Goal: Task Accomplishment & Management: Complete application form

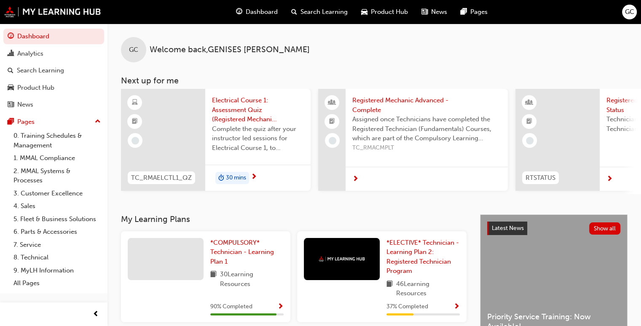
click at [280, 146] on span "Complete the quiz after your instructor led sessions for Electrical Course 1, t…" at bounding box center [258, 138] width 92 height 29
click at [251, 174] on span "next-icon" at bounding box center [254, 178] width 6 height 8
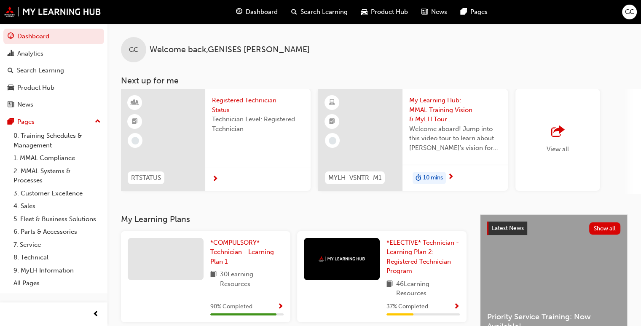
scroll to position [0, 662]
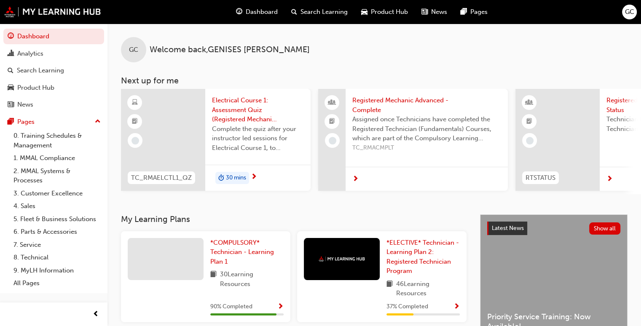
click at [239, 177] on span "30 mins" at bounding box center [236, 178] width 20 height 10
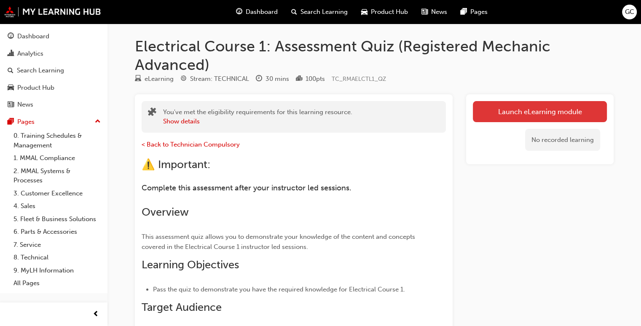
click at [518, 107] on link "Launch eLearning module" at bounding box center [540, 111] width 134 height 21
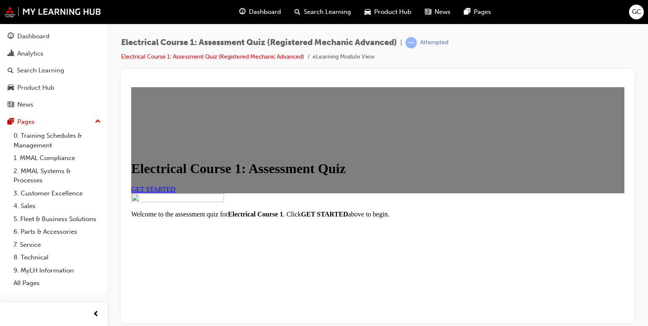
click at [175, 193] on span "GET STARTED" at bounding box center [153, 189] width 44 height 7
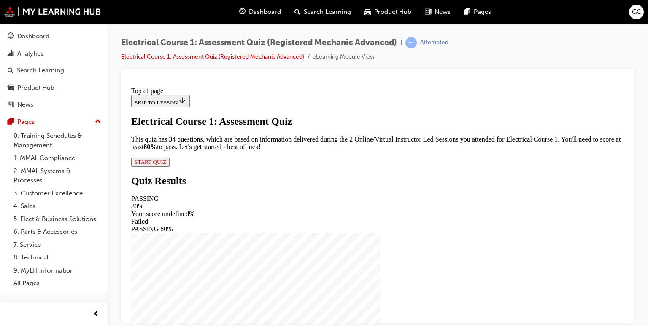
scroll to position [54, 0]
click at [166, 165] on span "START QUIZ" at bounding box center [150, 162] width 32 height 6
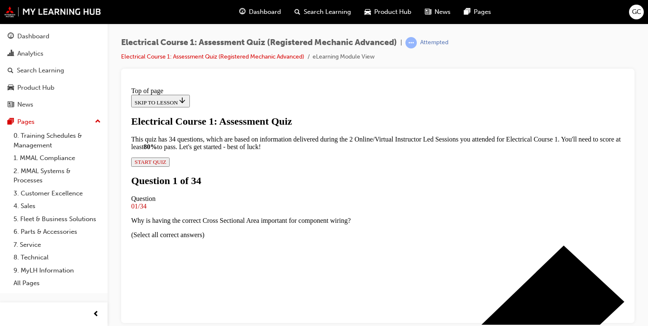
scroll to position [117, 0]
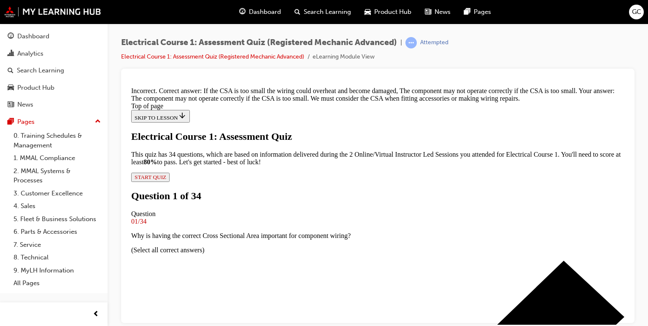
scroll to position [259, 0]
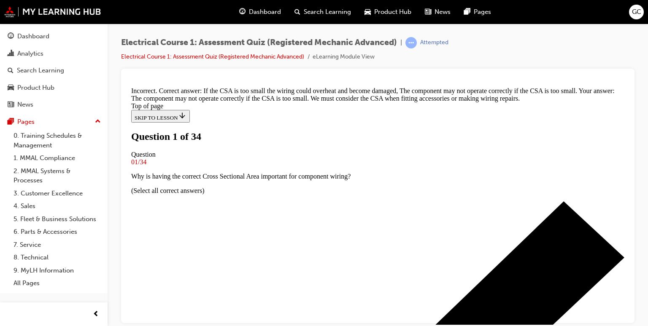
scroll to position [83, 0]
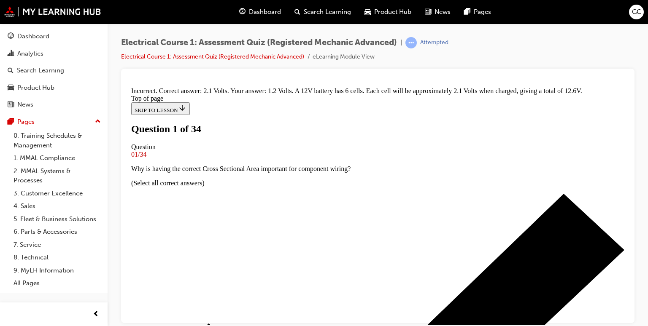
scroll to position [100, 0]
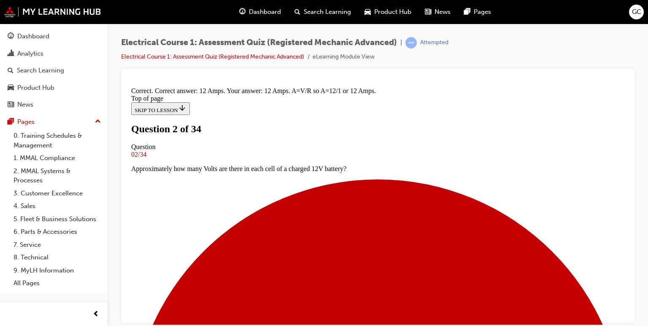
scroll to position [243, 0]
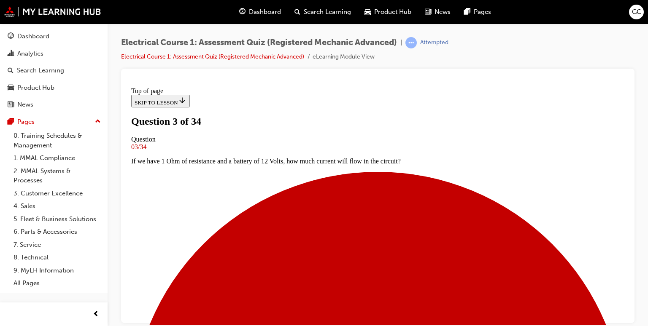
scroll to position [177, 0]
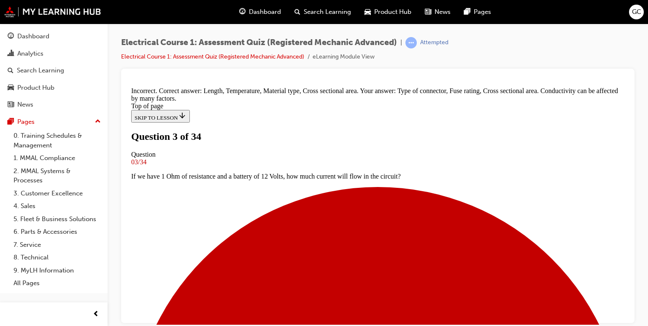
scroll to position [300, 0]
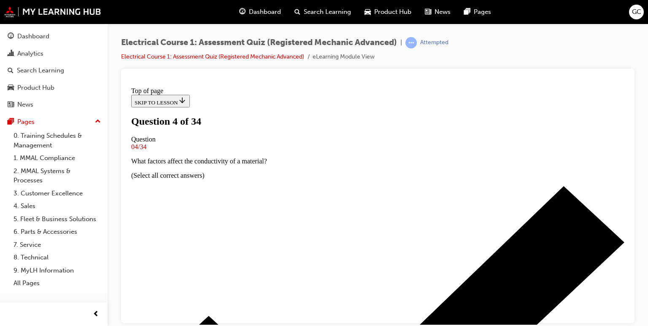
scroll to position [115, 0]
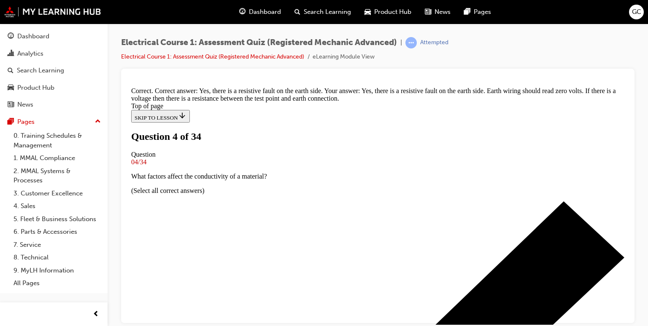
scroll to position [276, 0]
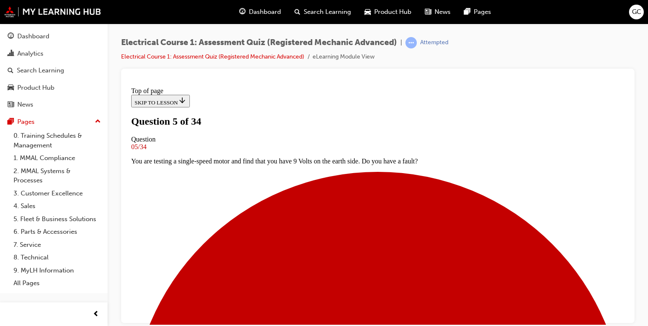
scroll to position [86, 0]
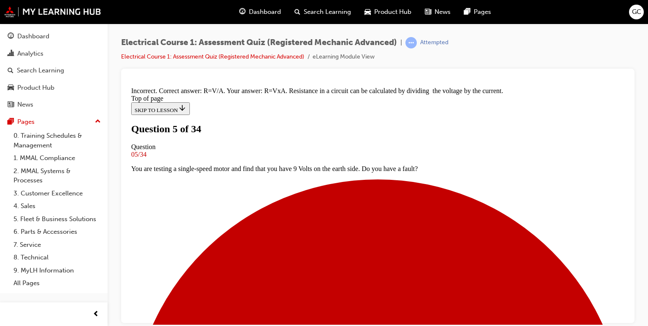
scroll to position [203, 0]
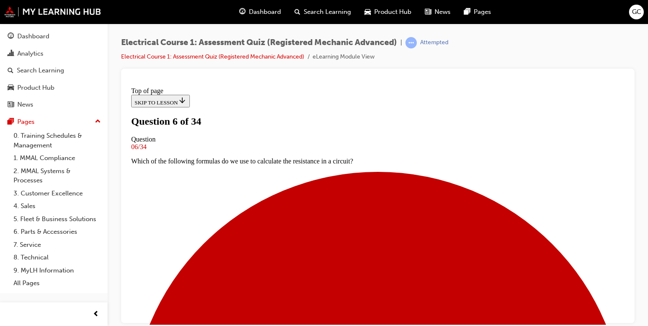
scroll to position [70, 0]
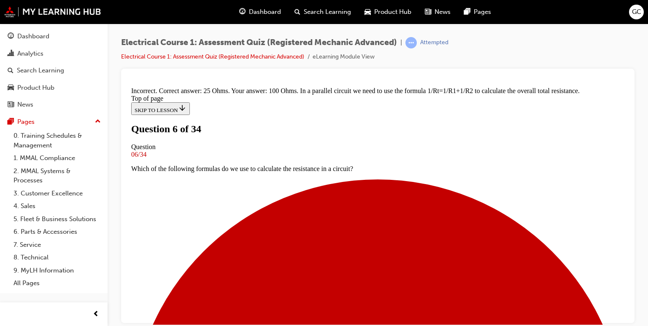
scroll to position [242, 0]
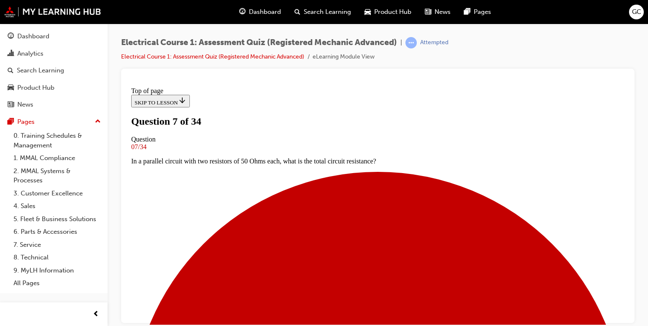
scroll to position [75, 0]
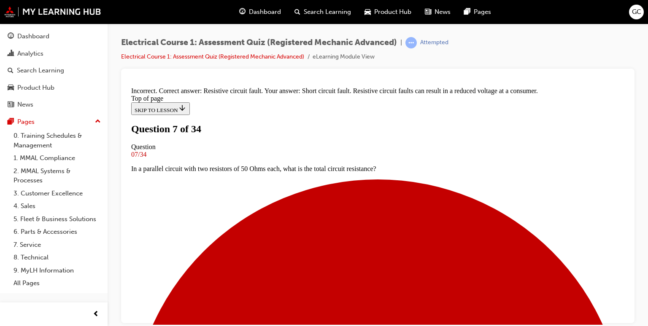
scroll to position [184, 0]
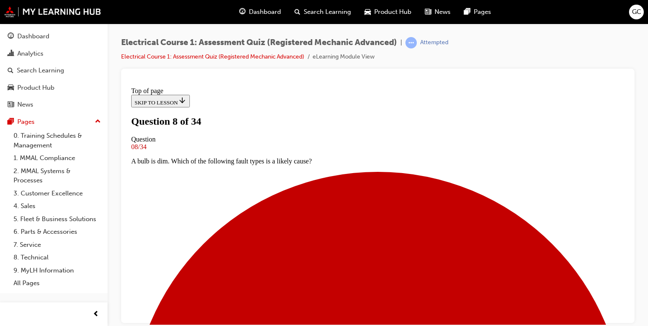
scroll to position [68, 0]
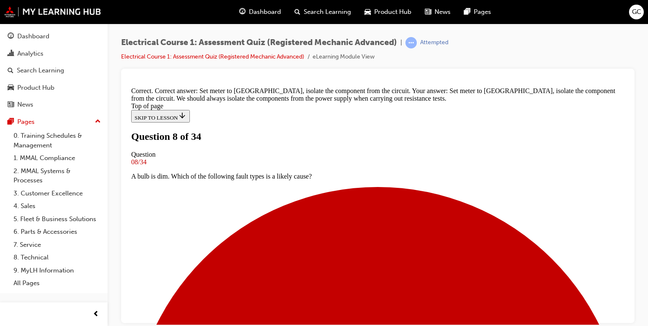
scroll to position [228, 0]
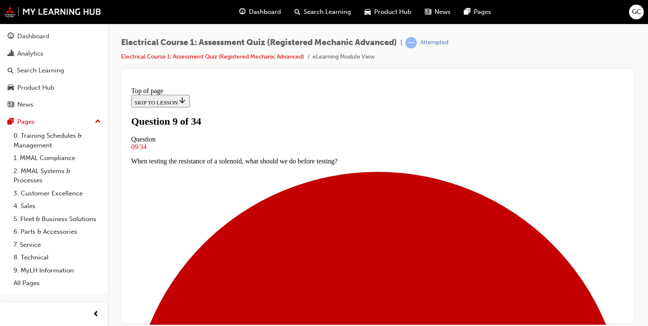
scroll to position [82, 0]
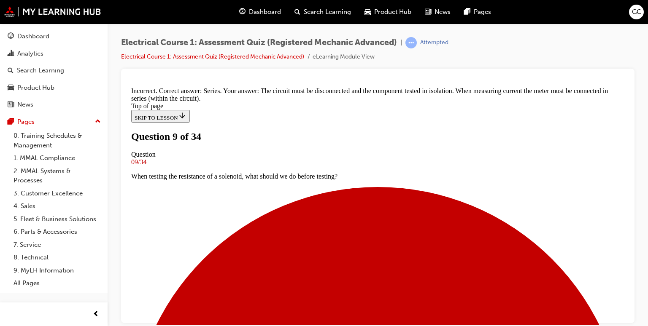
scroll to position [237, 0]
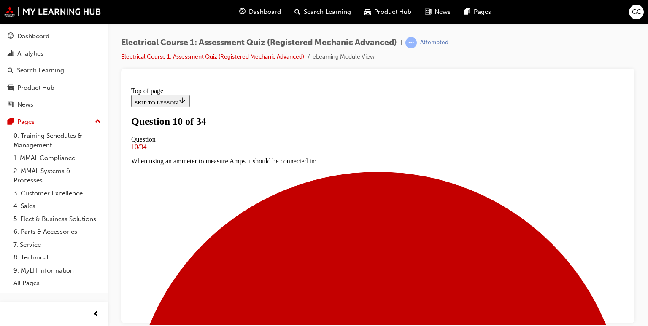
scroll to position [111, 0]
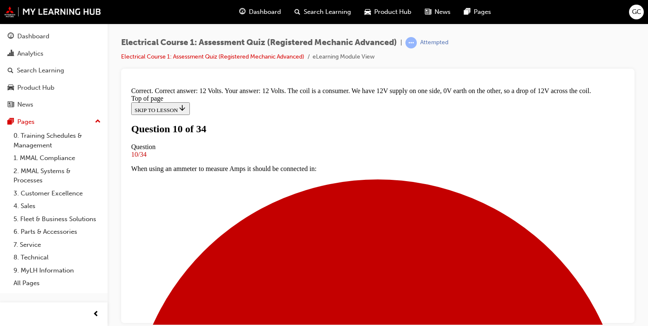
scroll to position [242, 0]
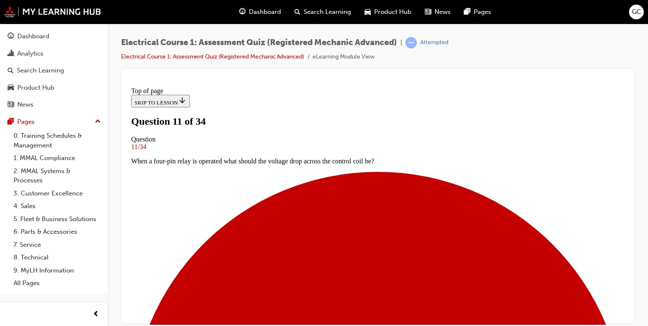
scroll to position [105, 0]
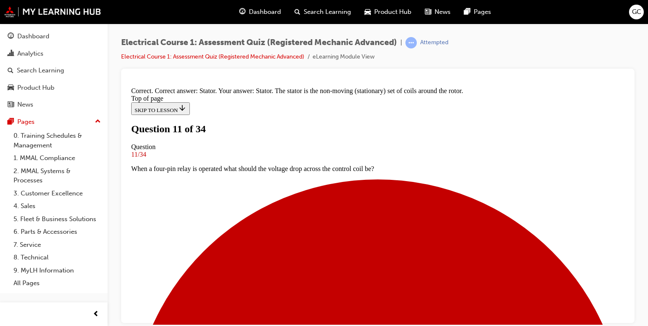
scroll to position [218, 0]
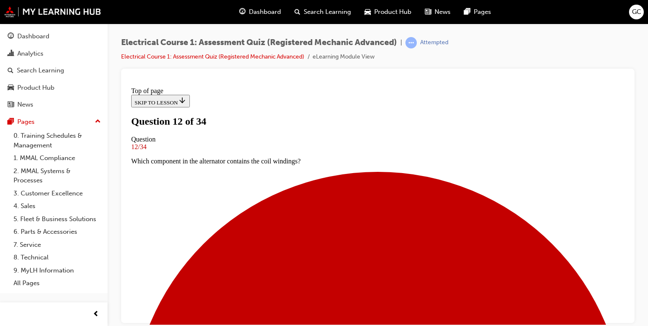
scroll to position [138, 0]
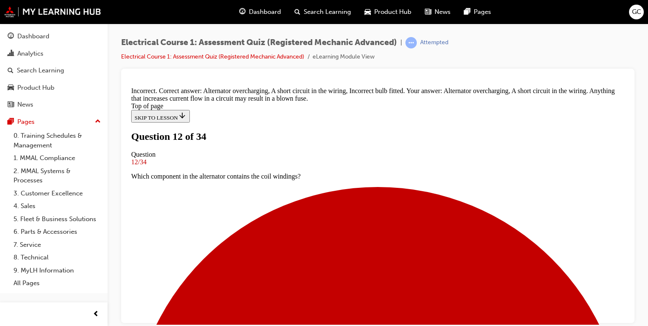
scroll to position [226, 0]
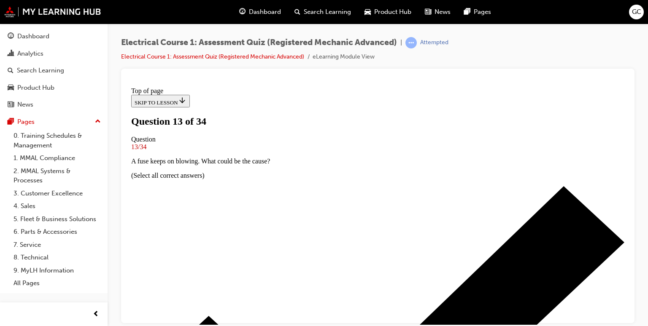
scroll to position [107, 0]
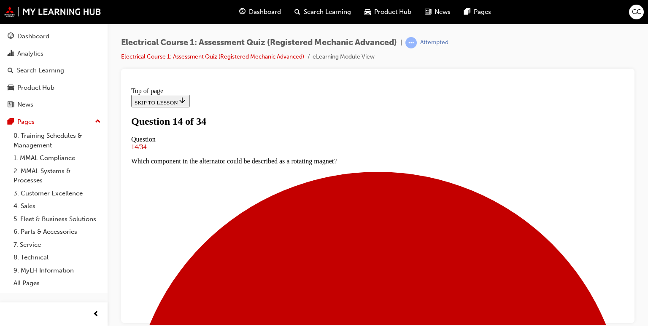
scroll to position [70, 0]
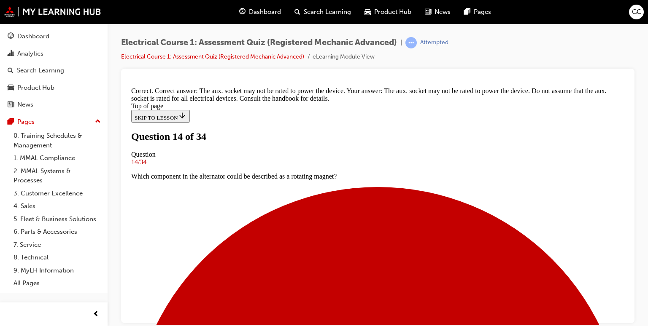
scroll to position [209, 0]
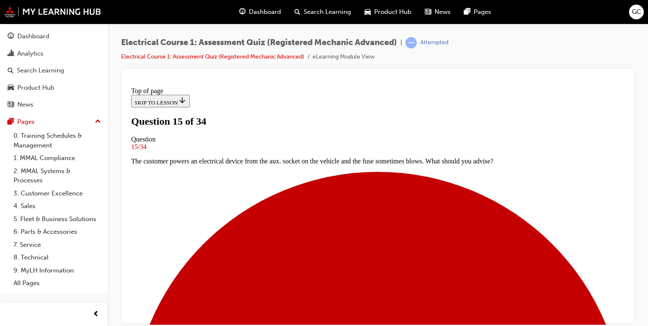
scroll to position [80, 0]
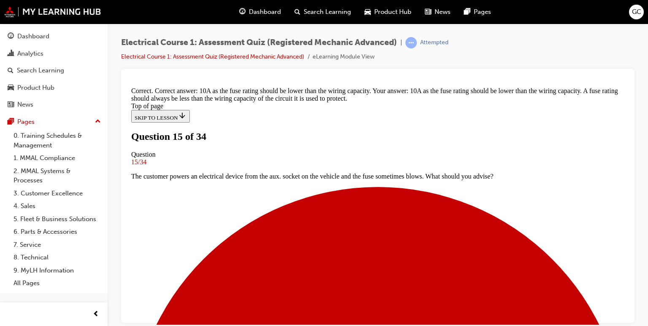
scroll to position [251, 0]
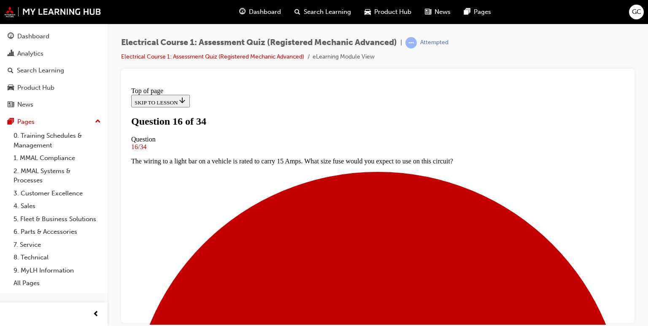
scroll to position [95, 0]
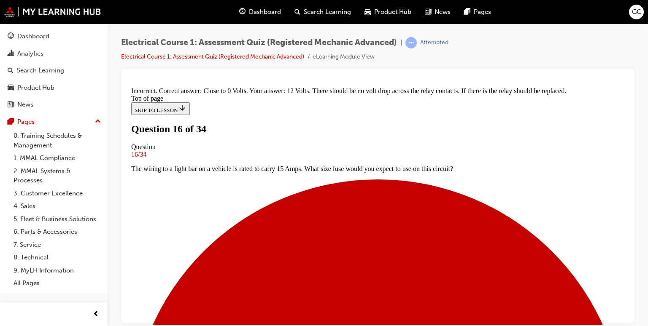
scroll to position [47, 0]
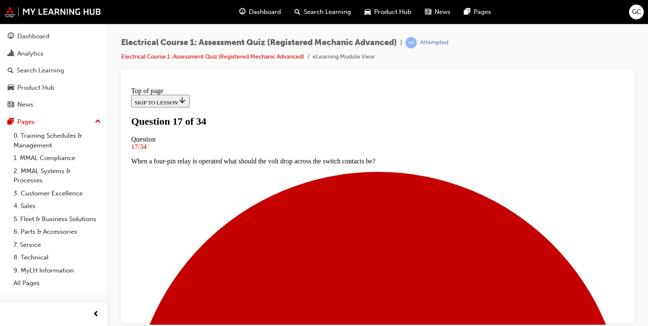
scroll to position [93, 0]
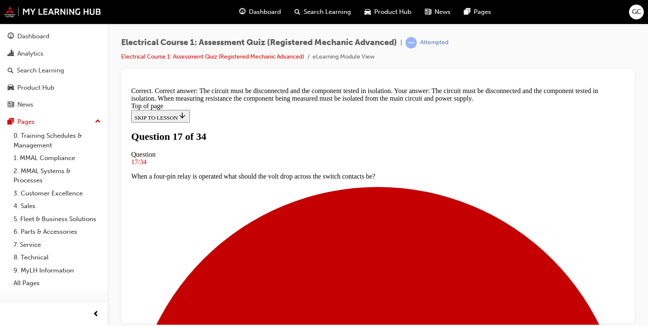
scroll to position [237, 0]
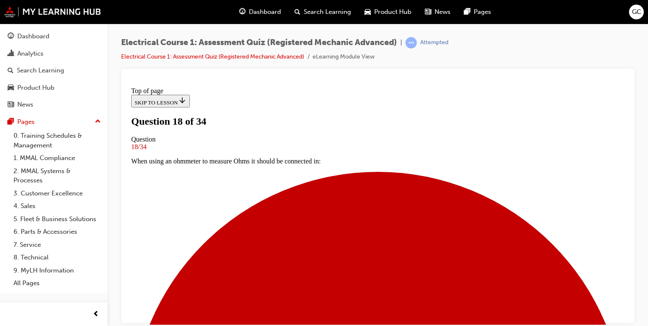
scroll to position [96, 0]
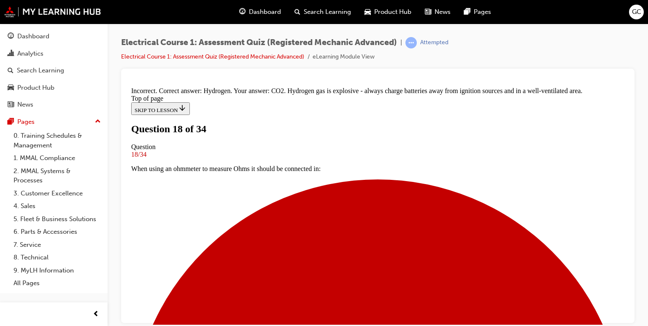
scroll to position [242, 0]
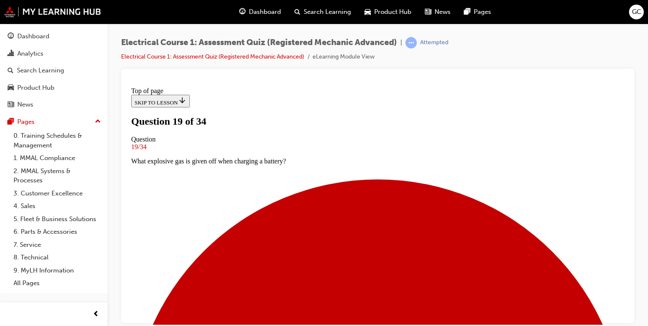
scroll to position [86, 0]
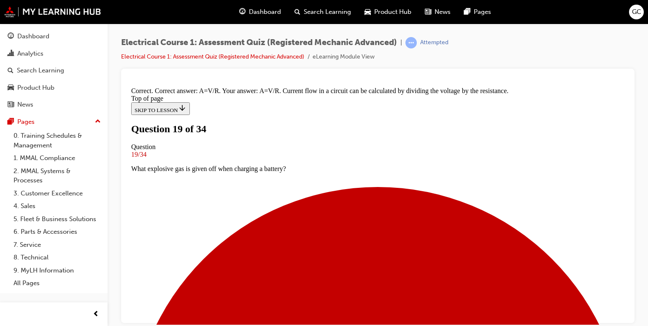
scroll to position [203, 0]
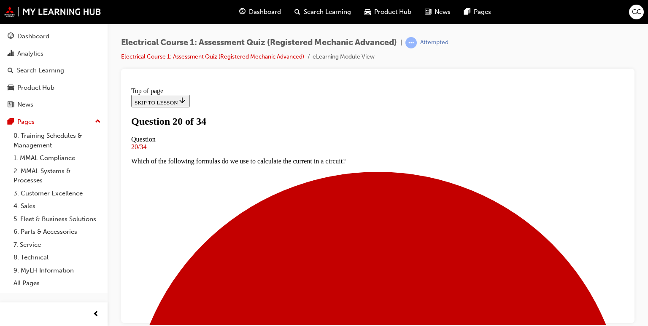
scroll to position [86, 0]
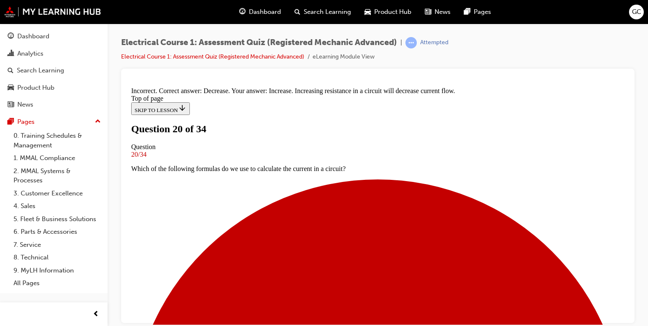
scroll to position [218, 0]
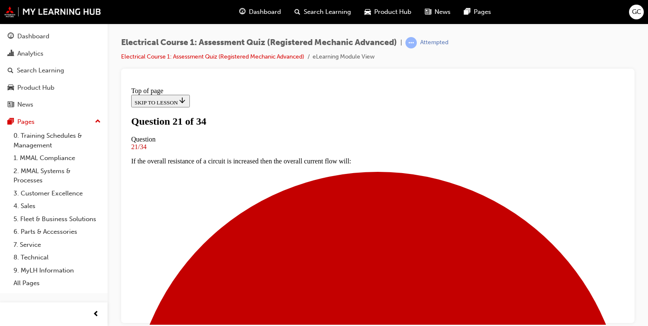
scroll to position [83, 0]
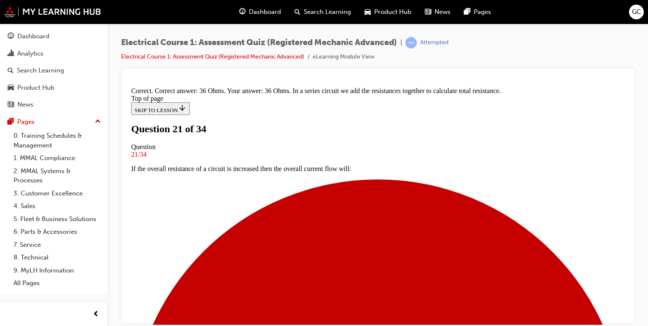
scroll to position [242, 0]
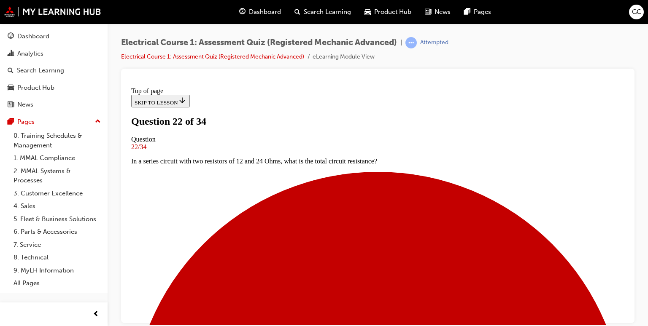
scroll to position [63, 0]
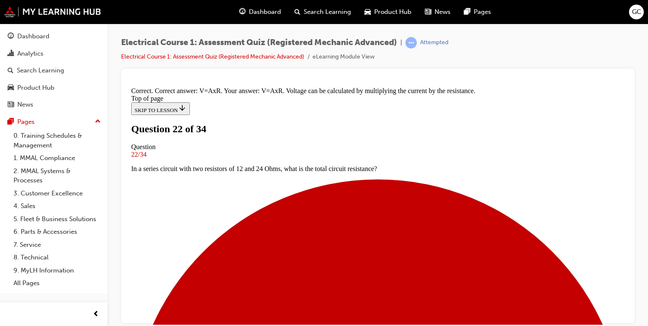
scroll to position [193, 0]
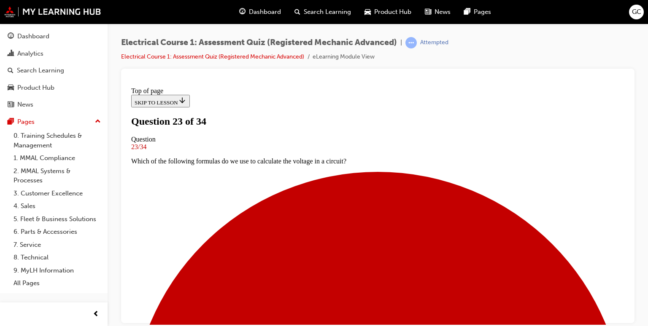
scroll to position [86, 0]
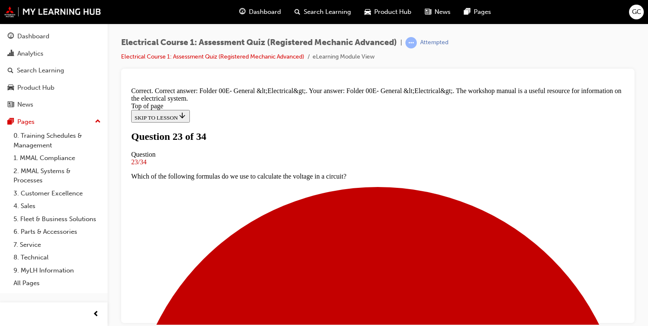
scroll to position [228, 0]
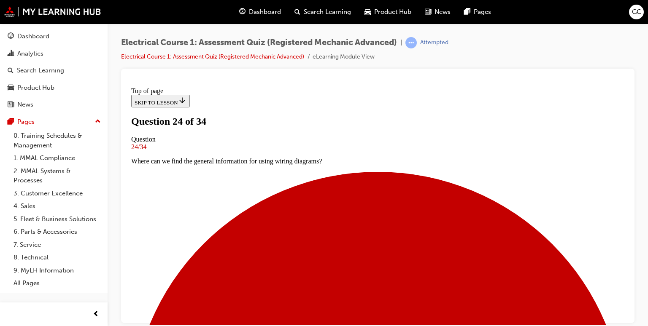
scroll to position [74, 0]
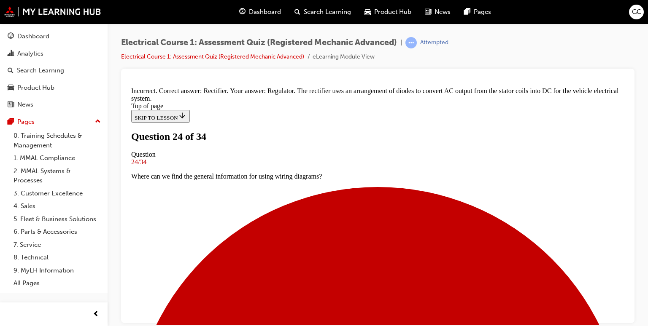
scroll to position [228, 0]
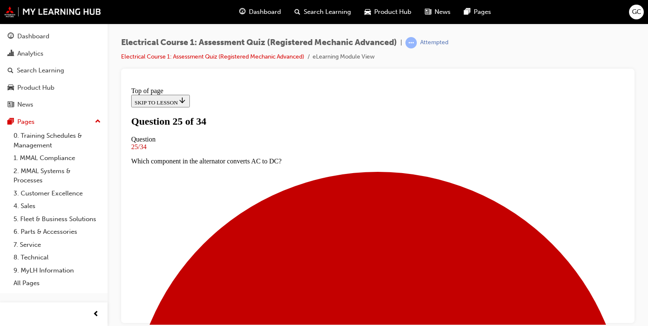
scroll to position [111, 0]
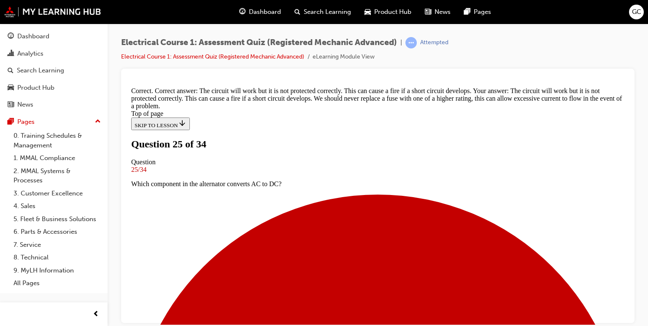
scroll to position [139, 0]
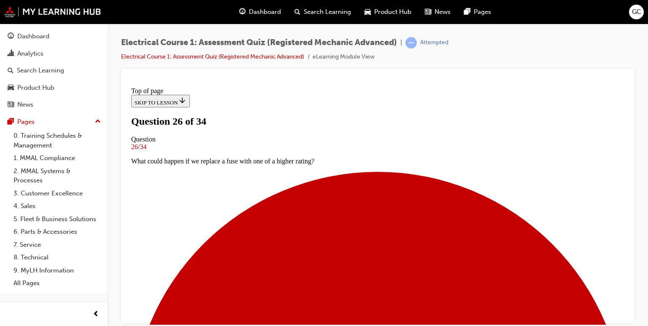
scroll to position [109, 0]
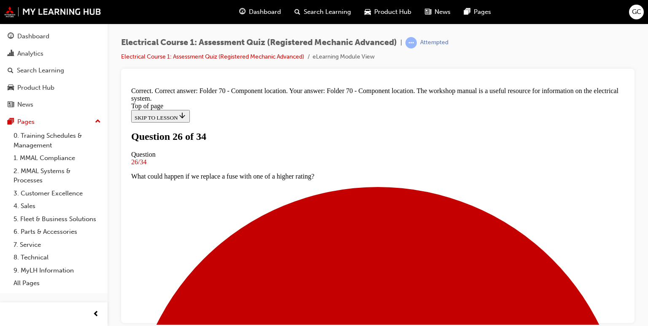
scroll to position [228, 0]
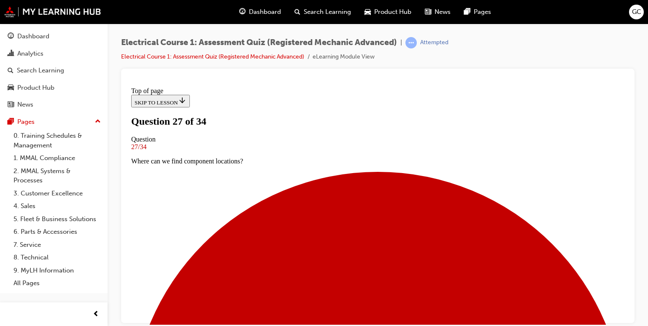
scroll to position [125, 0]
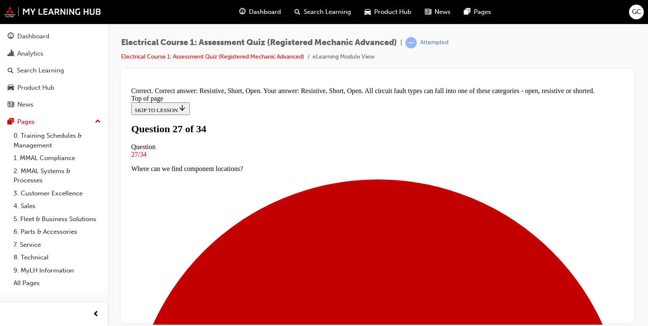
scroll to position [276, 0]
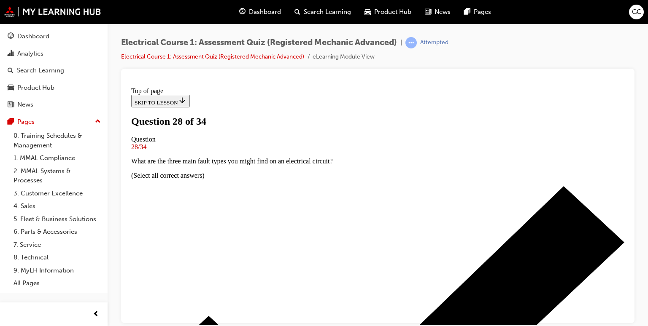
scroll to position [62, 0]
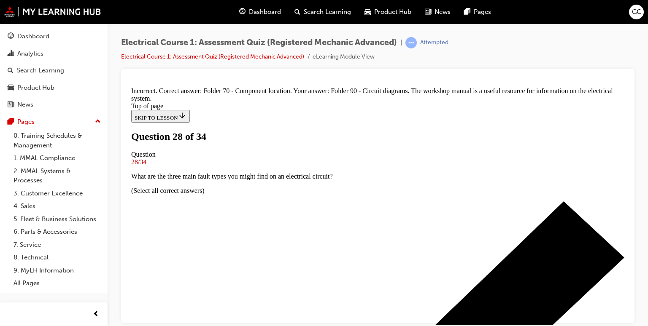
scroll to position [223, 0]
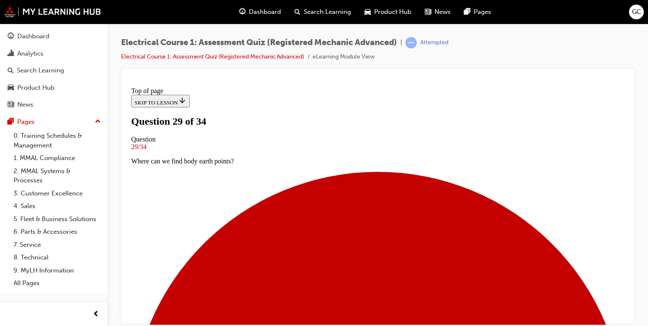
scroll to position [101, 0]
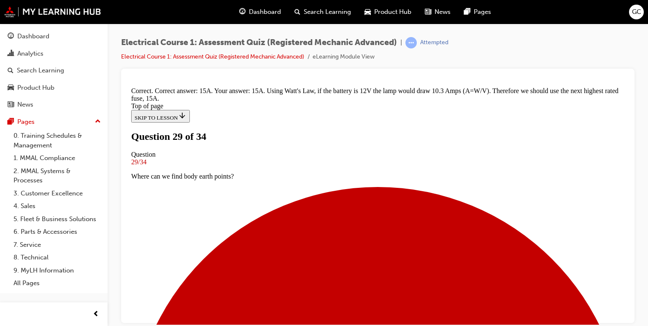
scroll to position [242, 0]
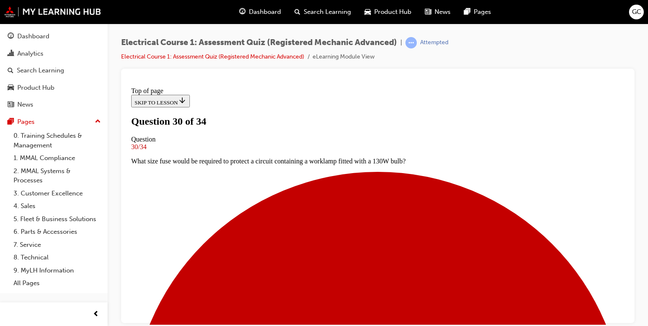
scroll to position [83, 0]
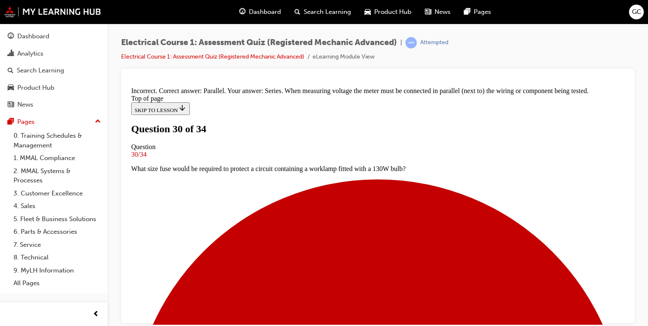
scroll to position [237, 0]
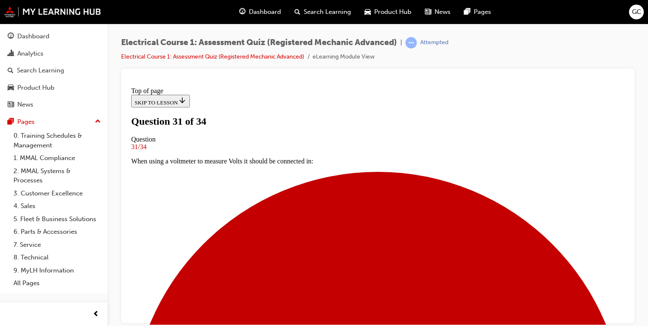
scroll to position [110, 0]
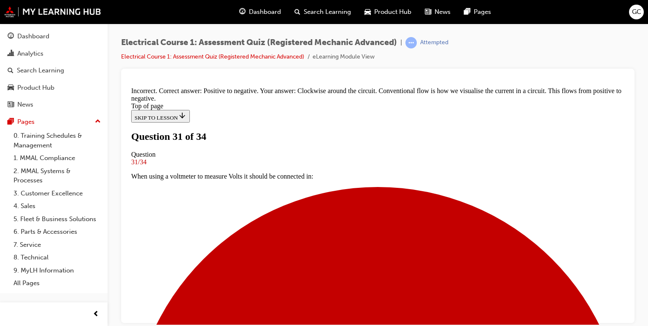
scroll to position [228, 0]
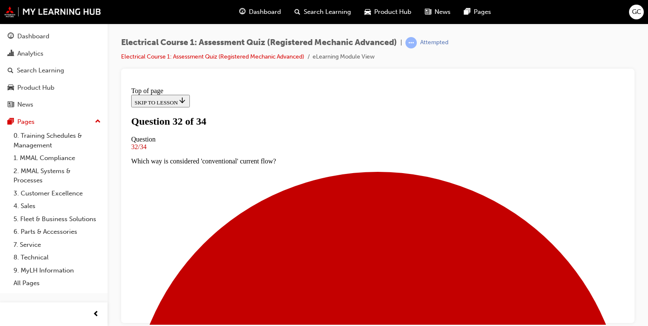
scroll to position [97, 0]
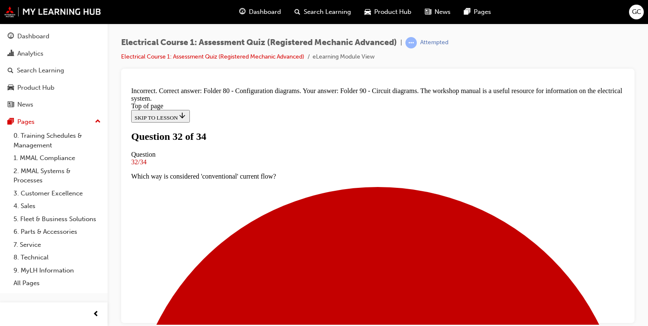
scroll to position [228, 0]
drag, startPoint x: 367, startPoint y: 300, endPoint x: 356, endPoint y: 281, distance: 21.3
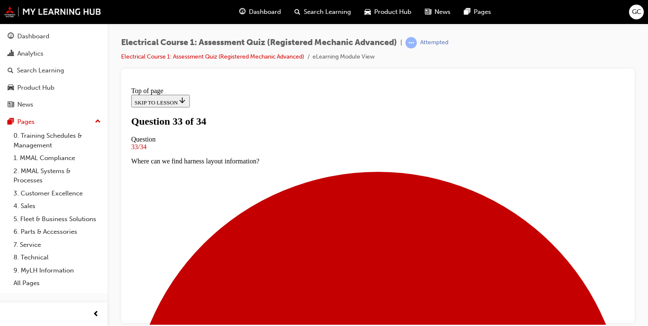
scroll to position [83, 0]
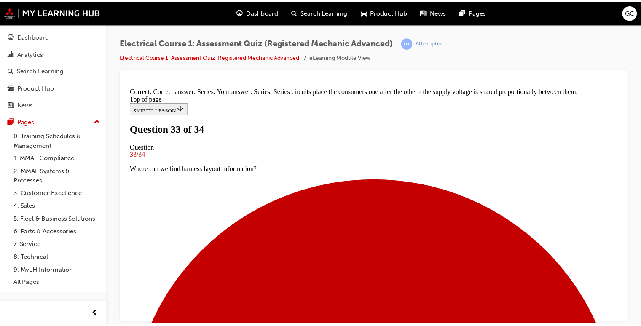
scroll to position [245, 0]
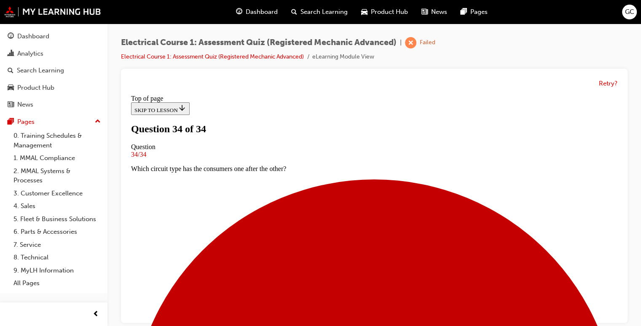
scroll to position [199, 0]
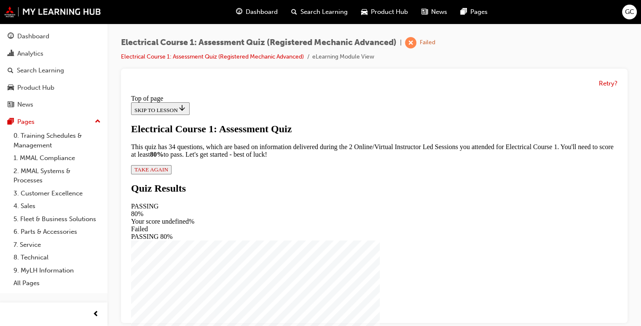
click at [258, 175] on div "Electrical Course 1: Assessment Quiz This quiz has 34 questions, which are base…" at bounding box center [374, 149] width 487 height 51
click at [263, 175] on div "Electrical Course 1: Assessment Quiz This quiz has 34 questions, which are base…" at bounding box center [374, 149] width 487 height 51
click at [172, 175] on button "TAKE AGAIN" at bounding box center [151, 169] width 40 height 9
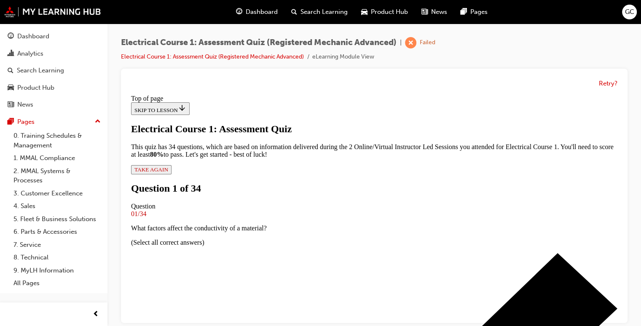
scroll to position [164, 0]
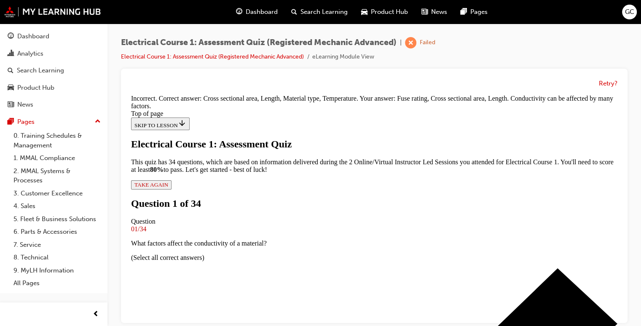
scroll to position [300, 0]
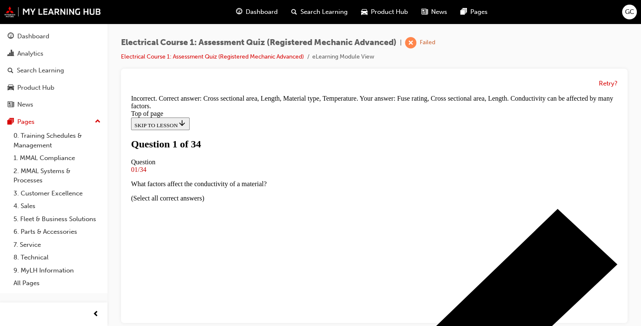
scroll to position [90, 0]
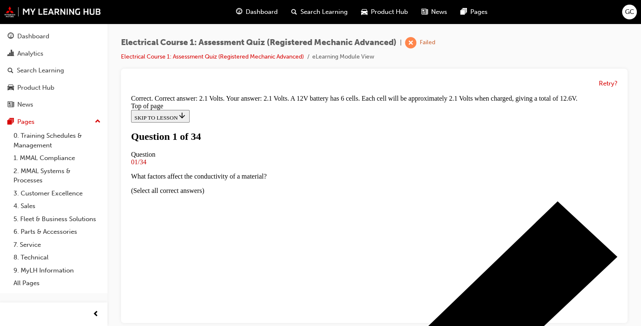
scroll to position [245, 0]
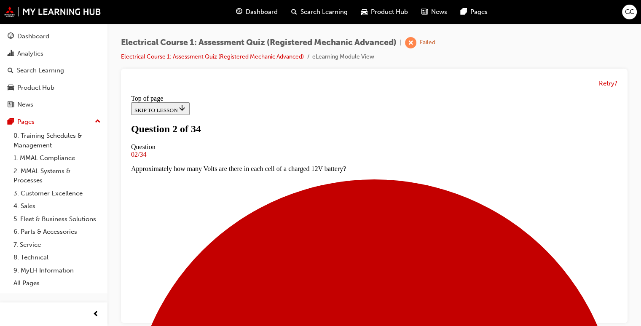
scroll to position [109, 0]
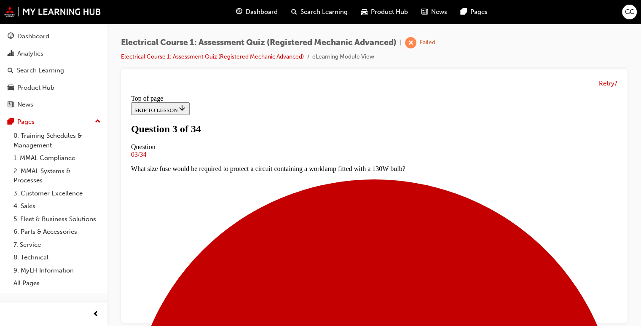
scroll to position [0, 0]
click at [612, 84] on button "Retry?" at bounding box center [608, 84] width 19 height 10
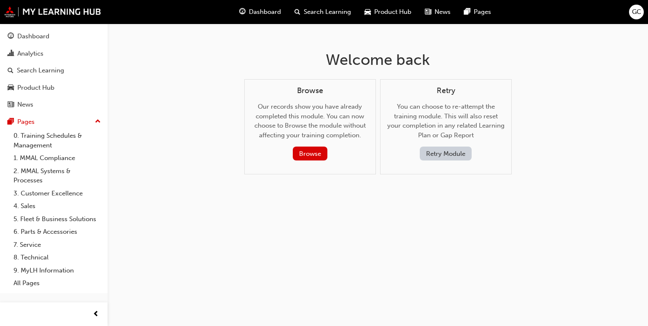
click at [457, 151] on button "Retry Module" at bounding box center [446, 154] width 52 height 14
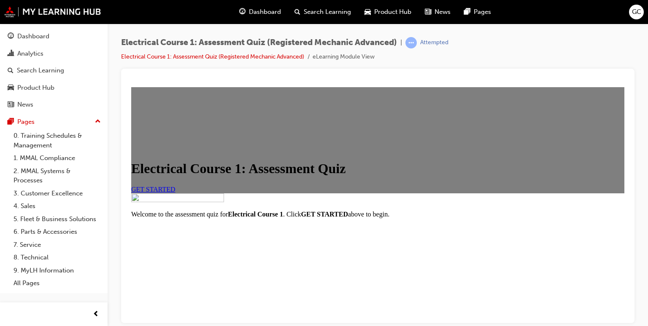
scroll to position [87, 0]
click at [175, 186] on span "GET STARTED" at bounding box center [153, 189] width 44 height 7
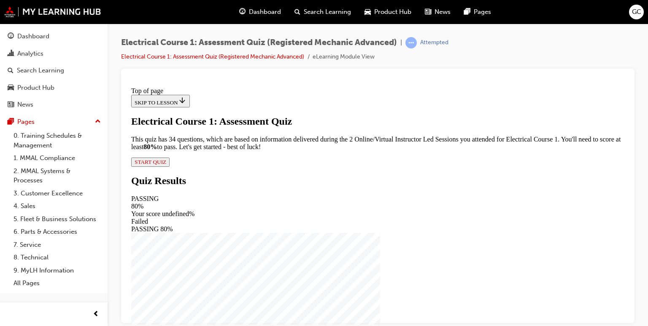
click at [166, 165] on span "START QUIZ" at bounding box center [150, 162] width 32 height 6
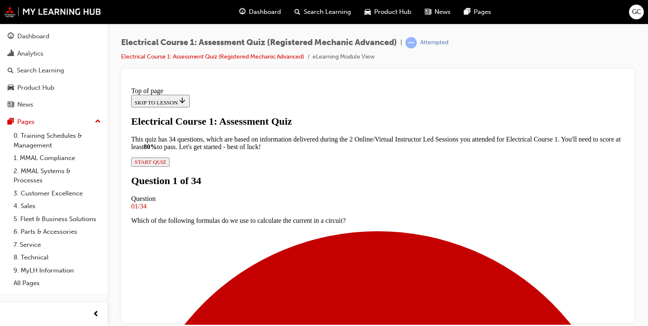
scroll to position [79, 0]
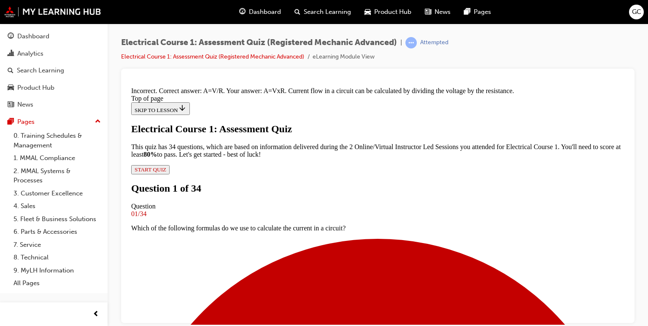
scroll to position [79, 0]
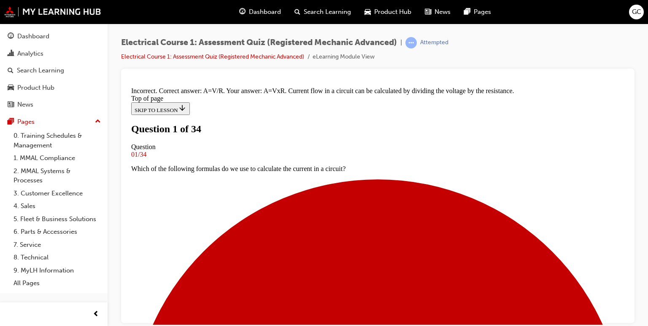
scroll to position [54, 0]
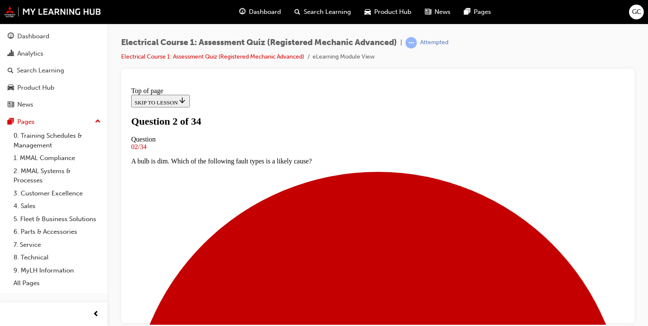
scroll to position [66, 0]
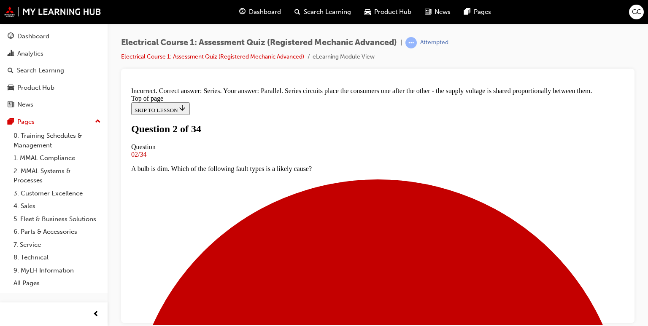
scroll to position [245, 0]
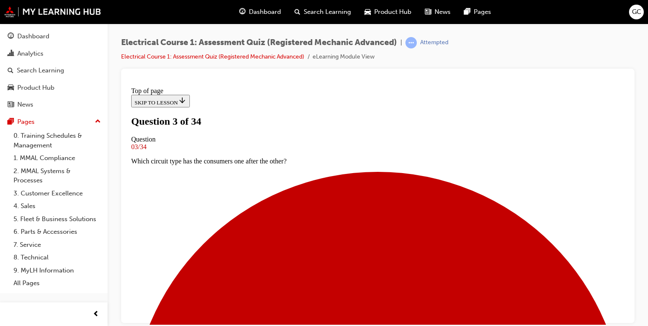
scroll to position [100, 0]
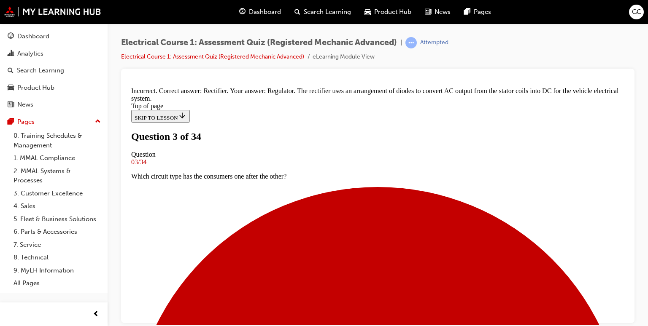
scroll to position [67, 0]
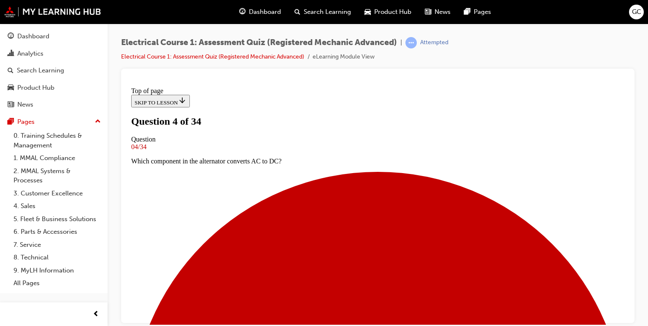
scroll to position [76, 0]
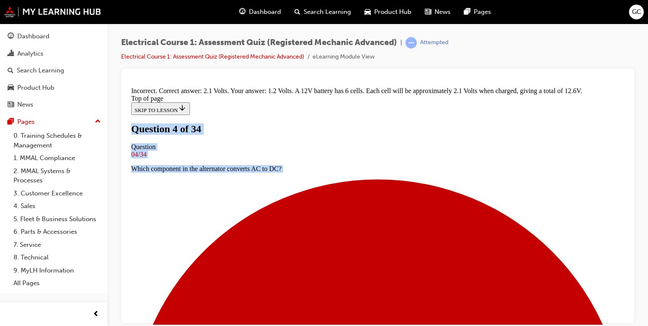
scroll to position [0, 0]
drag, startPoint x: 393, startPoint y: 118, endPoint x: 458, endPoint y: -47, distance: 177.3
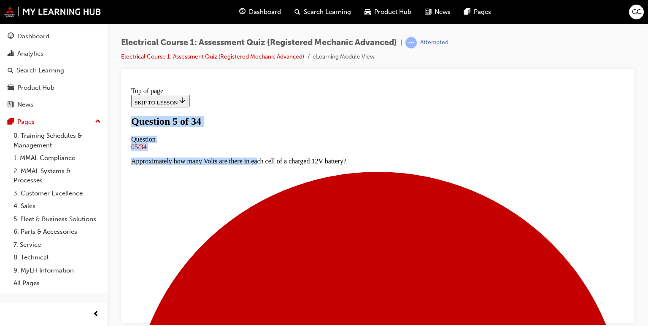
scroll to position [79, 0]
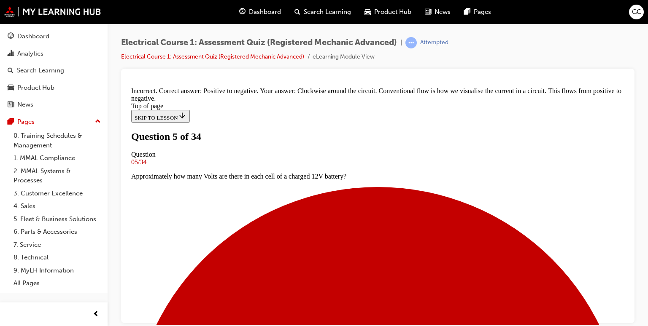
scroll to position [228, 0]
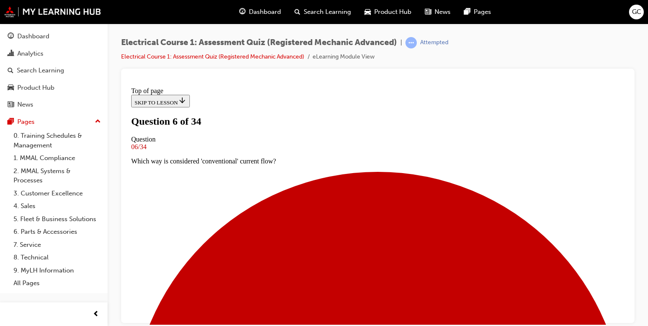
scroll to position [88, 0]
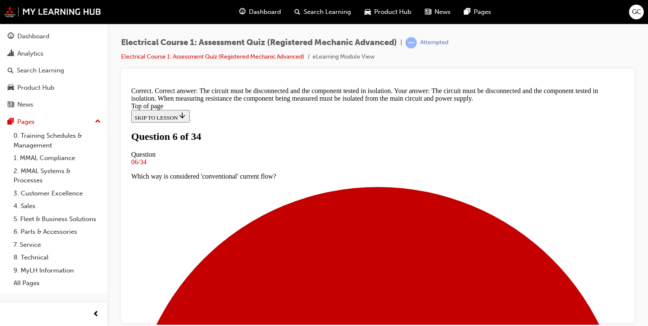
scroll to position [237, 0]
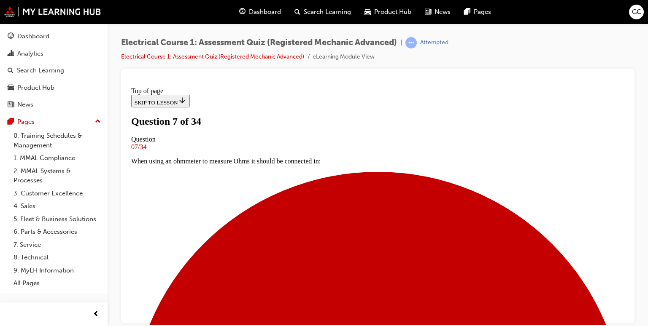
scroll to position [92, 0]
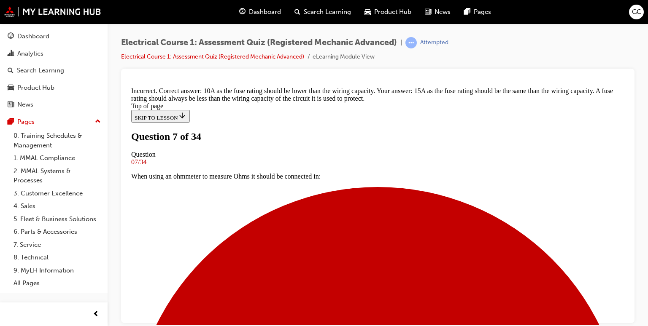
scroll to position [251, 0]
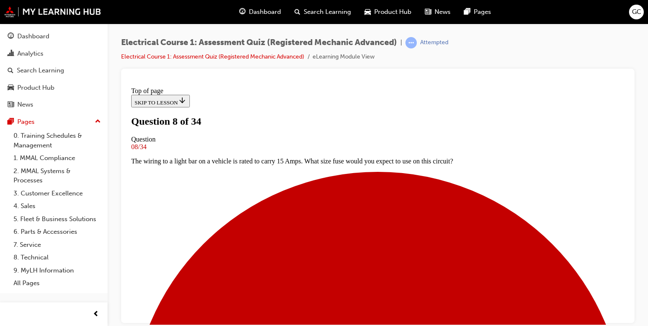
scroll to position [110, 0]
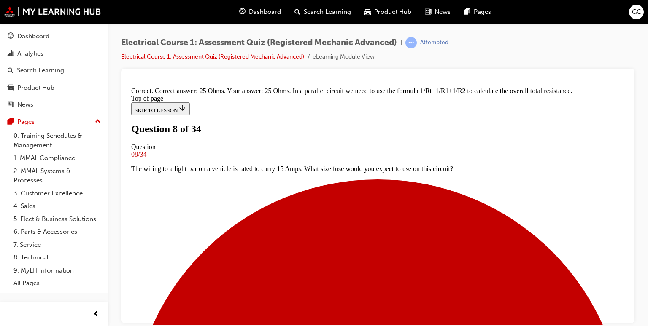
scroll to position [242, 0]
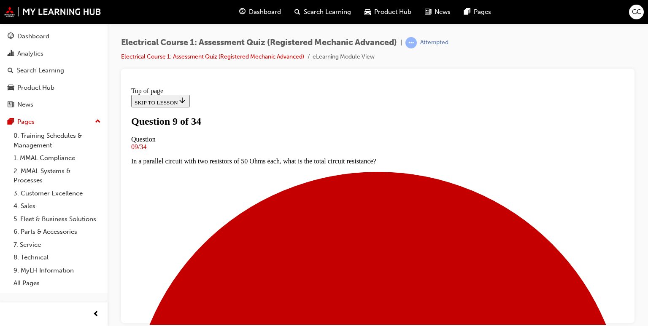
scroll to position [80, 0]
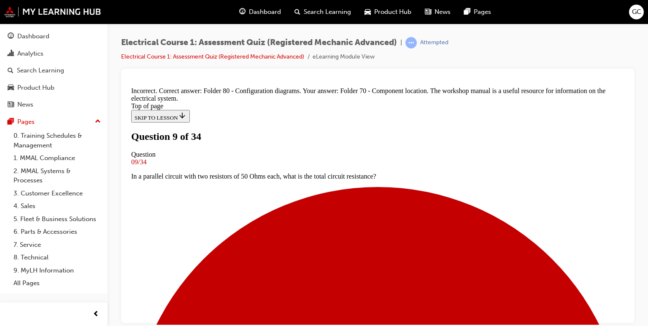
scroll to position [228, 0]
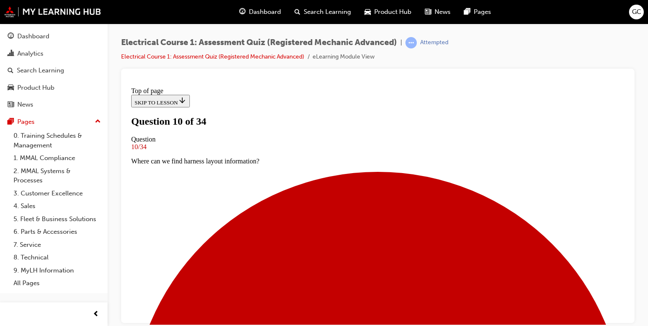
scroll to position [118, 0]
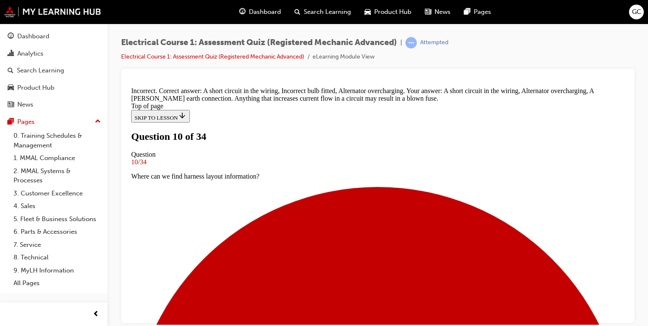
scroll to position [113, 0]
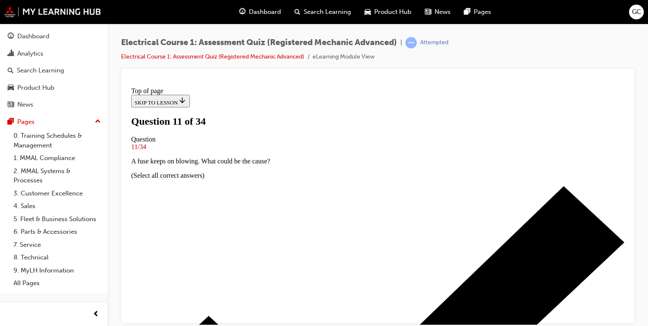
scroll to position [92, 0]
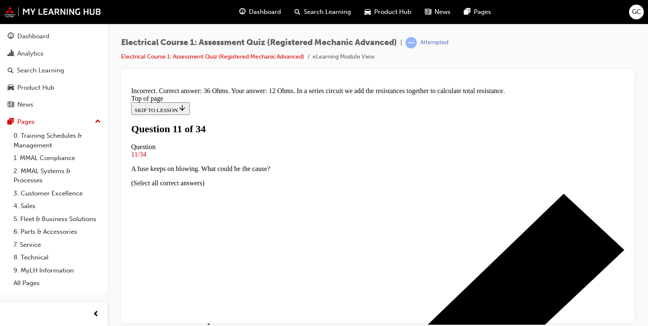
scroll to position [242, 0]
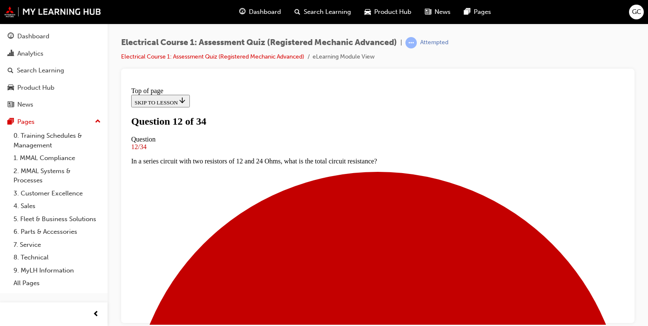
scroll to position [72, 0]
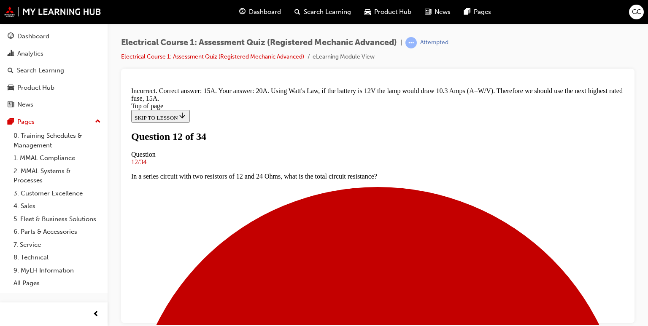
scroll to position [242, 0]
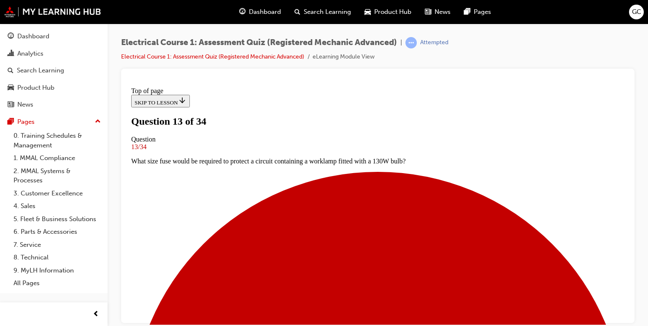
scroll to position [119, 0]
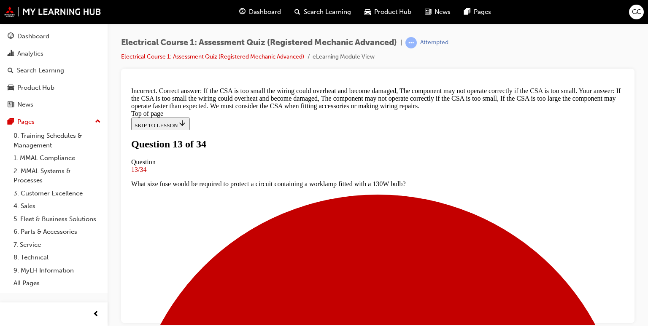
scroll to position [124, 0]
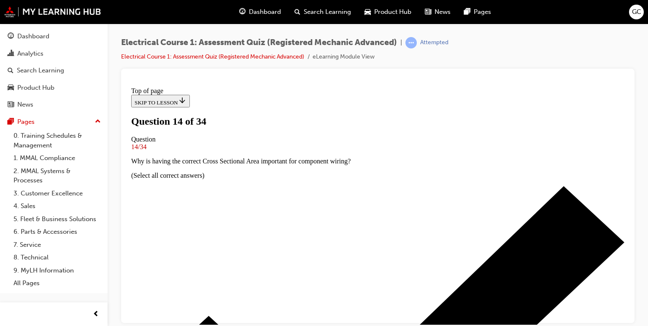
scroll to position [66, 0]
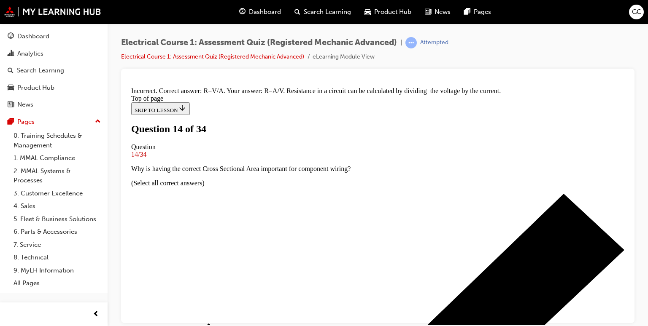
scroll to position [203, 0]
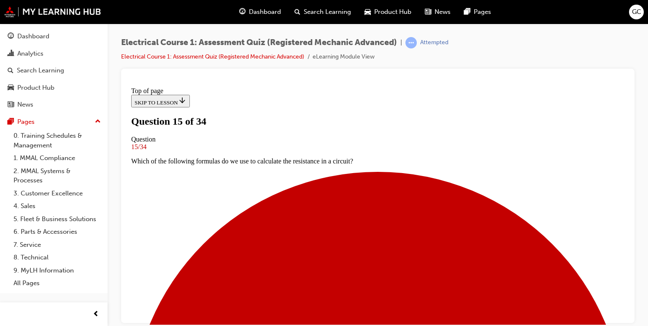
scroll to position [87, 0]
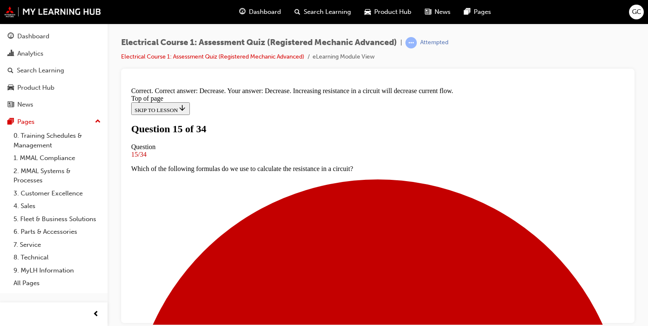
scroll to position [218, 0]
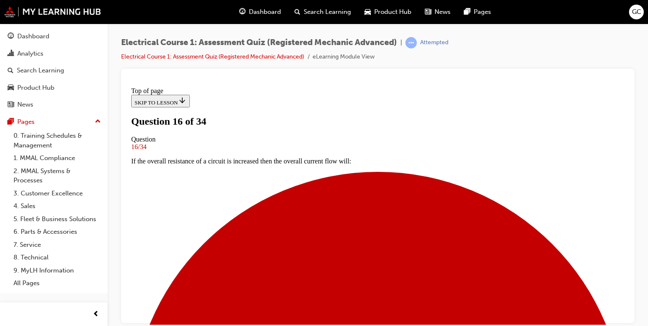
scroll to position [126, 0]
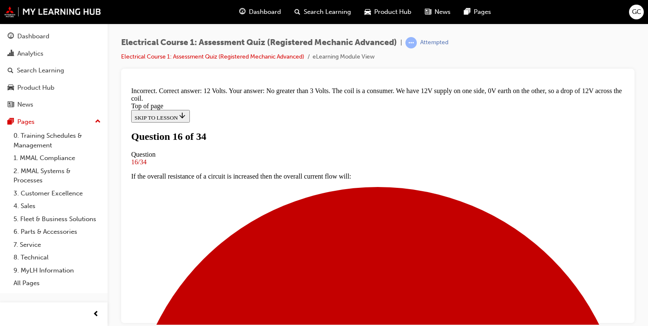
scroll to position [242, 0]
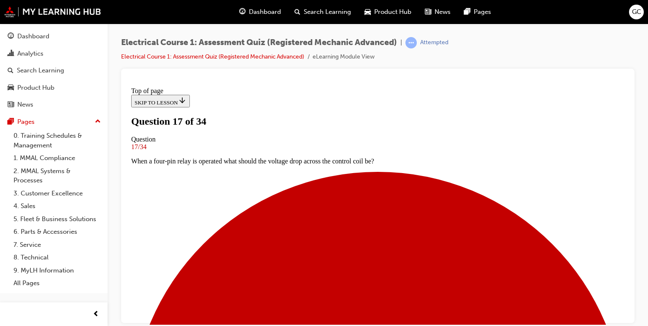
scroll to position [104, 0]
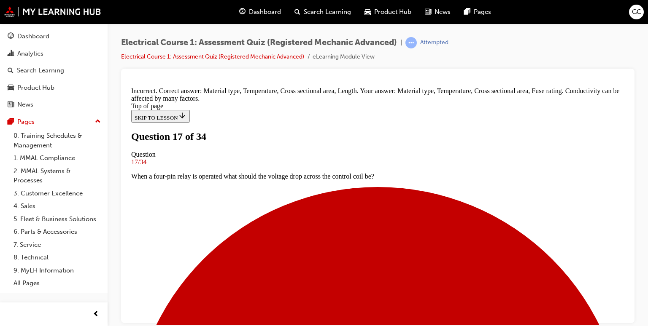
scroll to position [126, 0]
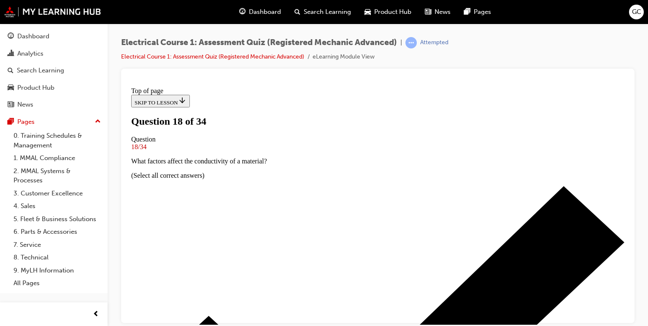
scroll to position [101, 0]
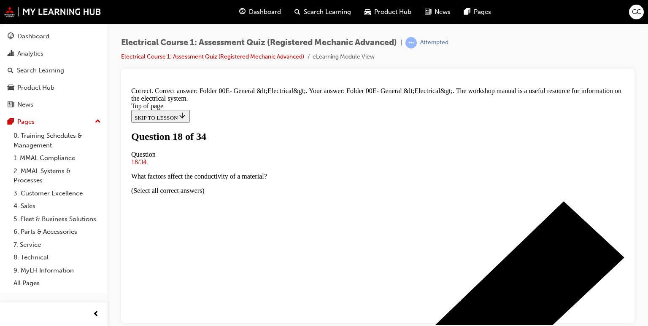
scroll to position [228, 0]
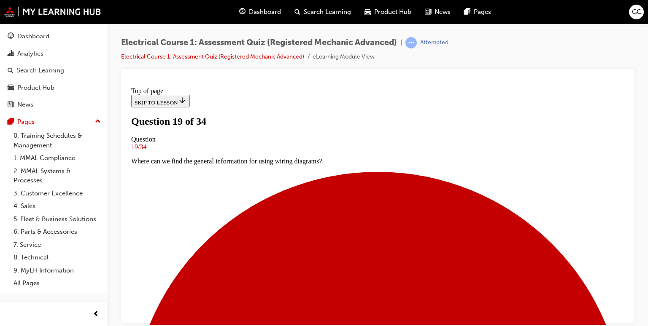
scroll to position [97, 0]
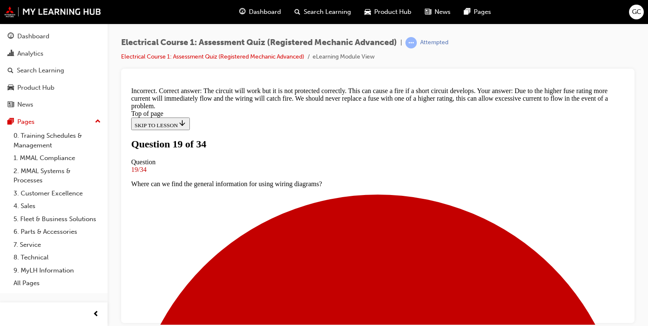
scroll to position [253, 0]
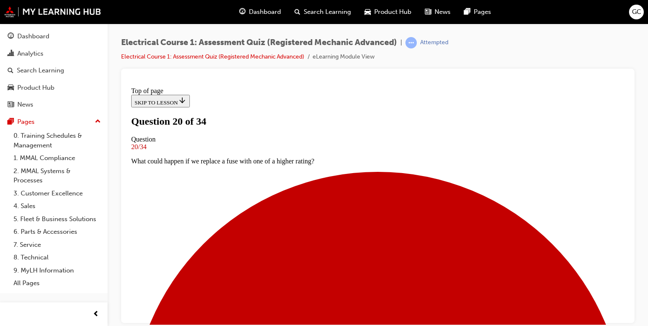
scroll to position [95, 0]
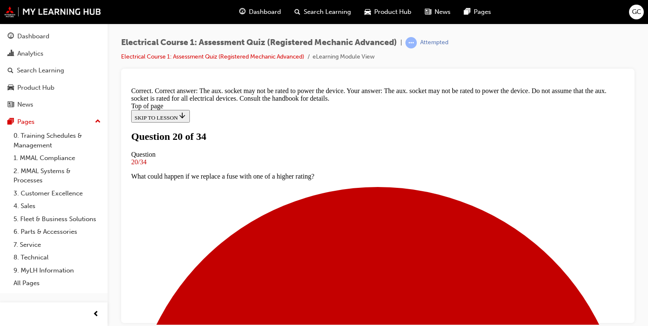
scroll to position [209, 0]
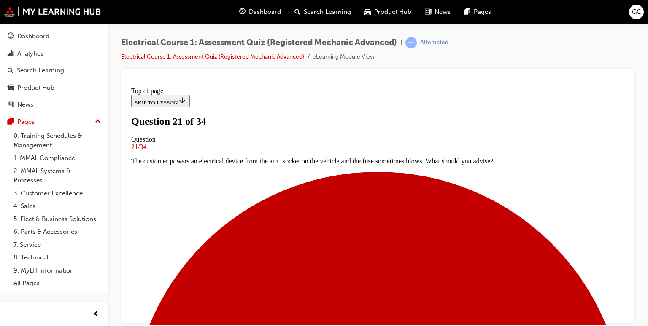
scroll to position [105, 0]
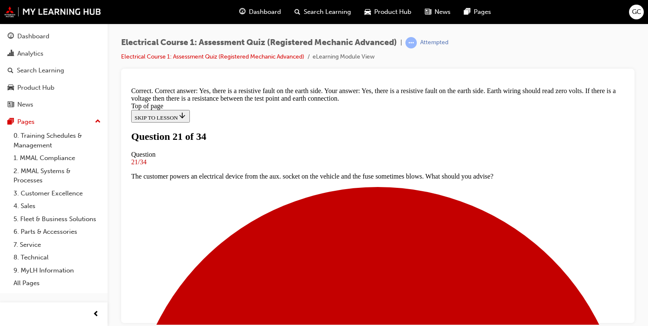
scroll to position [276, 0]
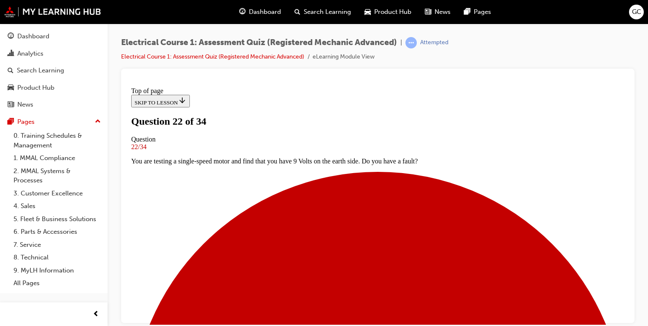
scroll to position [87, 0]
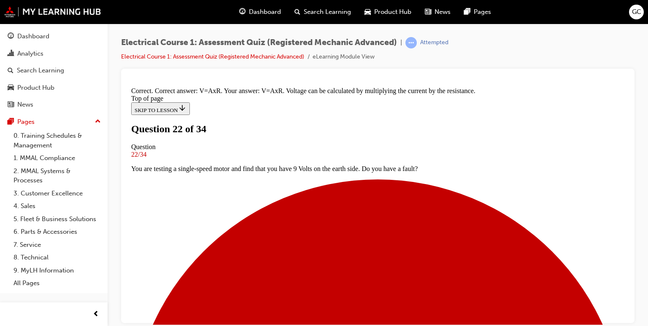
scroll to position [193, 0]
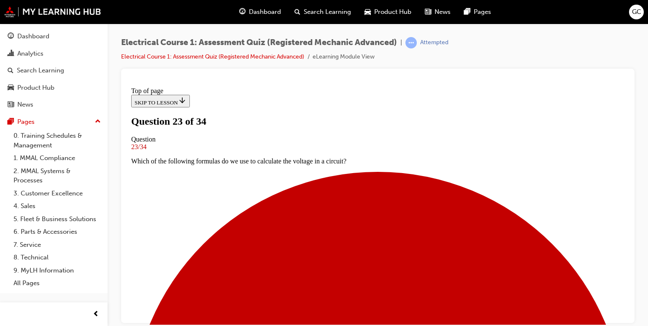
scroll to position [100, 0]
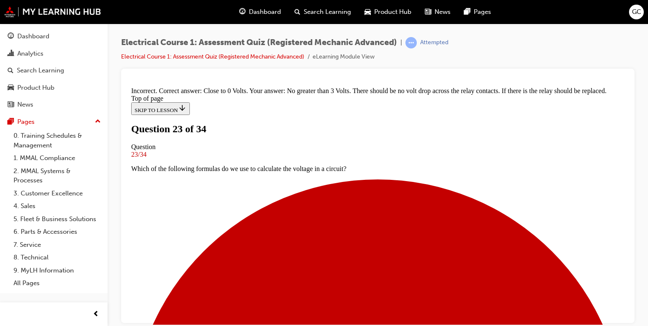
scroll to position [242, 0]
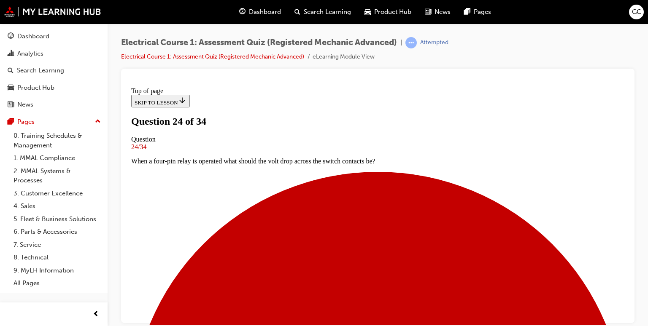
scroll to position [75, 0]
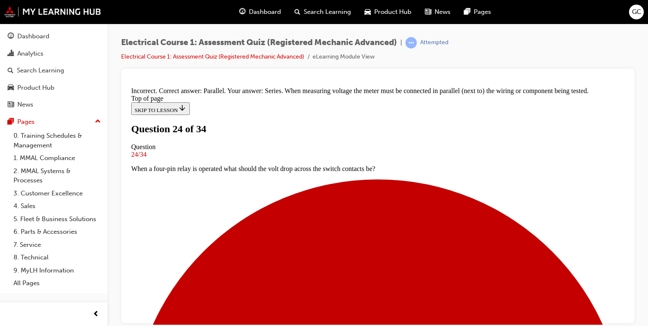
scroll to position [237, 0]
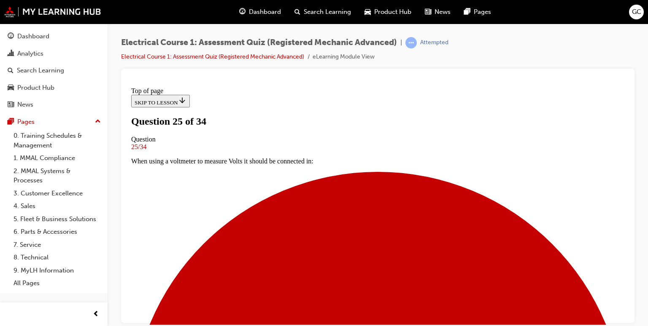
scroll to position [151, 0]
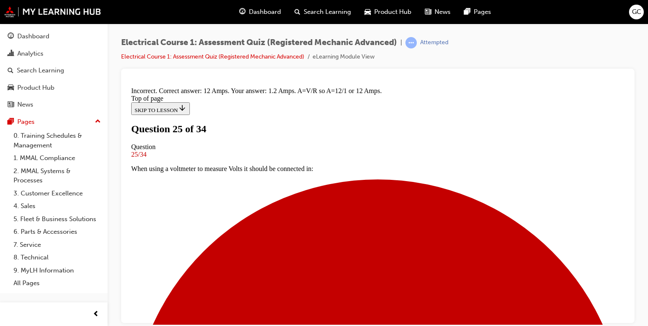
scroll to position [250, 0]
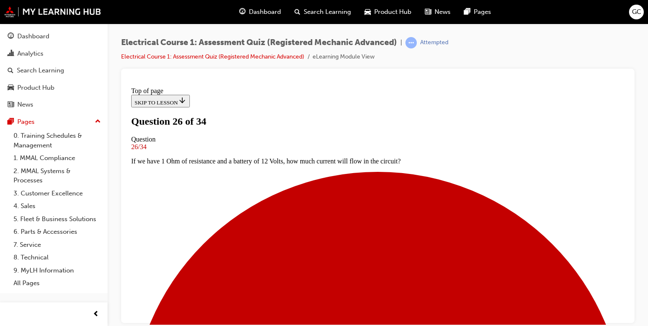
scroll to position [66, 0]
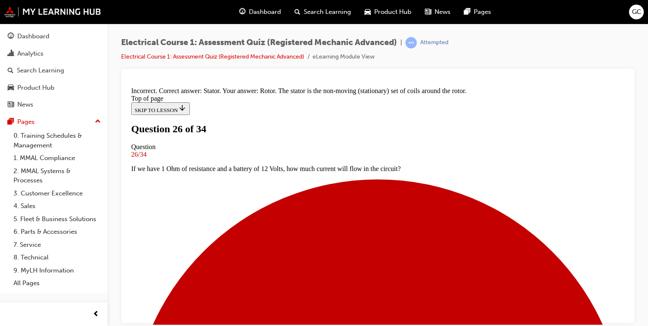
scroll to position [218, 0]
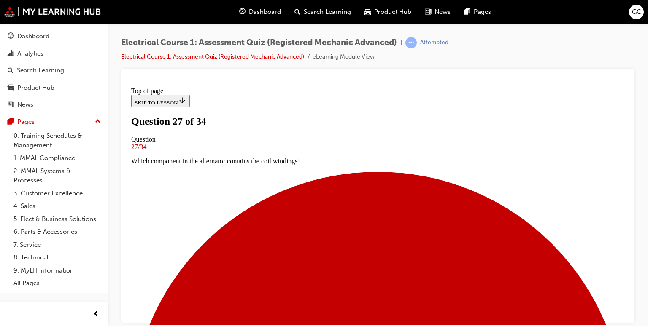
scroll to position [75, 0]
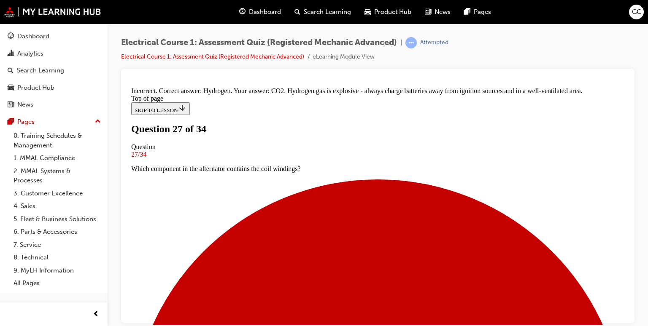
scroll to position [242, 0]
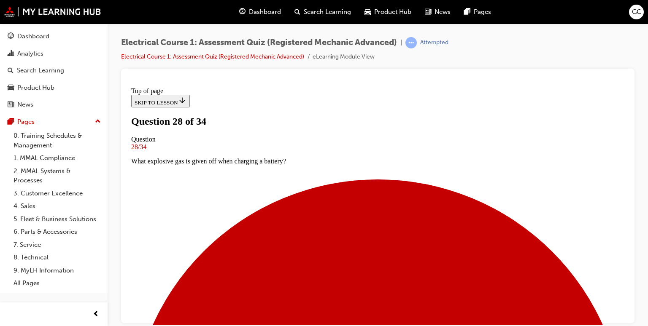
scroll to position [74, 0]
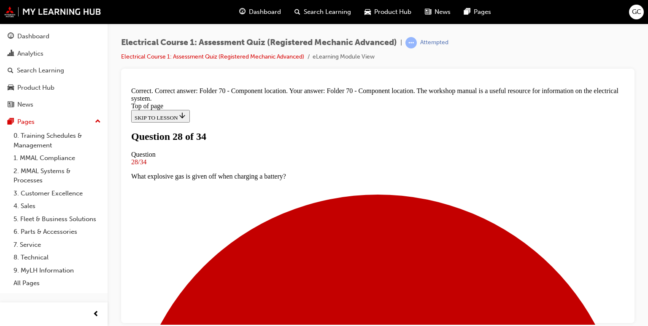
scroll to position [228, 0]
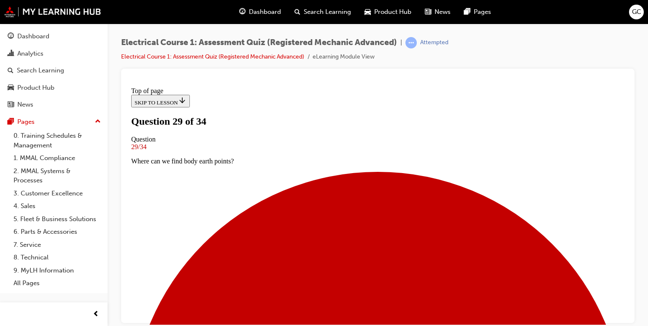
scroll to position [113, 0]
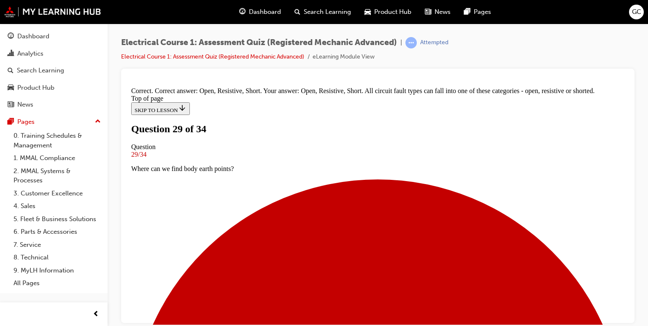
scroll to position [276, 0]
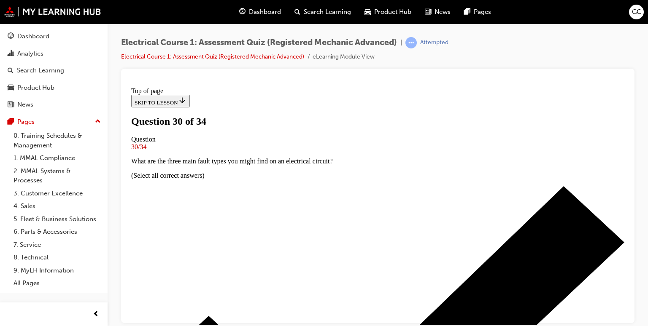
scroll to position [110, 0]
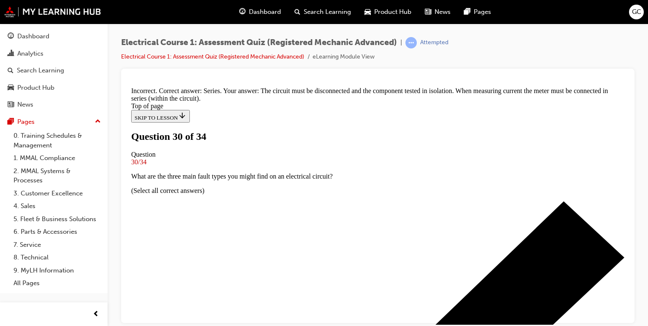
scroll to position [237, 0]
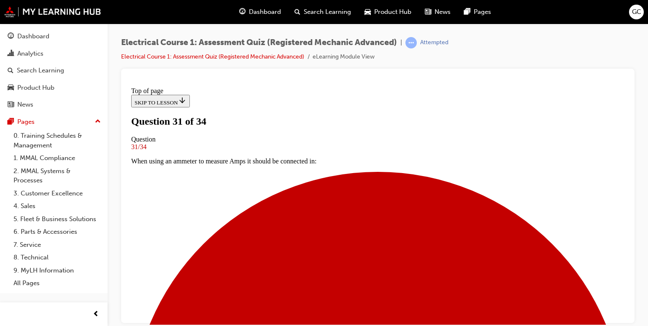
scroll to position [75, 0]
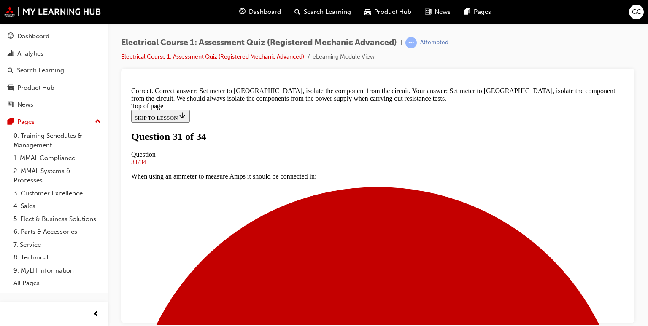
scroll to position [228, 0]
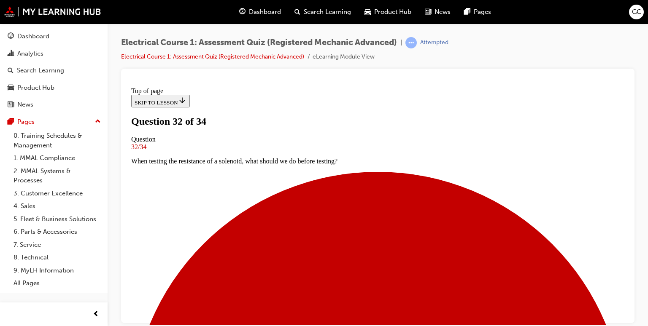
scroll to position [89, 0]
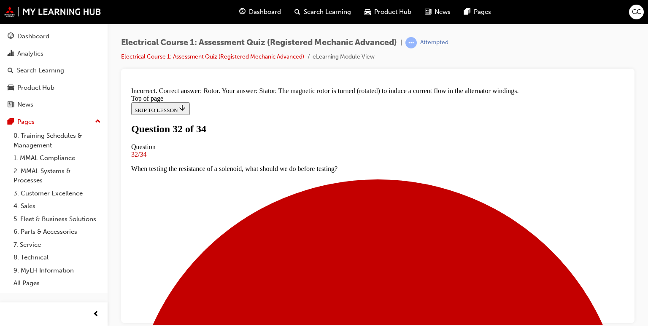
scroll to position [228, 0]
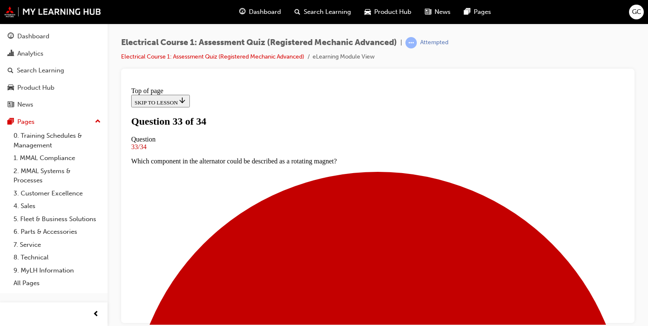
scroll to position [75, 0]
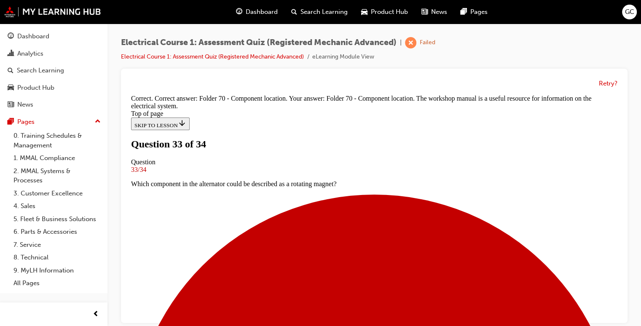
scroll to position [228, 0]
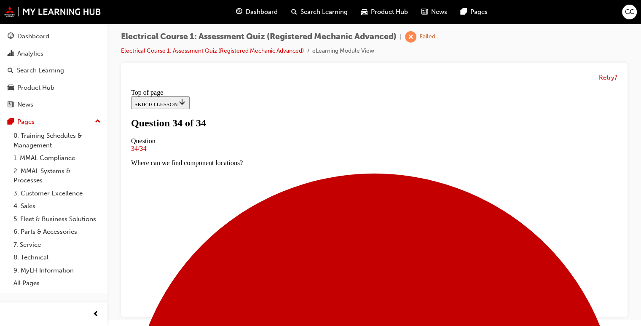
scroll to position [199, 0]
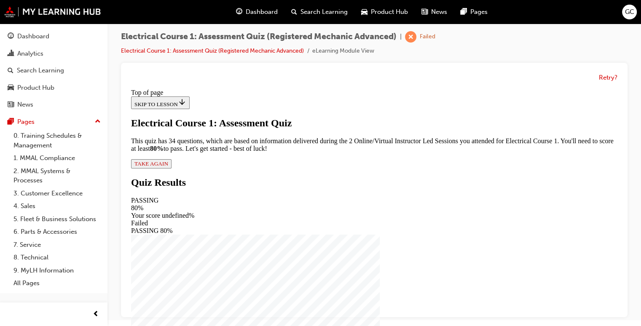
scroll to position [54, 0]
click at [172, 169] on button "TAKE AGAIN" at bounding box center [151, 163] width 40 height 9
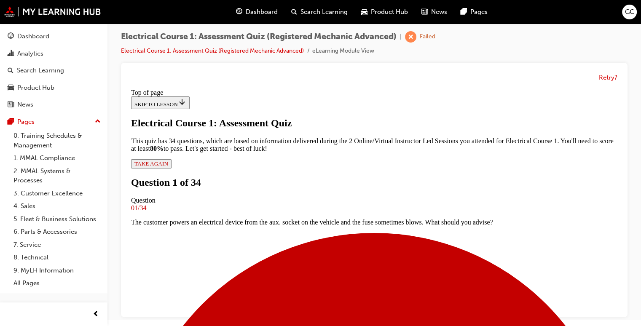
scroll to position [83, 0]
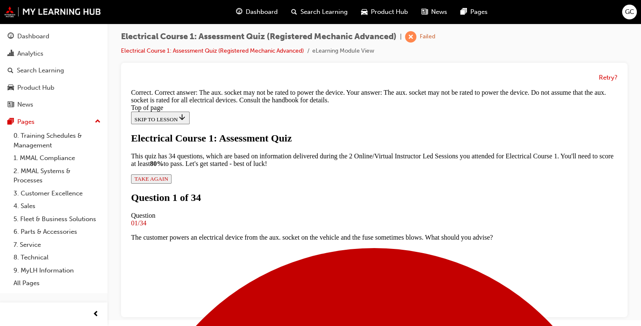
scroll to position [209, 0]
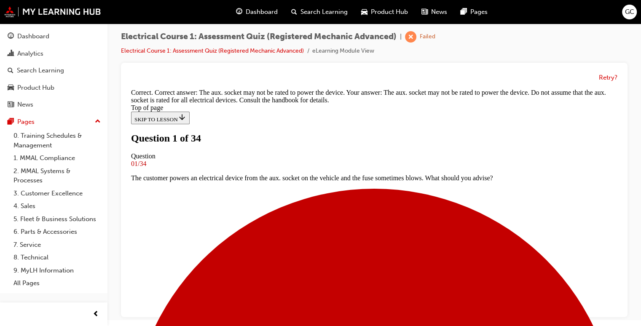
scroll to position [35, 0]
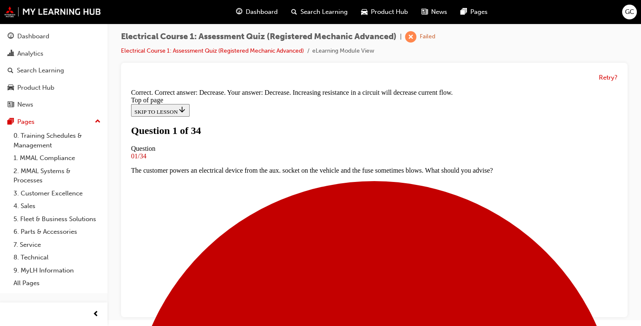
scroll to position [218, 0]
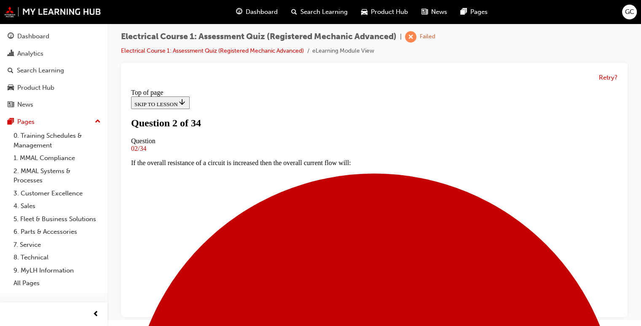
scroll to position [52, 0]
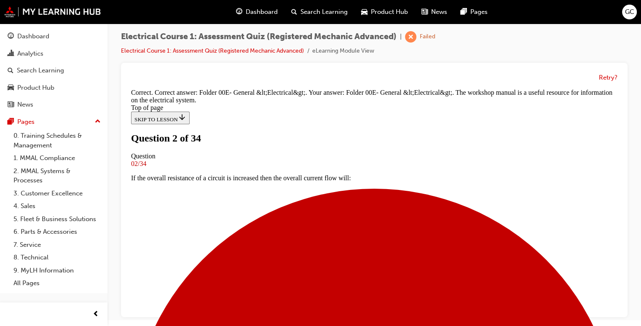
scroll to position [228, 0]
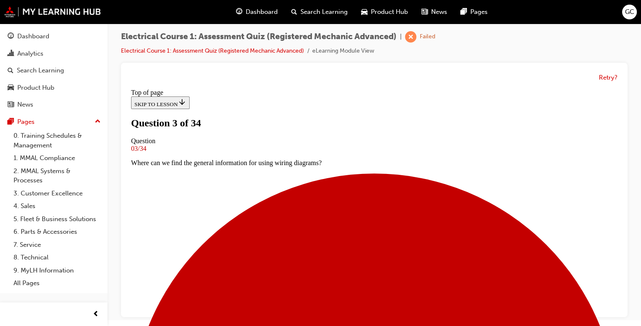
scroll to position [93, 0]
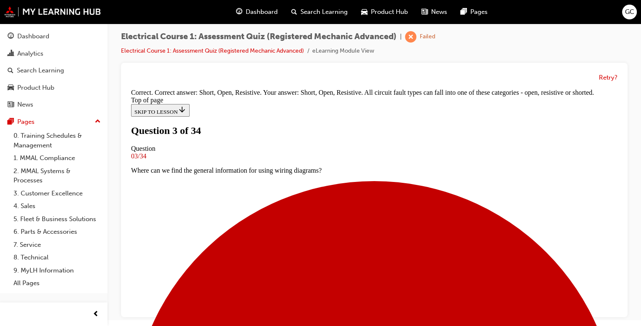
scroll to position [276, 0]
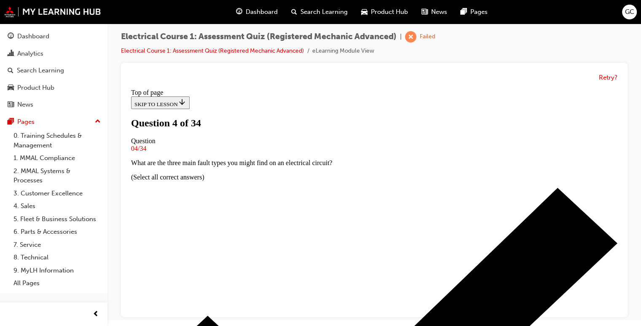
scroll to position [75, 0]
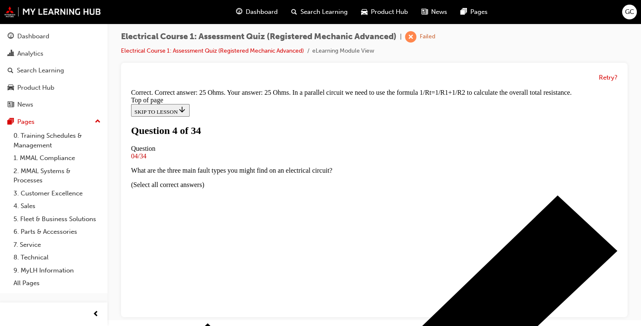
scroll to position [242, 0]
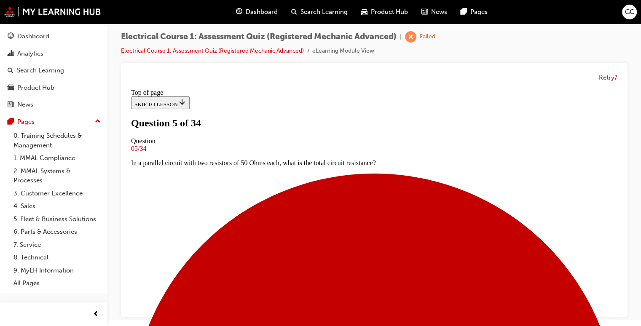
scroll to position [91, 0]
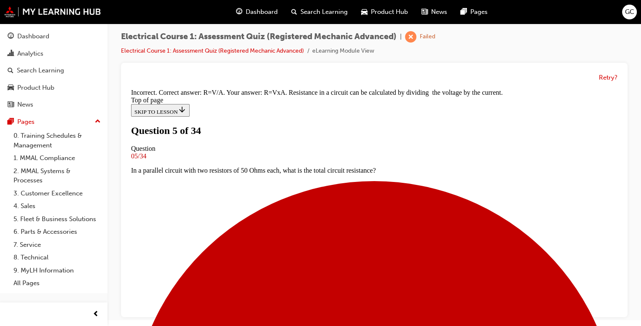
scroll to position [92, 0]
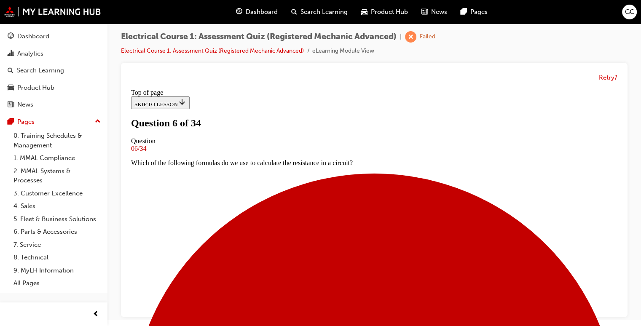
scroll to position [73, 0]
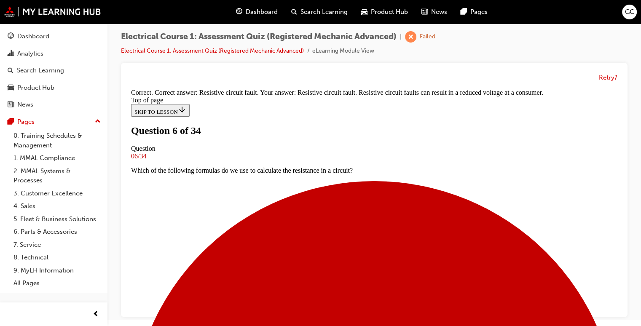
scroll to position [184, 0]
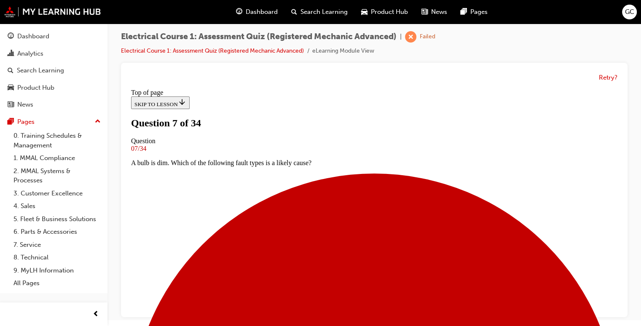
scroll to position [121, 0]
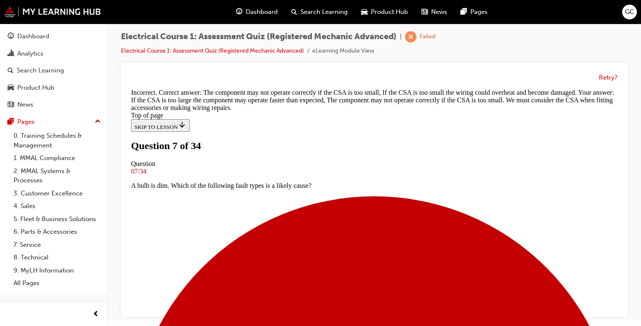
scroll to position [231, 0]
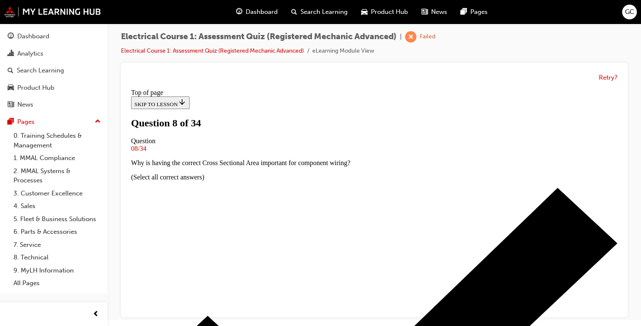
scroll to position [110, 0]
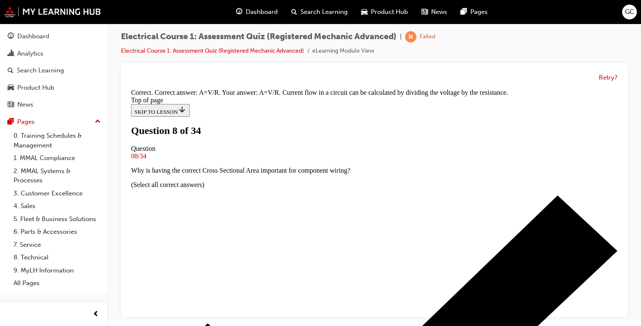
scroll to position [81, 0]
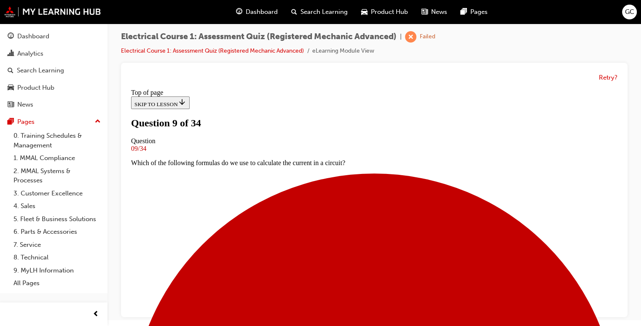
scroll to position [100, 0]
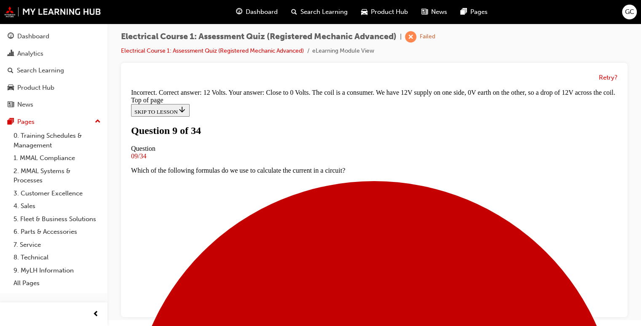
scroll to position [242, 0]
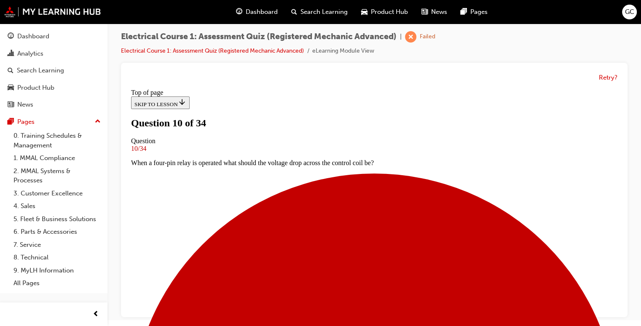
scroll to position [81, 0]
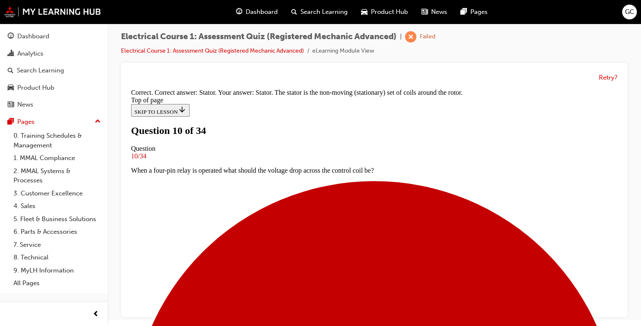
scroll to position [218, 0]
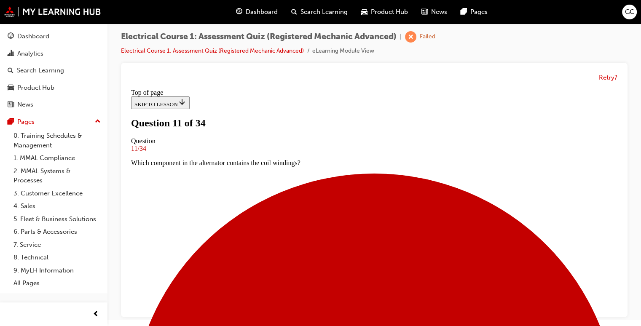
scroll to position [83, 0]
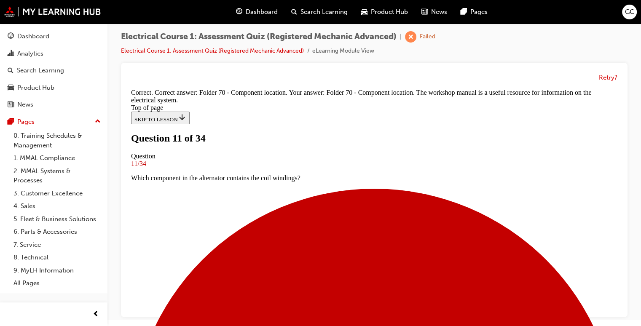
scroll to position [228, 0]
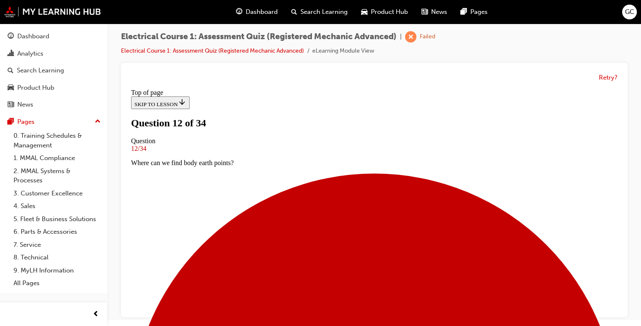
scroll to position [106, 0]
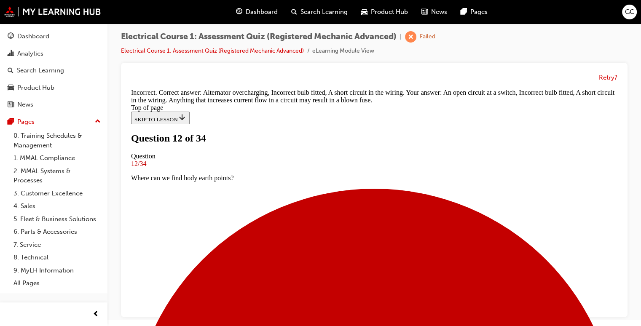
scroll to position [266, 0]
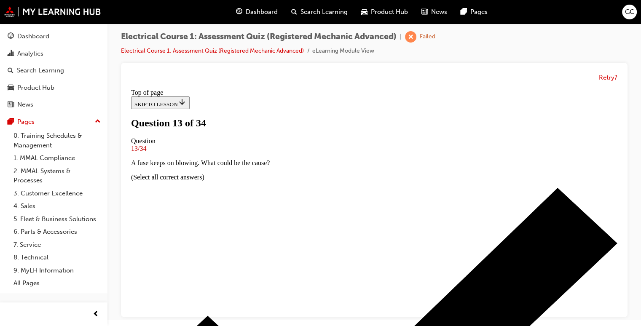
scroll to position [94, 0]
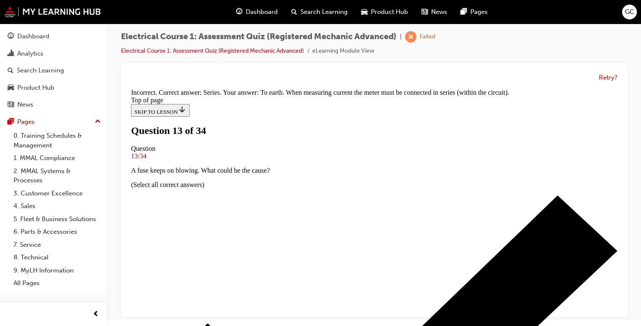
scroll to position [237, 0]
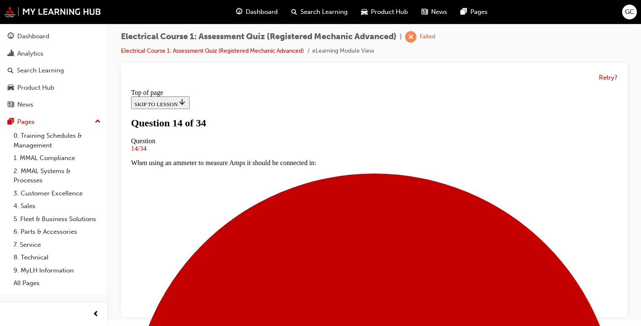
scroll to position [97, 0]
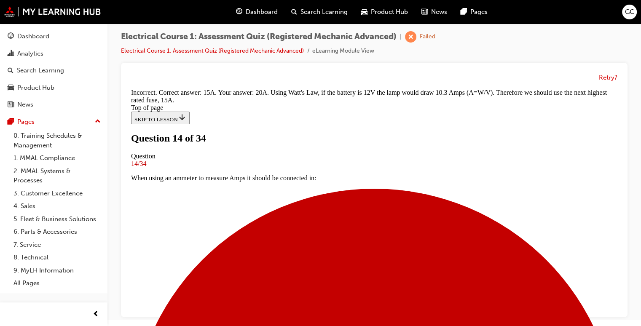
scroll to position [242, 0]
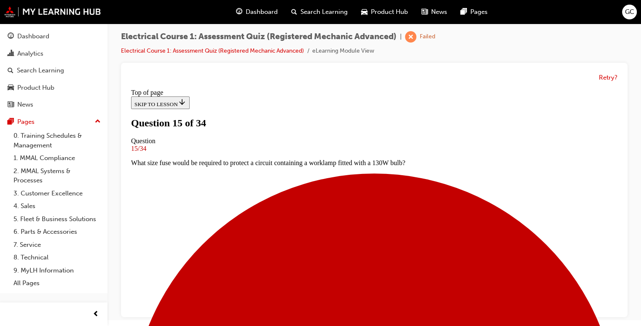
scroll to position [113, 0]
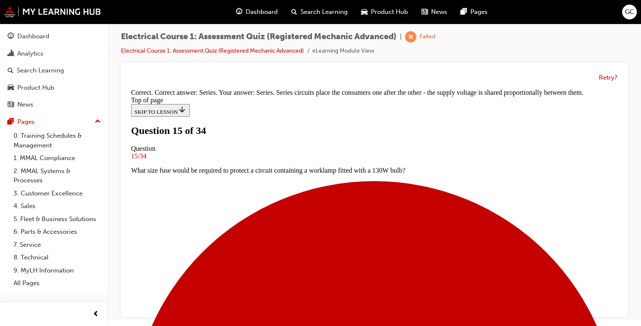
scroll to position [245, 0]
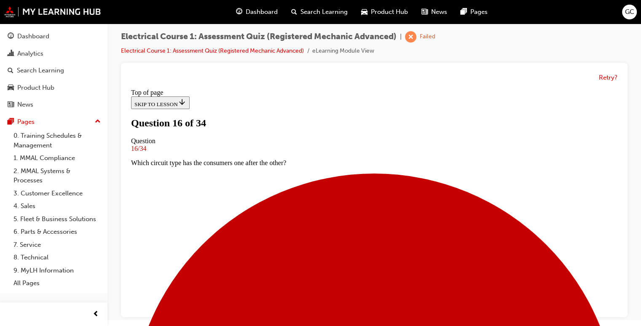
scroll to position [110, 0]
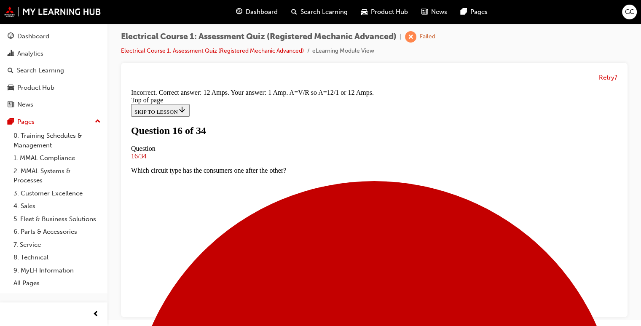
scroll to position [250, 0]
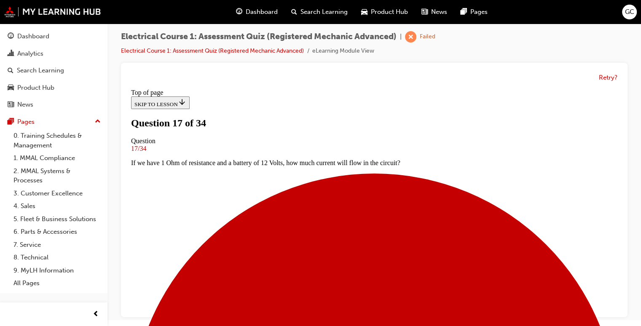
scroll to position [104, 0]
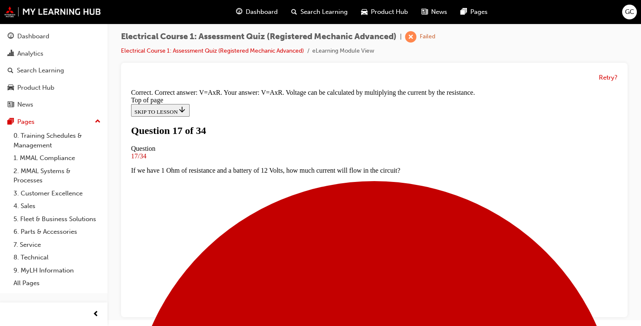
scroll to position [193, 0]
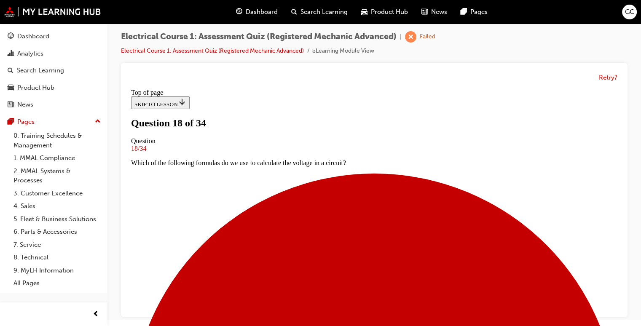
scroll to position [75, 0]
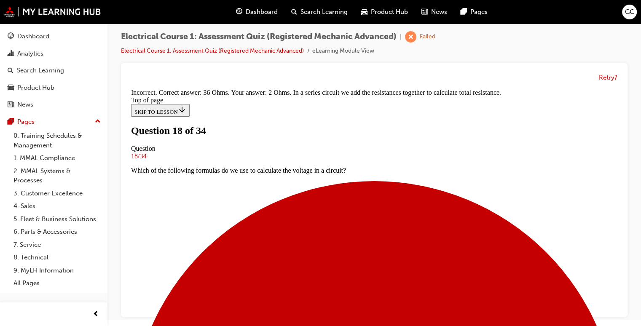
scroll to position [242, 0]
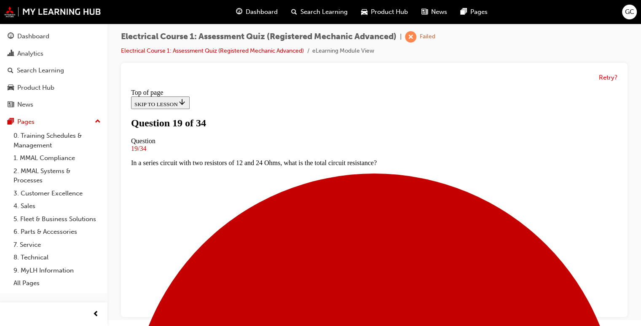
scroll to position [82, 0]
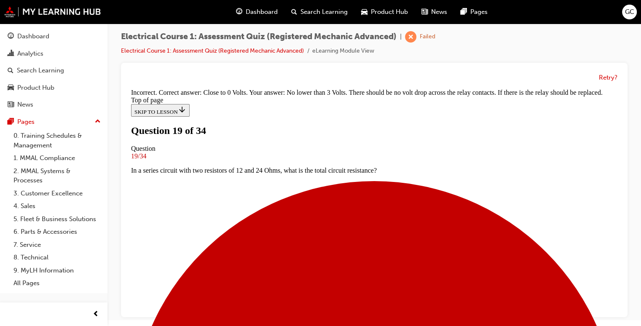
scroll to position [232, 0]
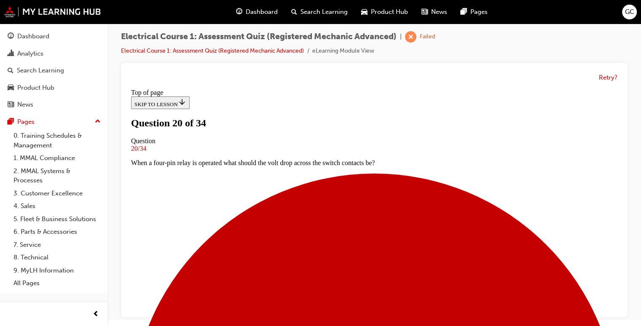
scroll to position [80, 0]
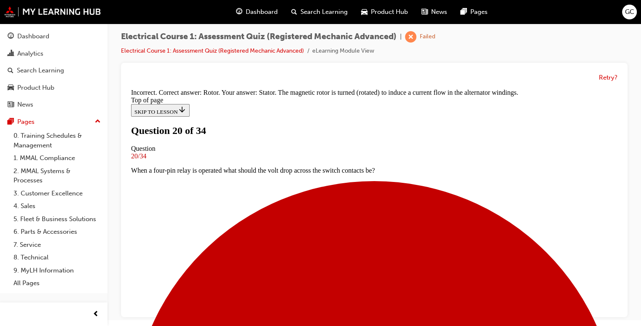
scroll to position [228, 0]
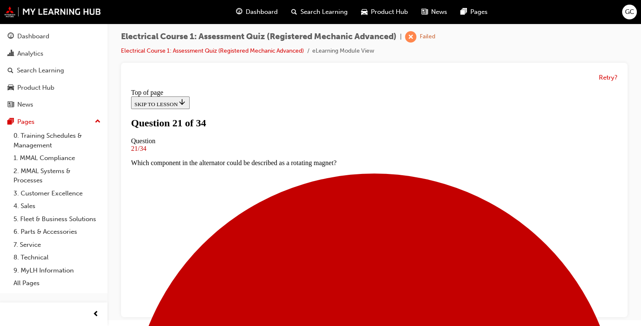
scroll to position [93, 0]
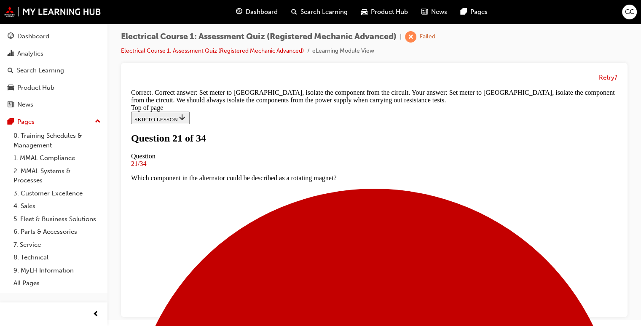
scroll to position [228, 0]
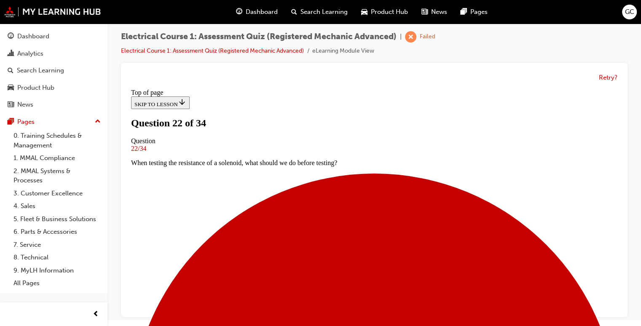
scroll to position [86, 0]
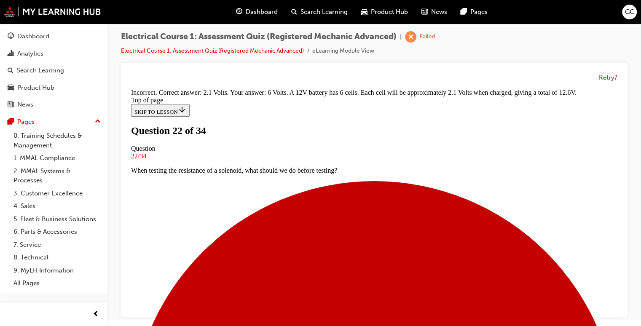
scroll to position [245, 0]
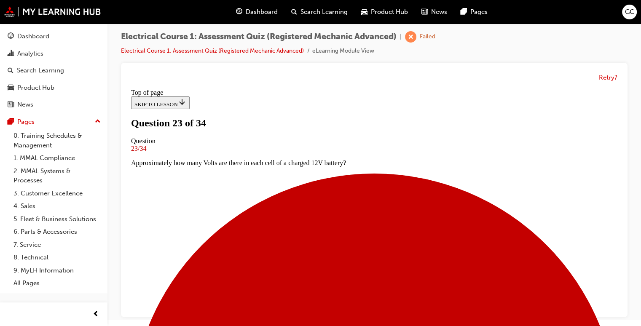
scroll to position [113, 0]
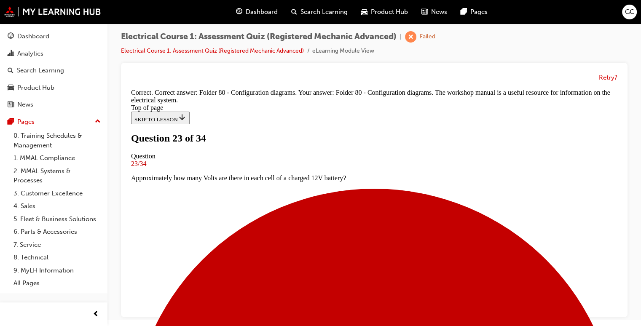
scroll to position [228, 0]
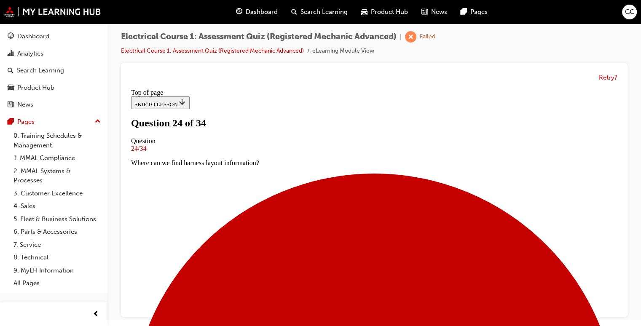
scroll to position [98, 0]
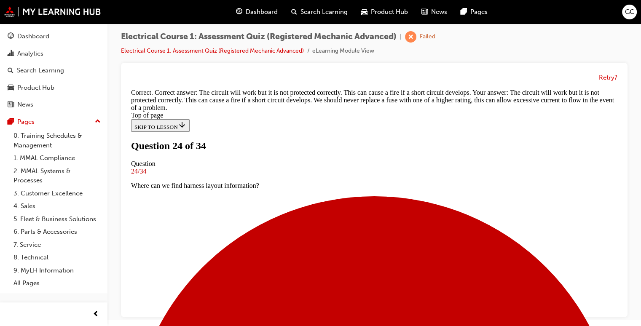
scroll to position [253, 0]
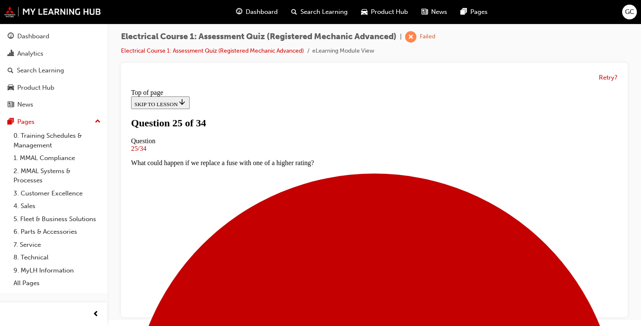
scroll to position [103, 0]
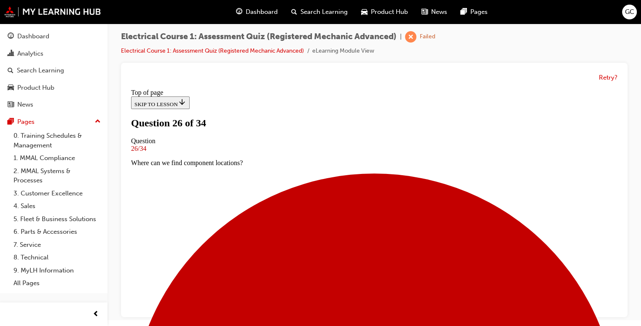
scroll to position [129, 0]
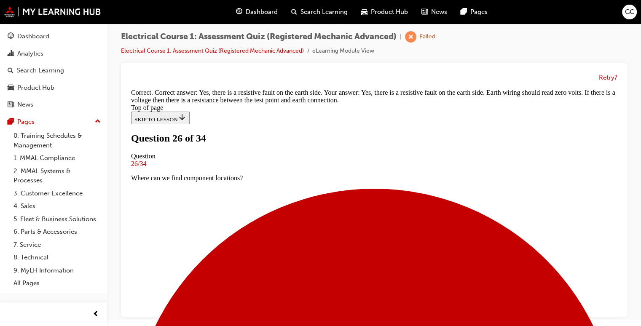
scroll to position [276, 0]
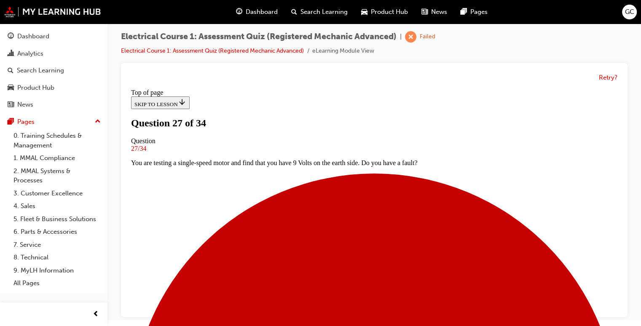
scroll to position [105, 0]
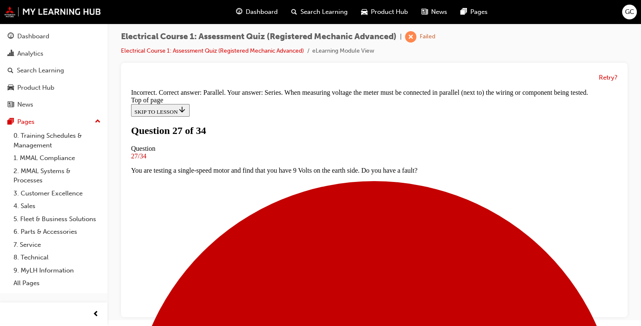
scroll to position [208, 0]
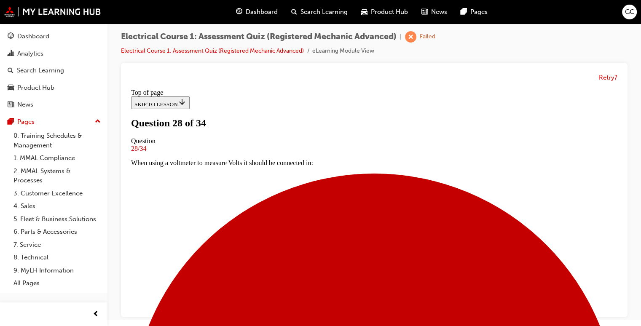
scroll to position [121, 0]
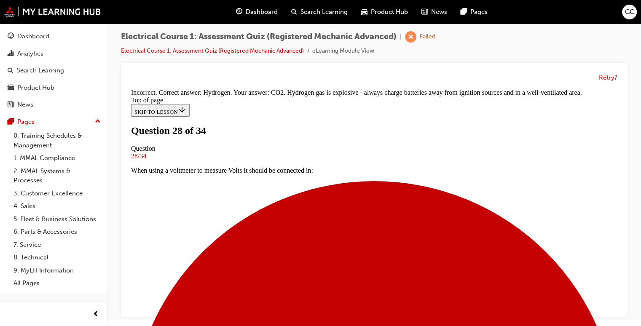
scroll to position [242, 0]
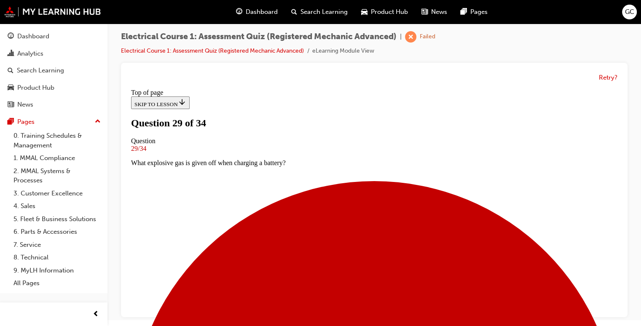
scroll to position [99, 0]
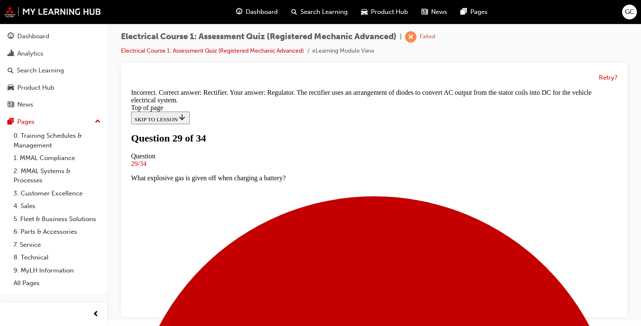
scroll to position [228, 0]
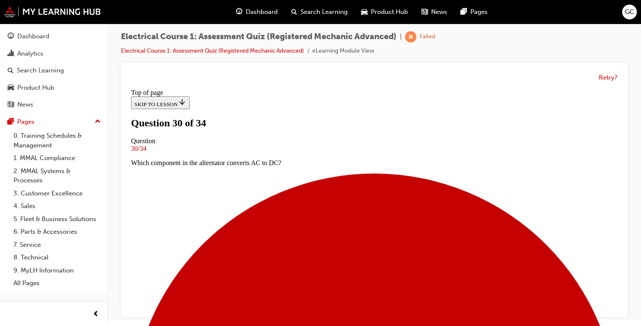
scroll to position [72, 0]
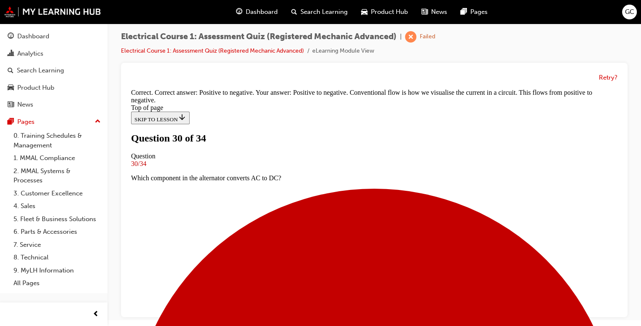
scroll to position [228, 0]
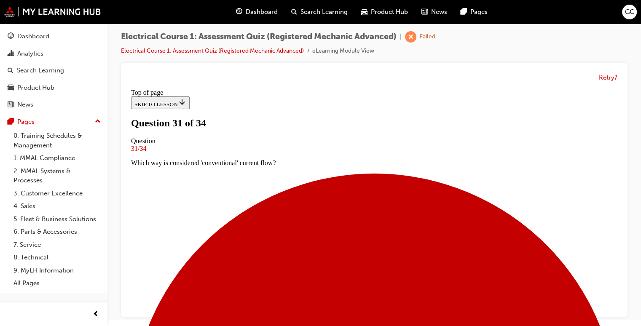
scroll to position [153, 0]
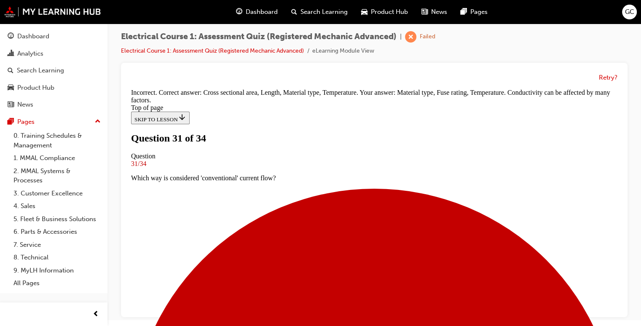
scroll to position [300, 0]
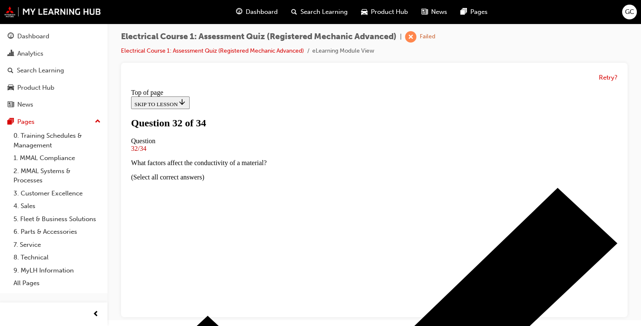
scroll to position [104, 0]
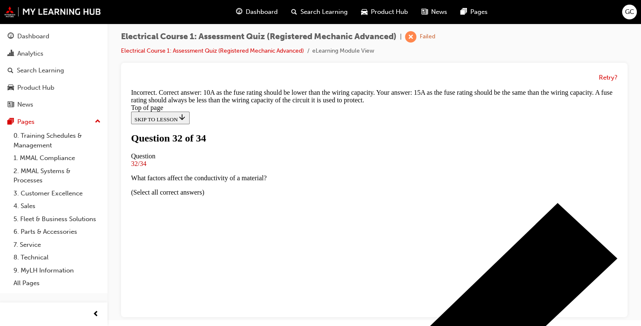
scroll to position [251, 0]
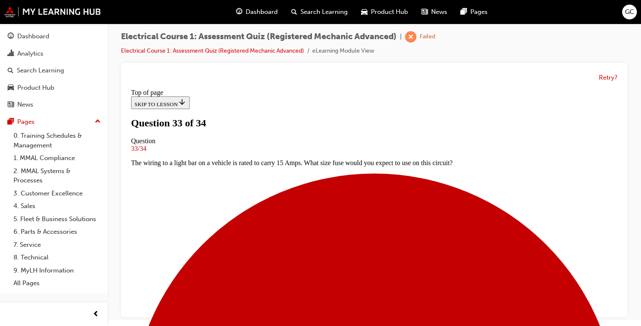
scroll to position [79, 0]
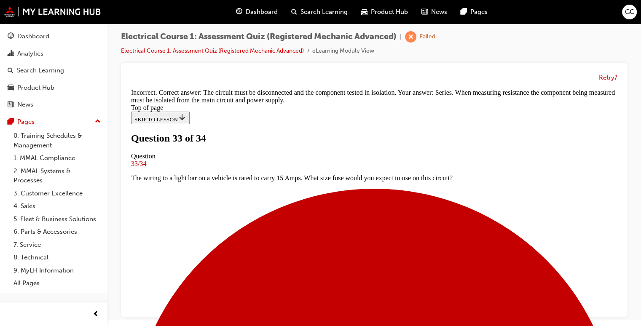
scroll to position [237, 0]
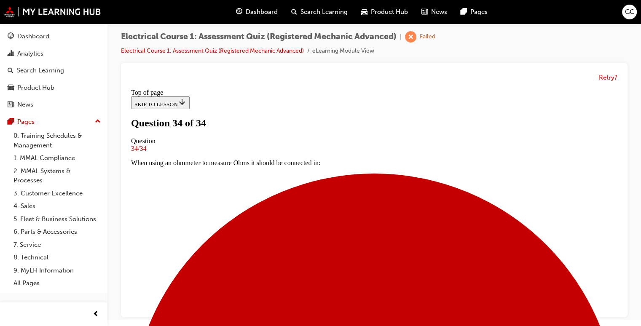
scroll to position [135, 0]
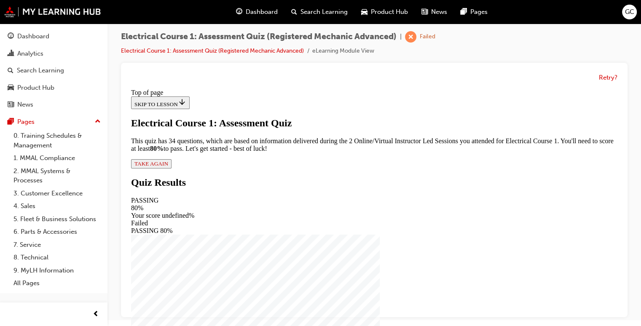
click at [168, 167] on span "TAKE AGAIN" at bounding box center [151, 164] width 34 height 6
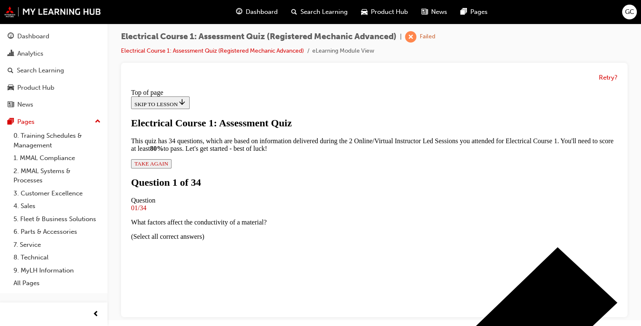
scroll to position [124, 0]
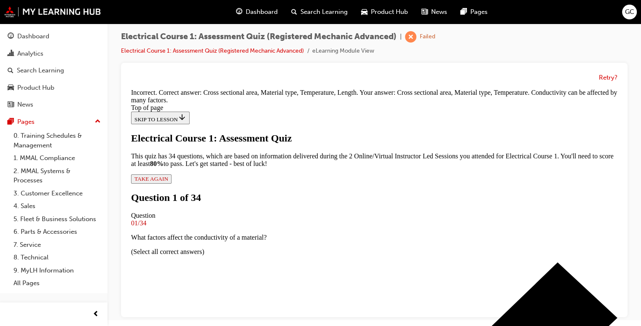
scroll to position [300, 0]
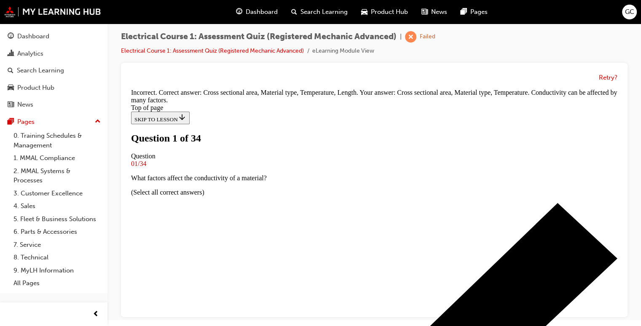
scroll to position [113, 0]
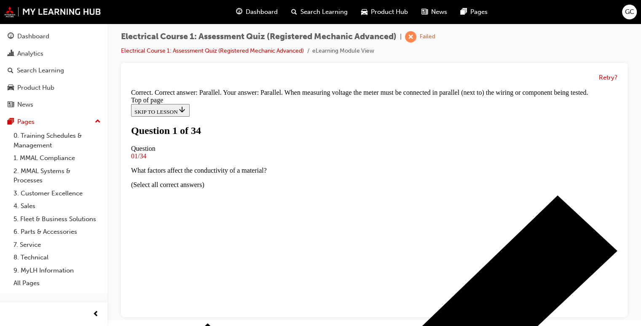
scroll to position [74, 0]
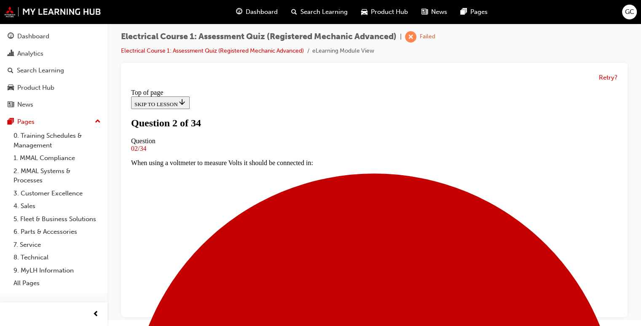
scroll to position [75, 0]
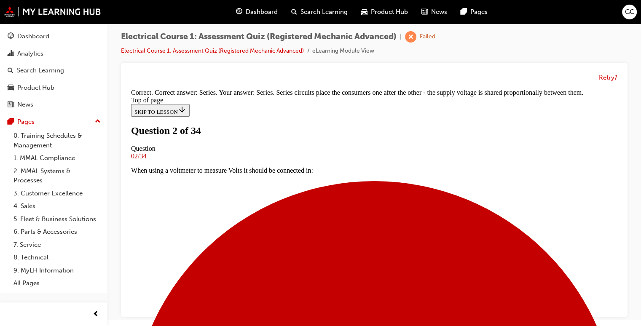
scroll to position [245, 0]
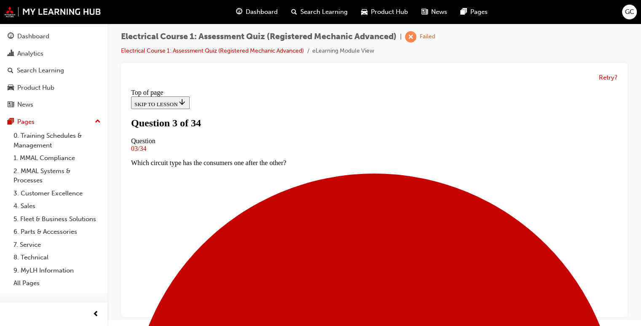
scroll to position [82, 0]
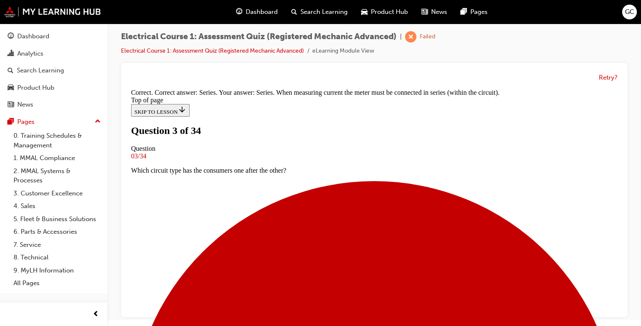
scroll to position [205, 0]
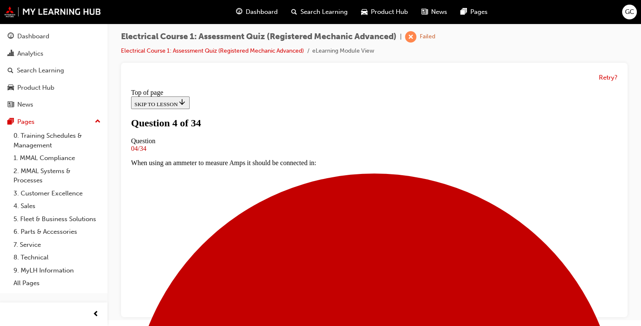
scroll to position [110, 0]
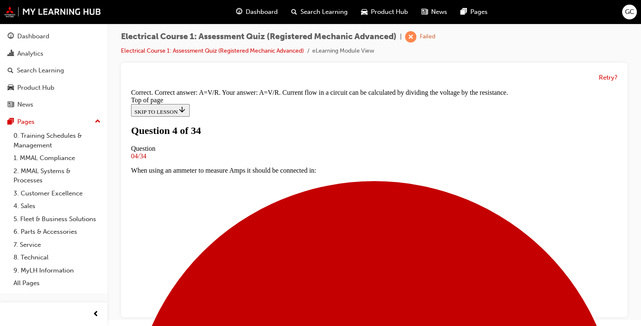
scroll to position [160, 0]
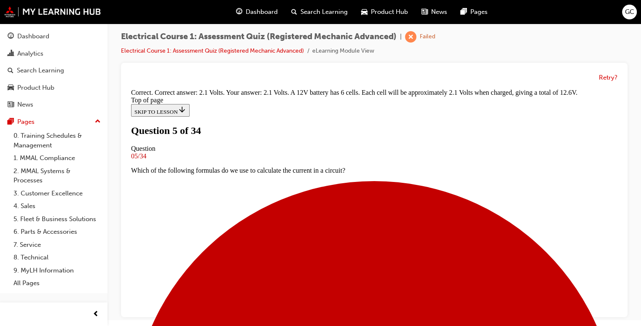
scroll to position [245, 0]
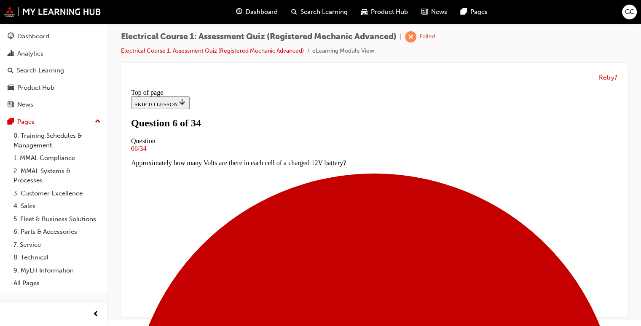
scroll to position [88, 0]
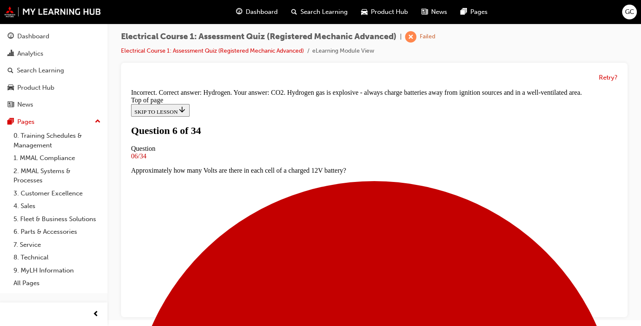
scroll to position [242, 0]
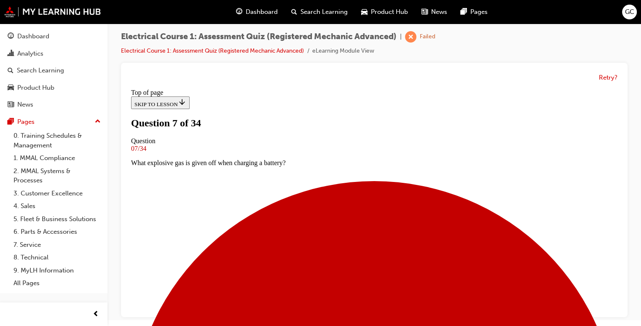
scroll to position [93, 0]
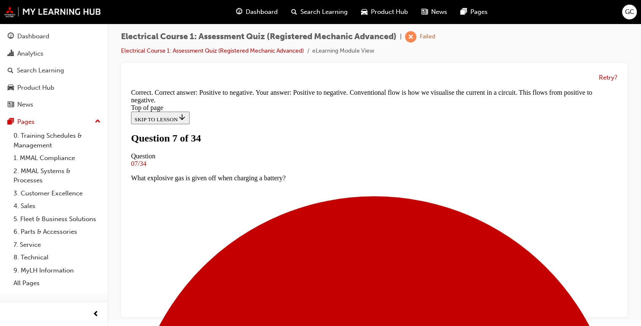
scroll to position [228, 0]
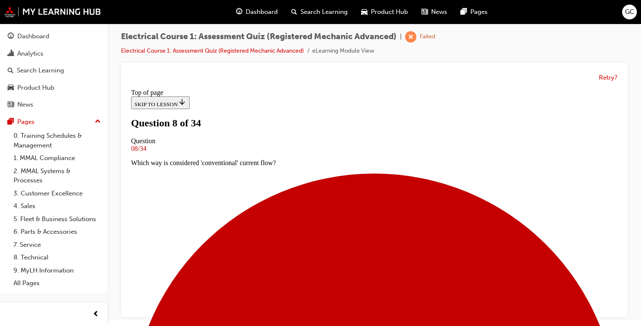
scroll to position [81, 0]
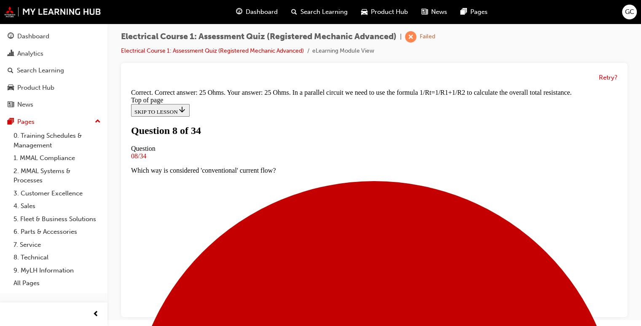
scroll to position [242, 0]
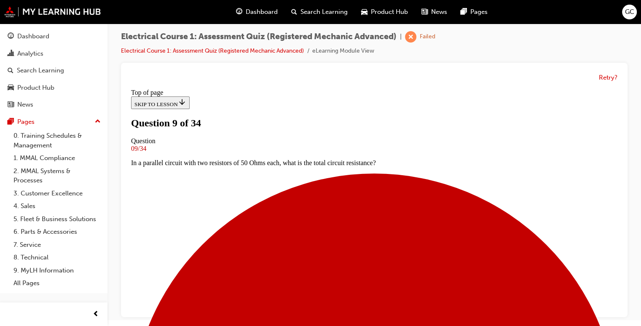
scroll to position [64, 0]
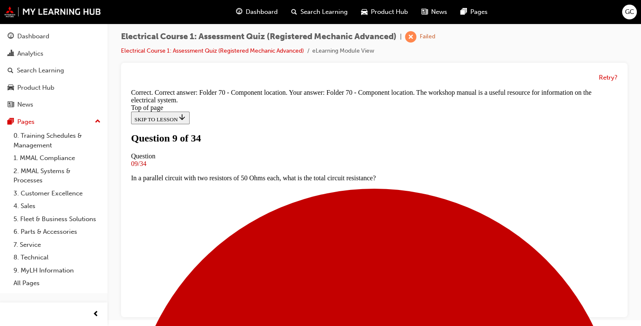
scroll to position [228, 0]
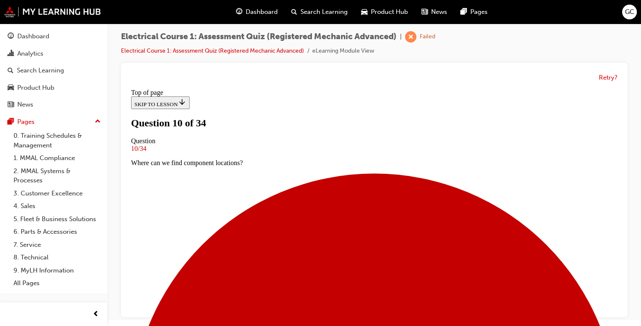
scroll to position [68, 0]
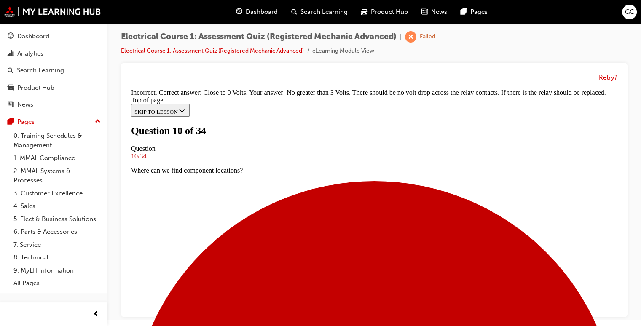
scroll to position [242, 0]
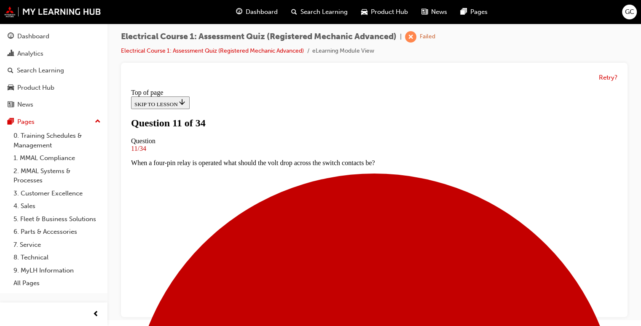
scroll to position [105, 0]
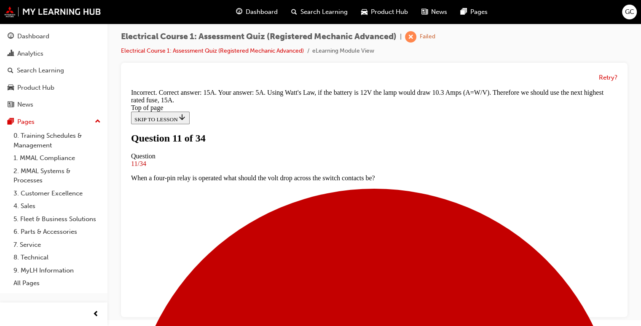
scroll to position [242, 0]
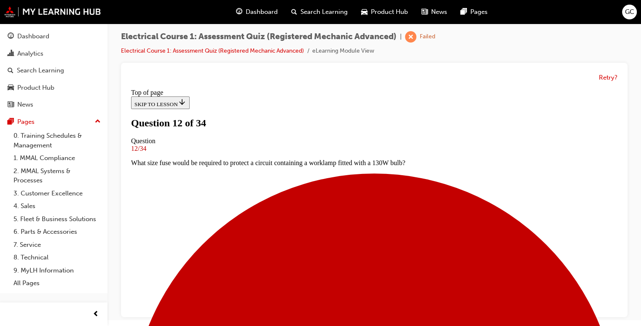
scroll to position [112, 0]
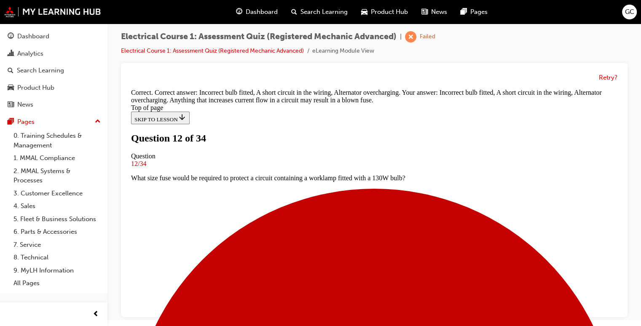
scroll to position [126, 0]
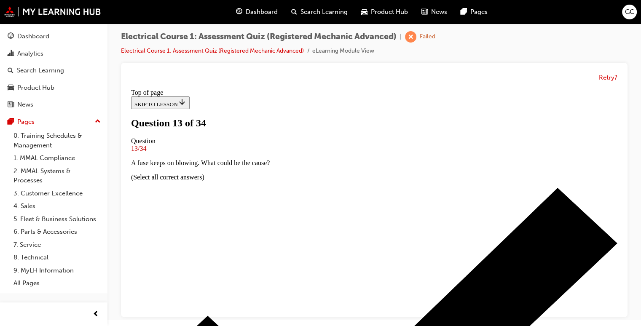
scroll to position [77, 0]
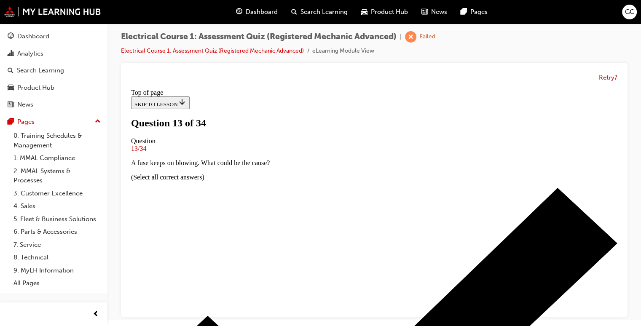
scroll to position [151, 0]
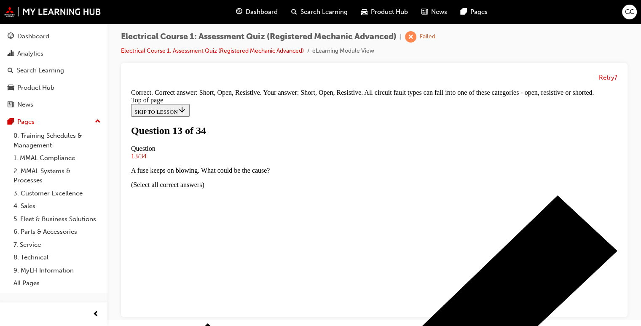
scroll to position [276, 0]
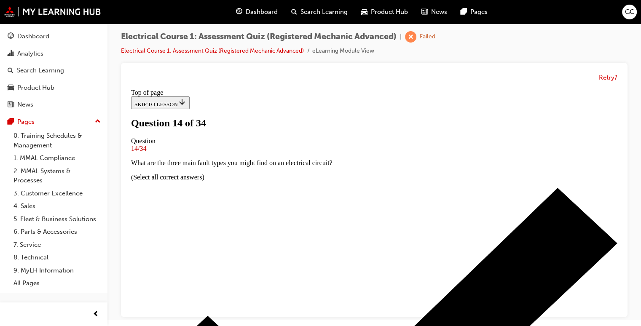
scroll to position [127, 0]
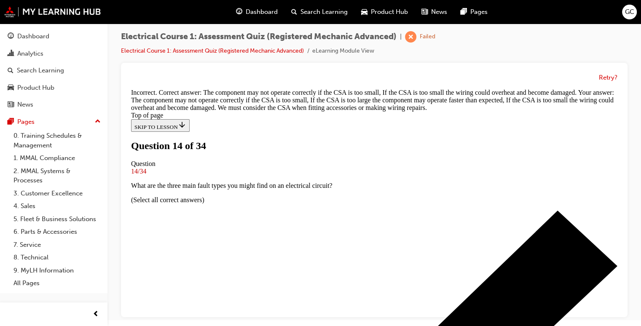
scroll to position [259, 0]
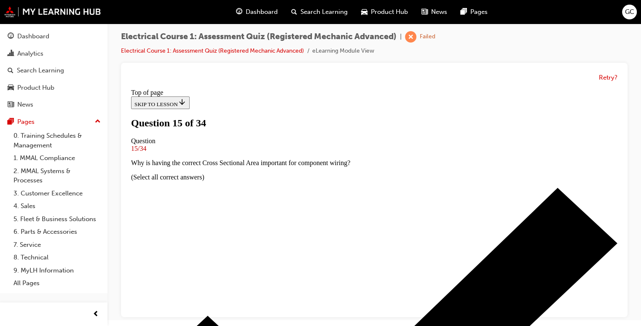
scroll to position [96, 0]
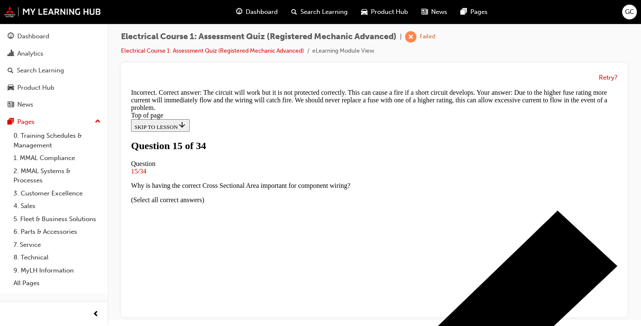
scroll to position [216, 0]
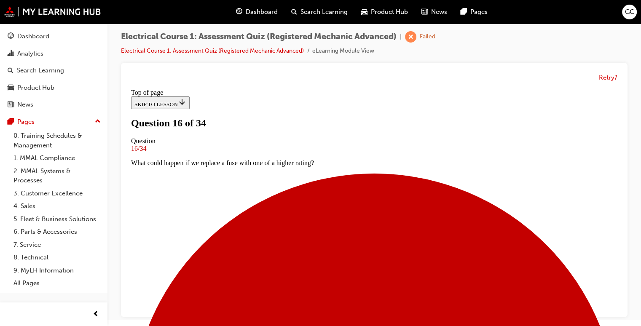
scroll to position [77, 0]
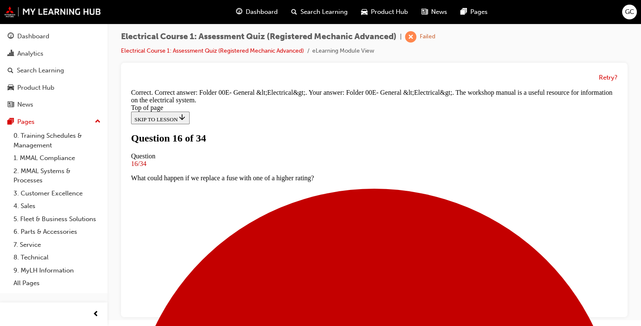
scroll to position [228, 0]
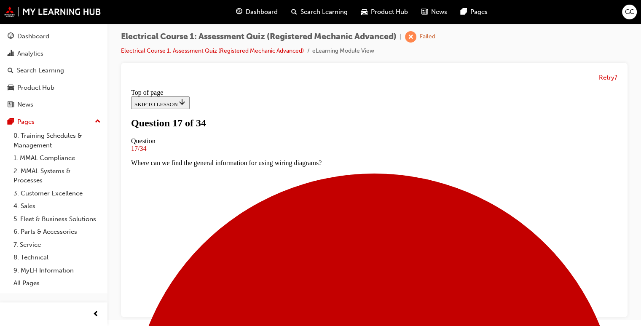
scroll to position [64, 0]
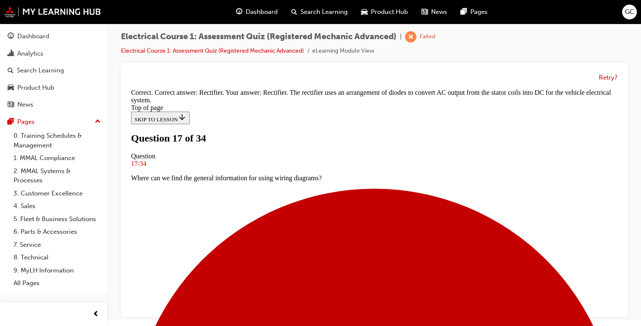
scroll to position [228, 0]
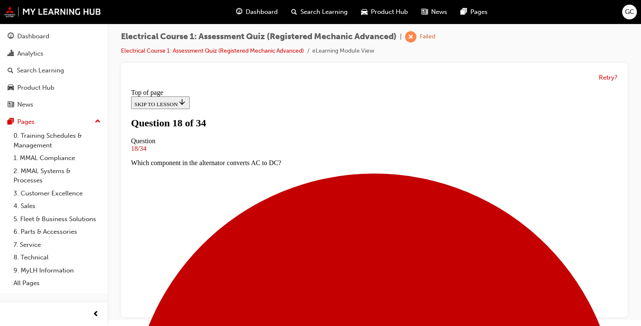
scroll to position [76, 0]
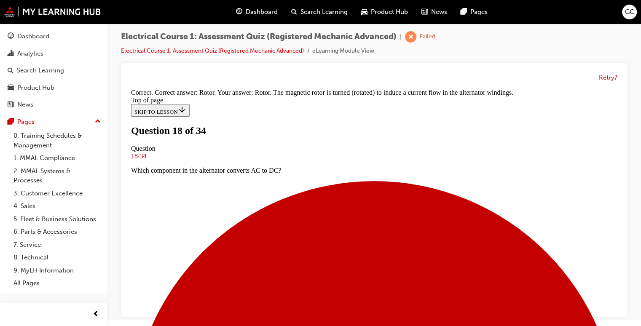
scroll to position [228, 0]
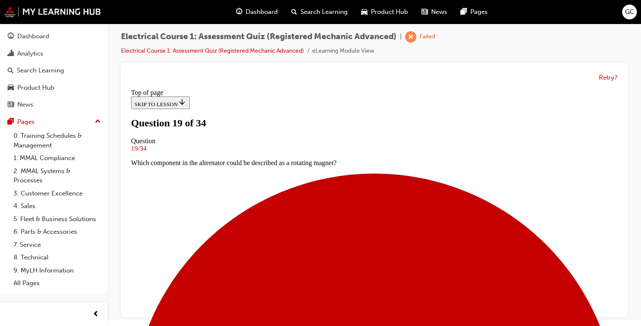
scroll to position [69, 0]
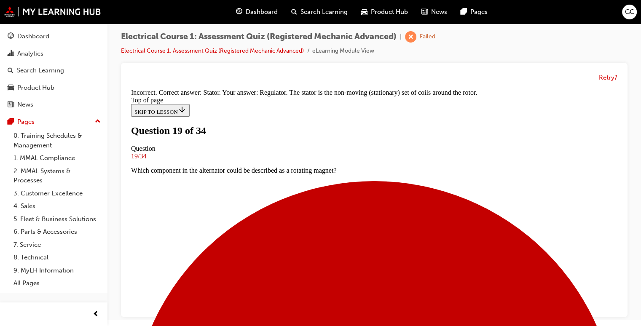
scroll to position [218, 0]
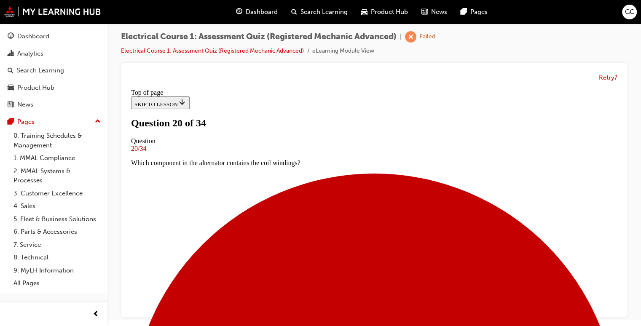
scroll to position [70, 0]
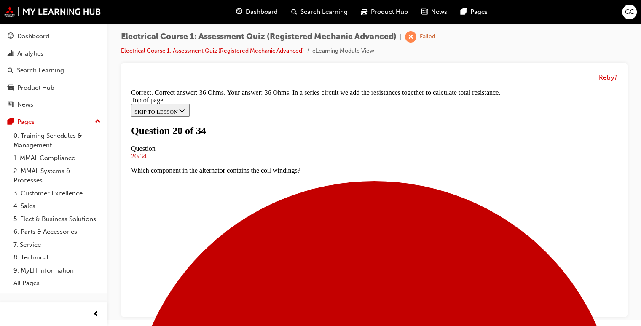
scroll to position [242, 0]
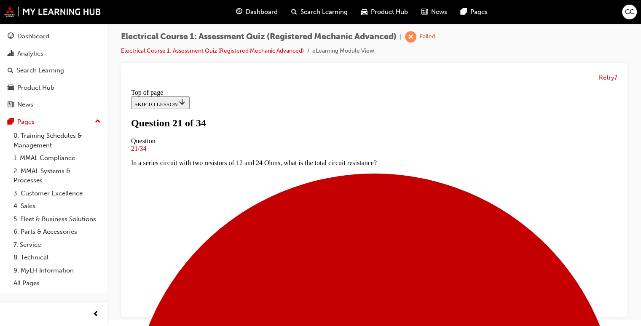
scroll to position [88, 0]
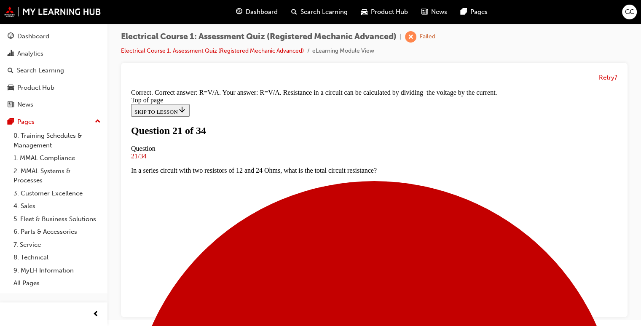
scroll to position [203, 0]
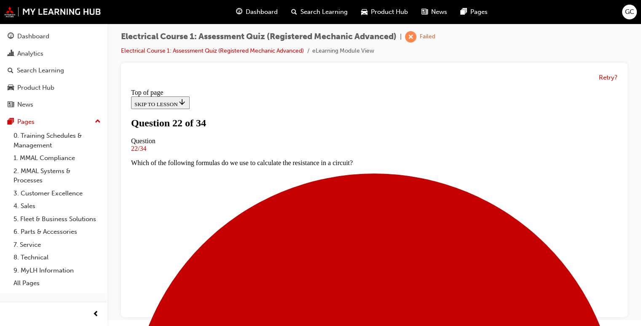
scroll to position [94, 0]
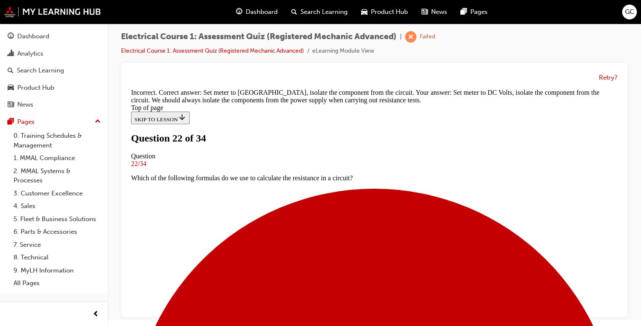
scroll to position [228, 0]
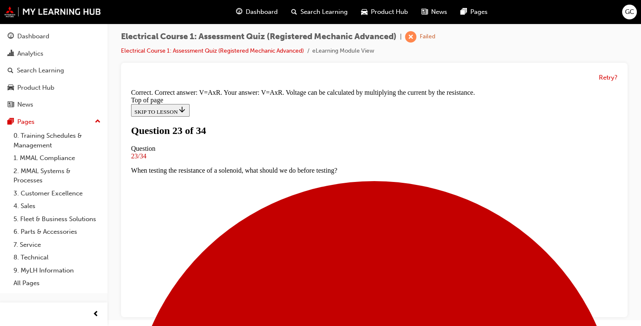
scroll to position [193, 0]
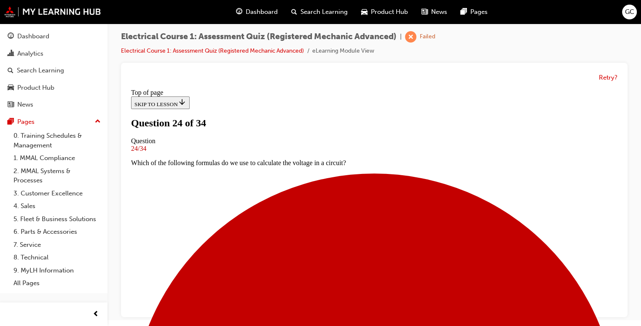
scroll to position [81, 0]
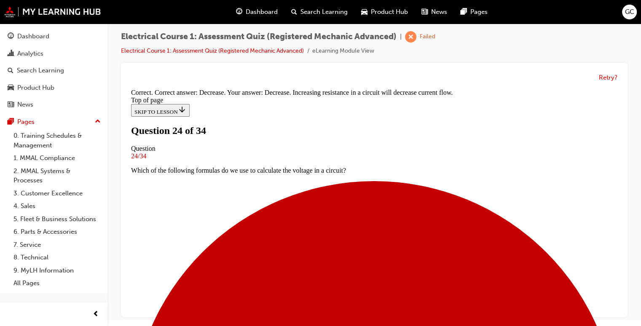
scroll to position [218, 0]
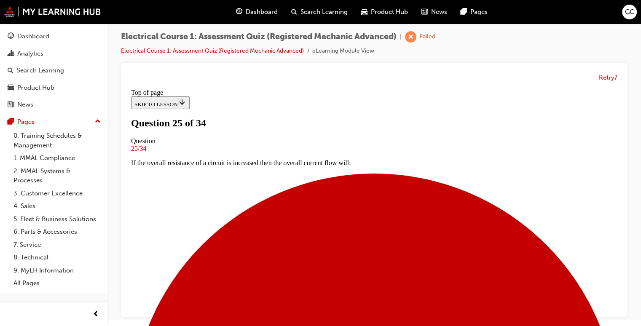
scroll to position [76, 0]
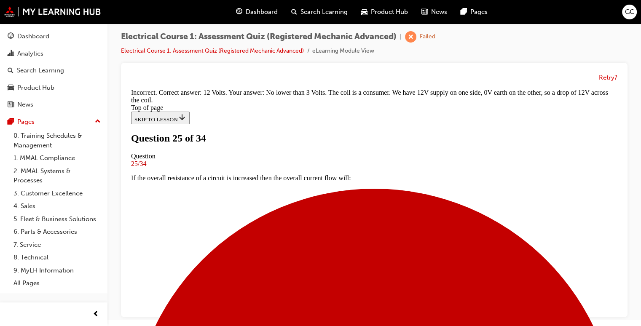
scroll to position [242, 0]
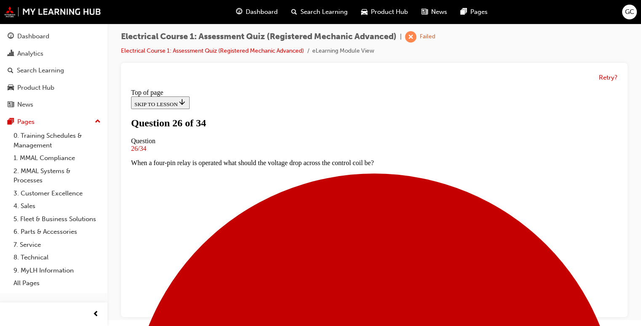
scroll to position [59, 0]
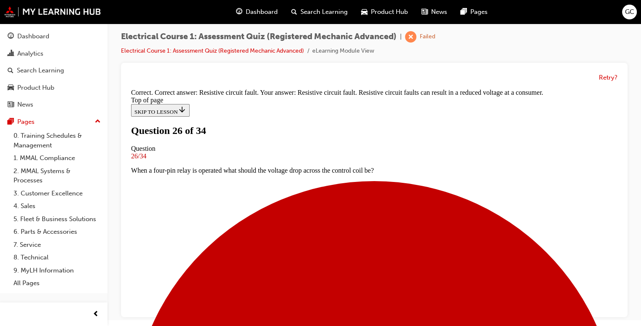
scroll to position [184, 0]
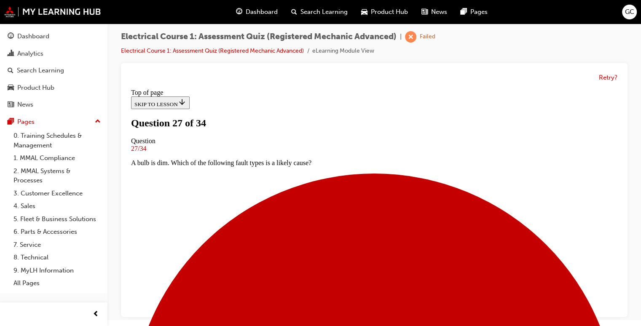
scroll to position [96, 0]
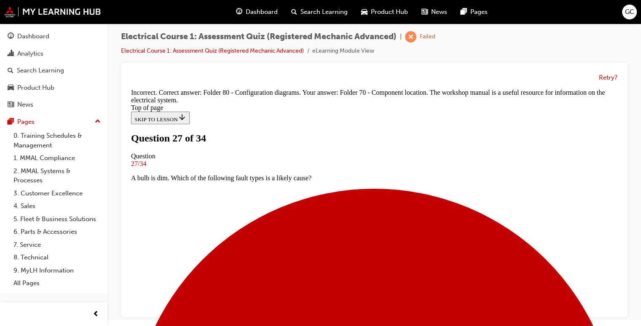
scroll to position [228, 0]
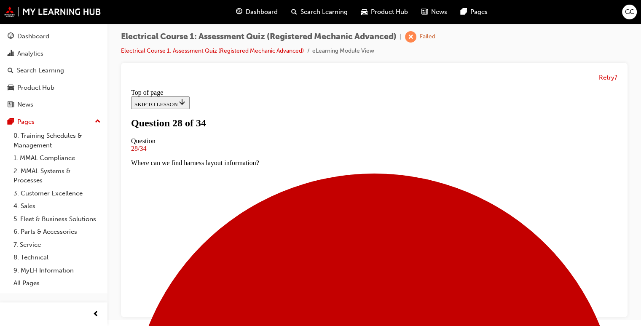
scroll to position [81, 0]
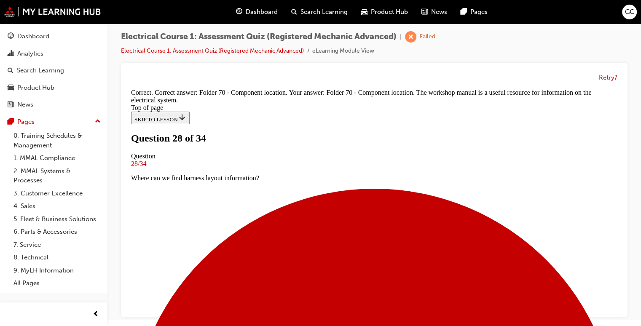
scroll to position [228, 0]
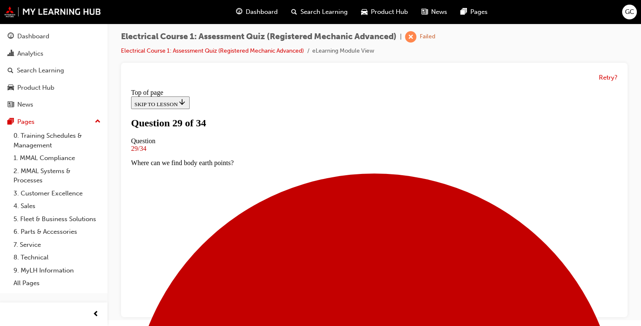
scroll to position [80, 0]
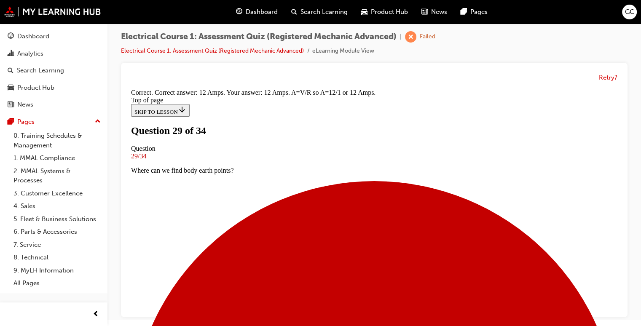
scroll to position [250, 0]
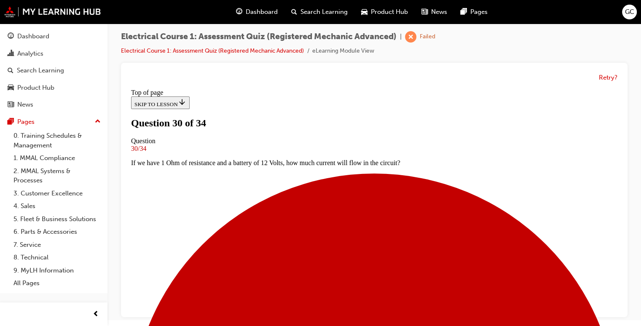
scroll to position [81, 0]
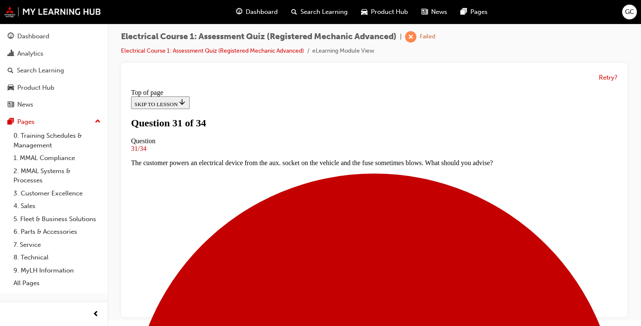
scroll to position [69, 0]
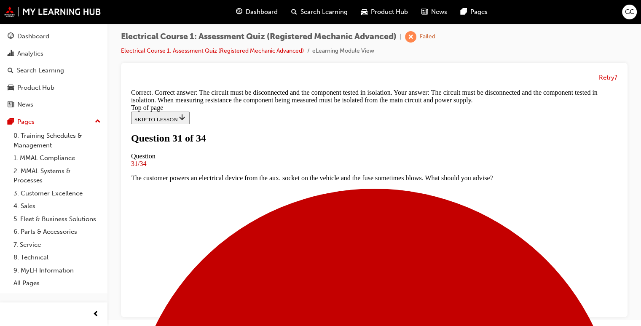
scroll to position [237, 0]
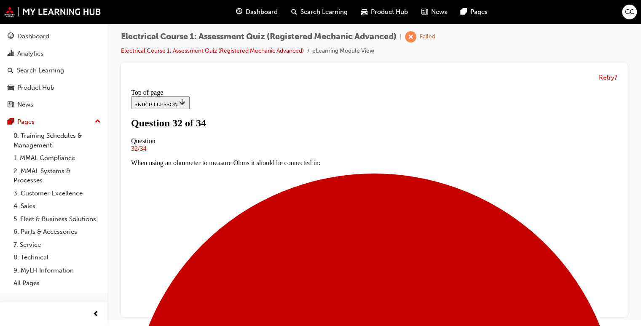
scroll to position [92, 0]
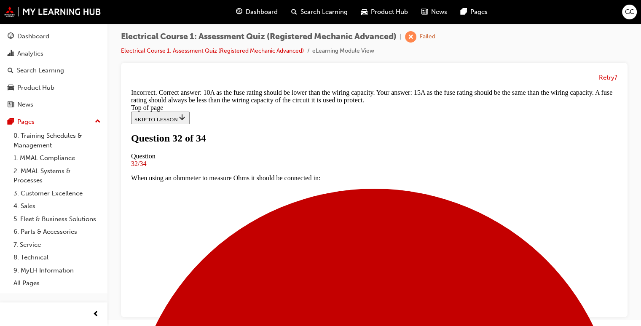
scroll to position [251, 0]
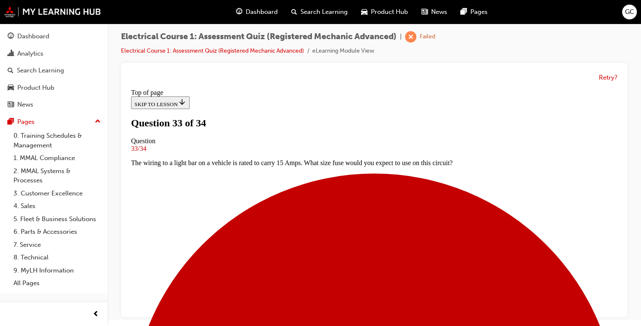
scroll to position [106, 0]
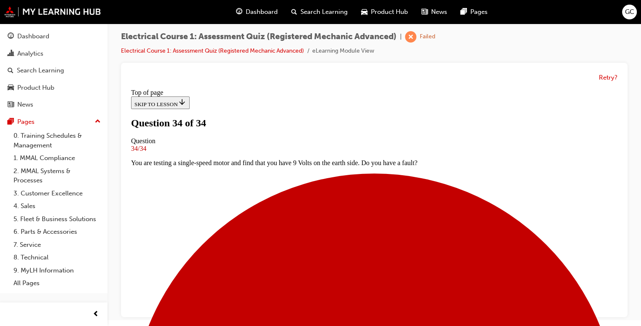
scroll to position [150, 0]
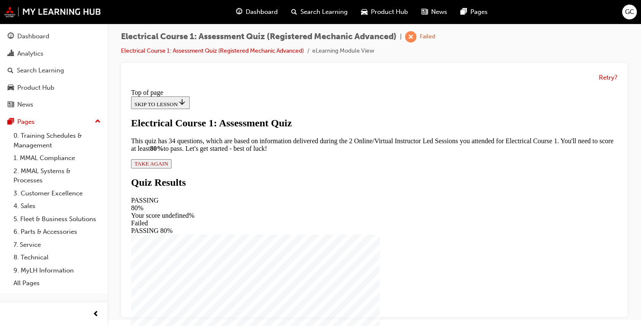
click at [172, 169] on button "TAKE AGAIN" at bounding box center [151, 163] width 40 height 9
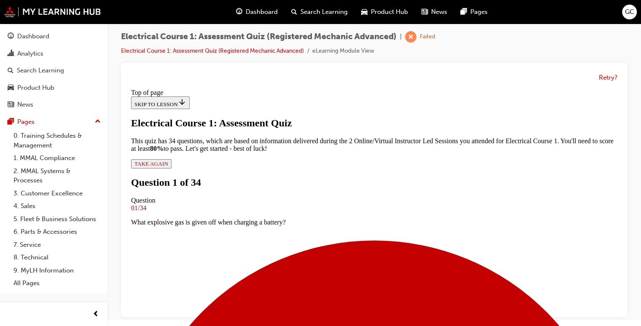
scroll to position [75, 0]
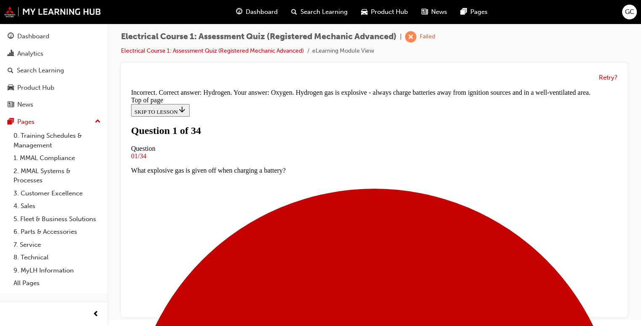
scroll to position [41, 0]
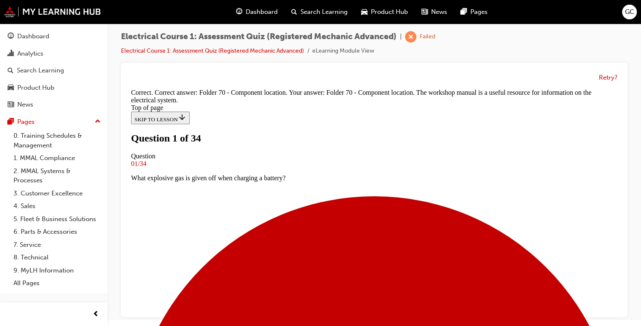
scroll to position [228, 0]
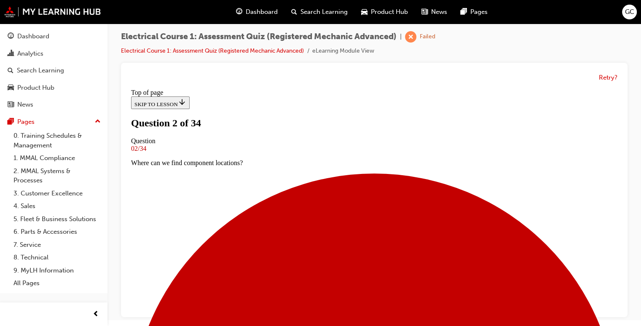
scroll to position [118, 0]
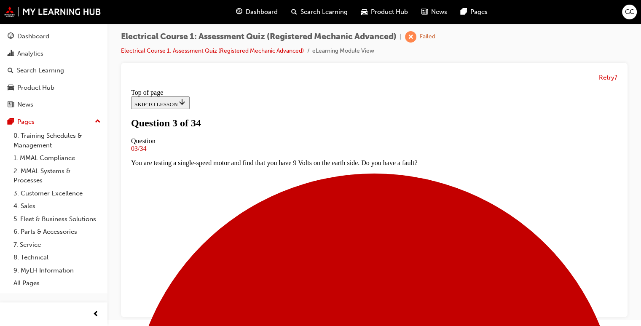
scroll to position [1, 0]
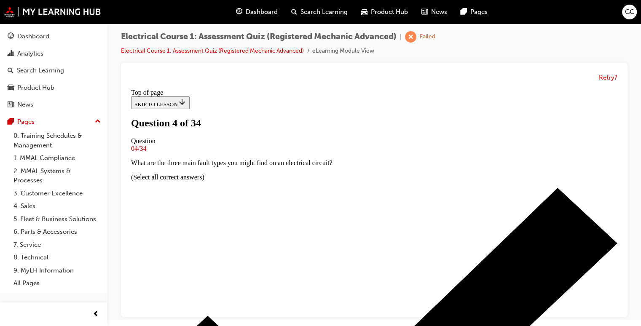
scroll to position [115, 0]
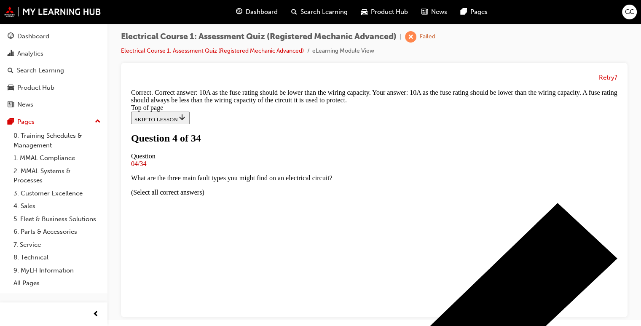
scroll to position [251, 0]
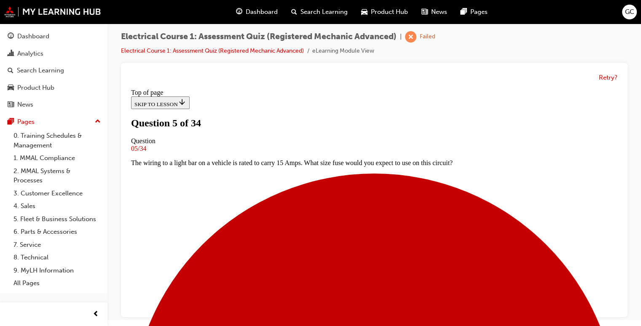
scroll to position [81, 0]
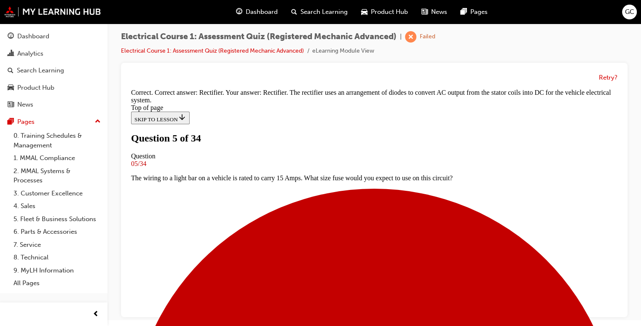
scroll to position [228, 0]
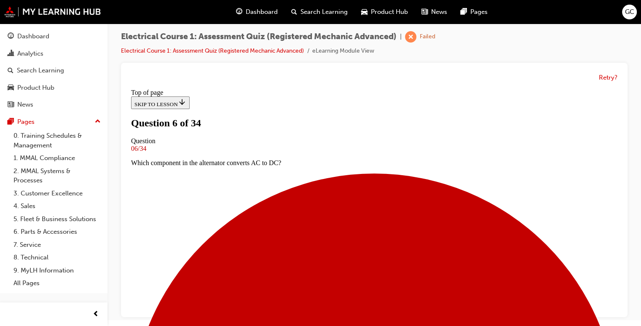
scroll to position [87, 0]
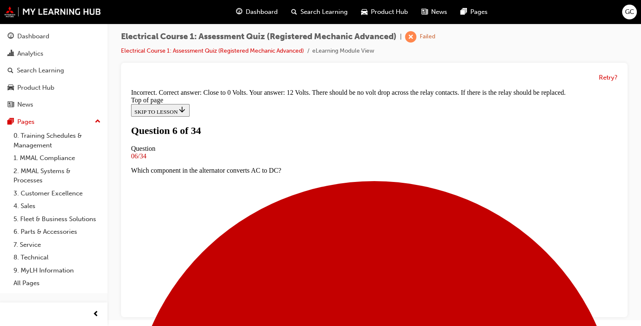
scroll to position [242, 0]
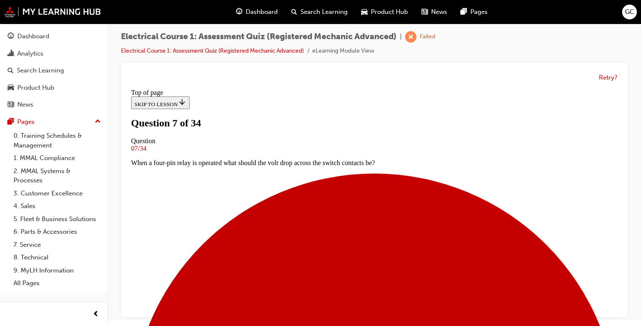
scroll to position [94, 0]
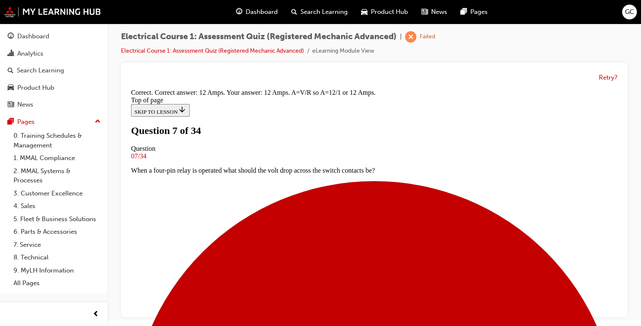
scroll to position [250, 0]
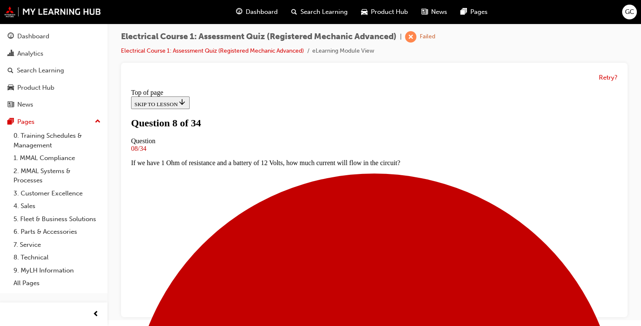
scroll to position [73, 0]
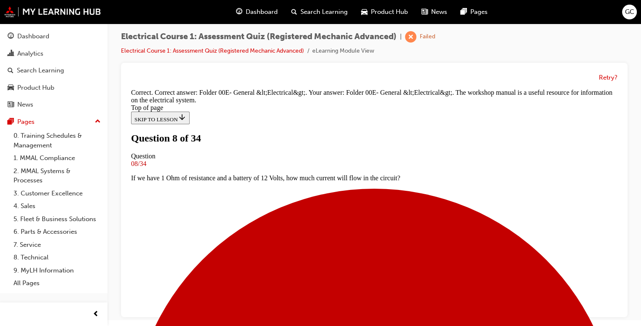
scroll to position [228, 0]
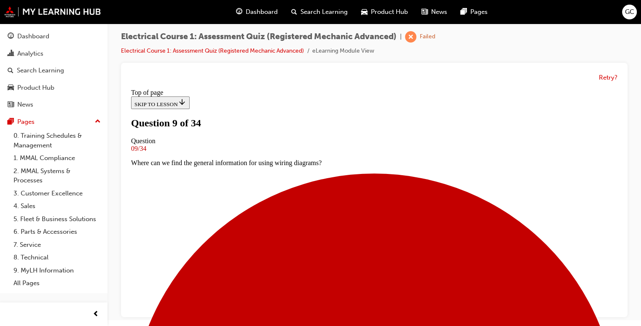
scroll to position [85, 0]
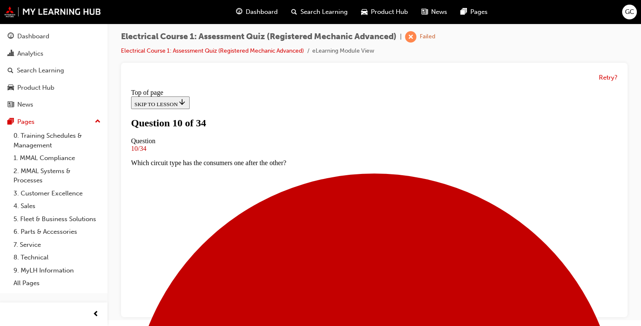
scroll to position [87, 0]
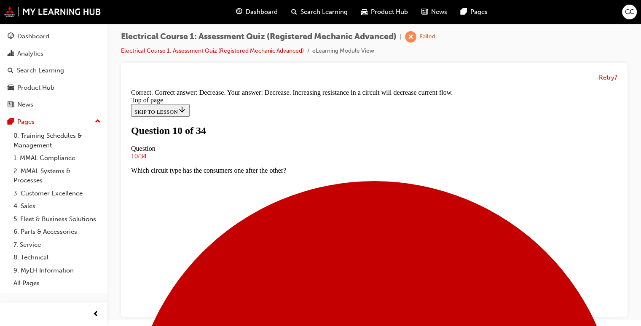
scroll to position [218, 0]
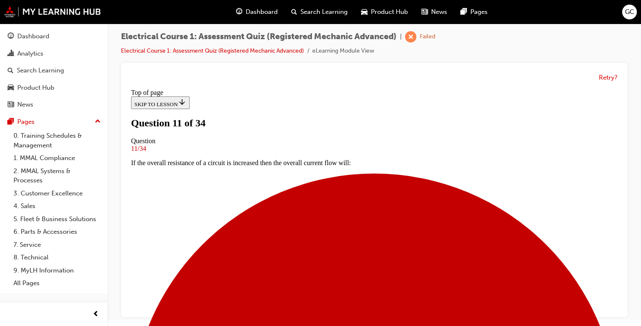
scroll to position [71, 0]
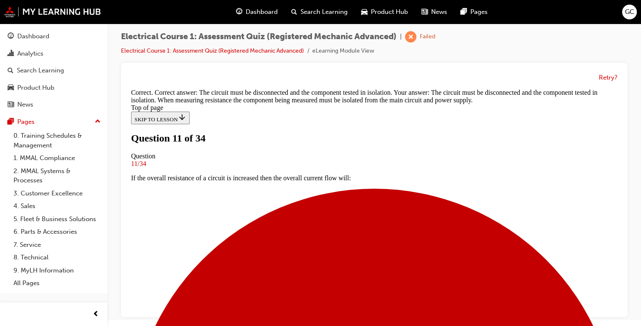
scroll to position [206, 0]
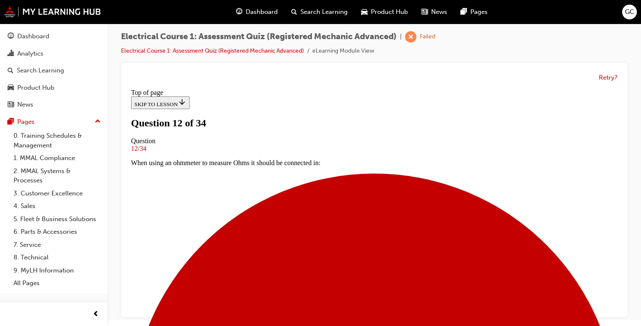
scroll to position [79, 0]
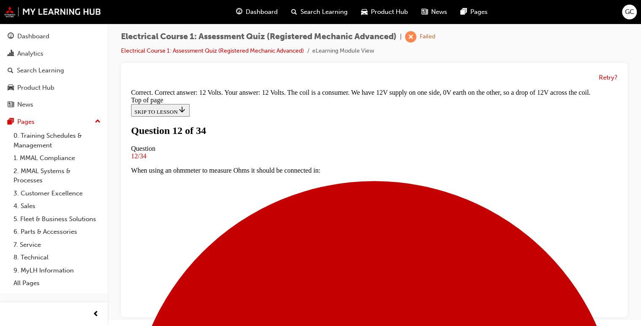
scroll to position [239, 0]
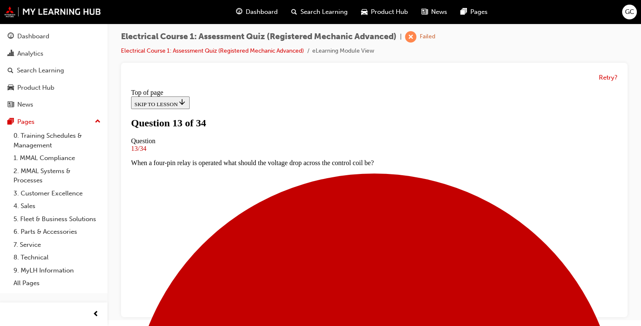
scroll to position [62, 0]
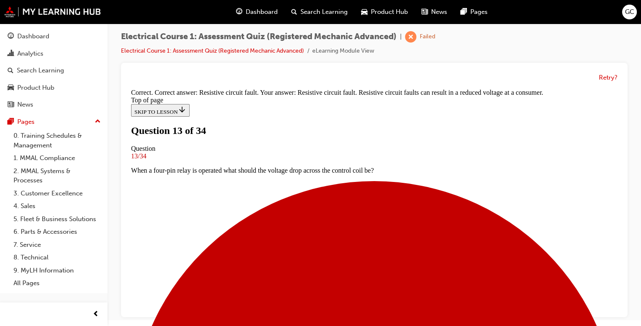
scroll to position [184, 0]
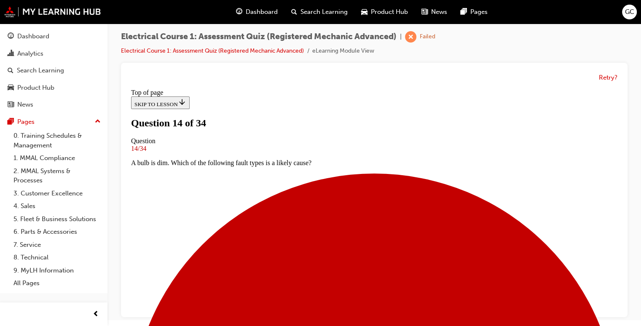
scroll to position [105, 0]
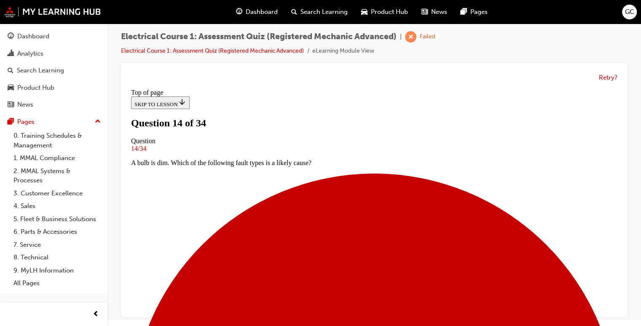
scroll to position [186, 0]
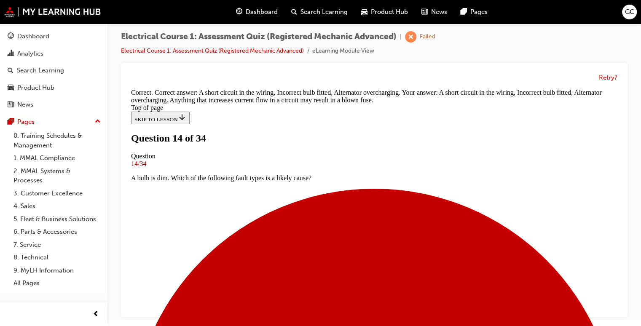
scroll to position [266, 0]
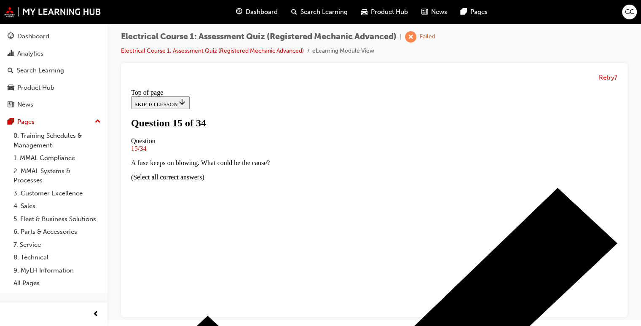
scroll to position [73, 0]
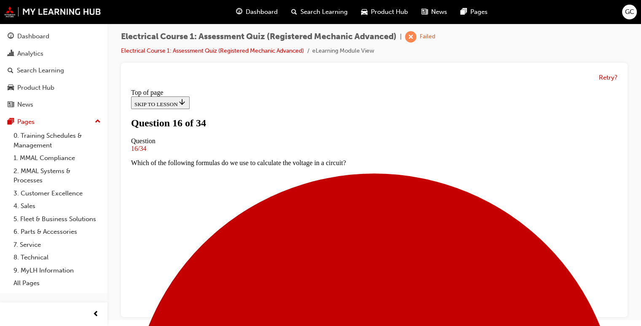
scroll to position [48, 0]
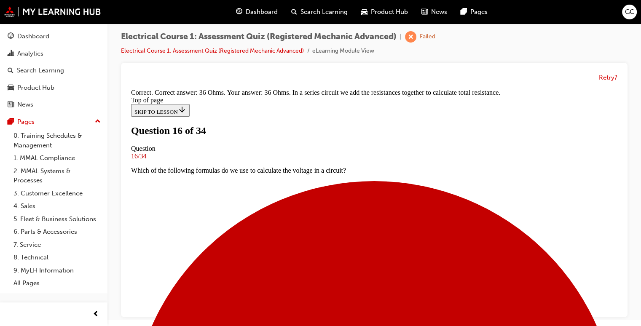
scroll to position [242, 0]
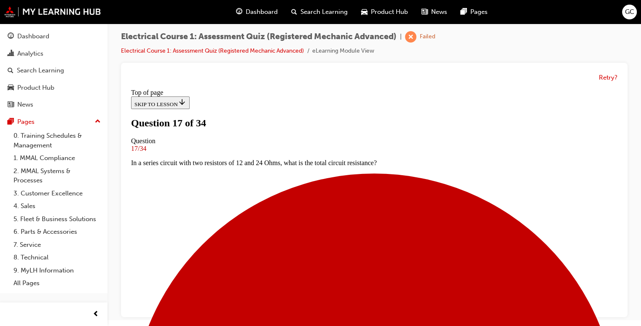
scroll to position [76, 0]
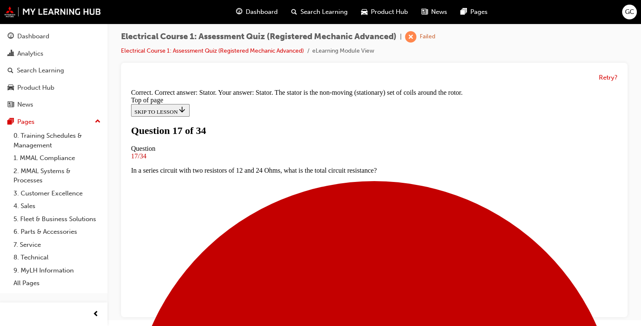
scroll to position [218, 0]
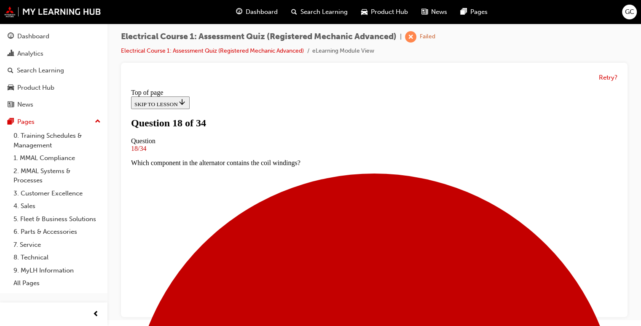
scroll to position [64, 0]
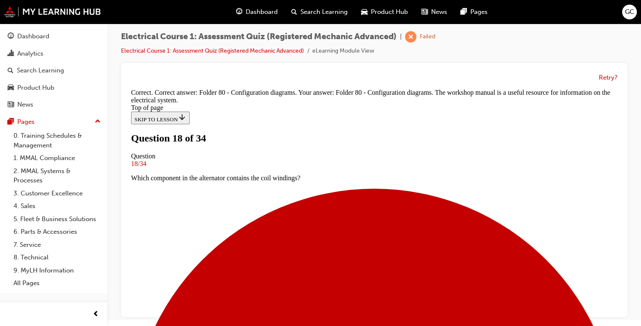
scroll to position [0, 0]
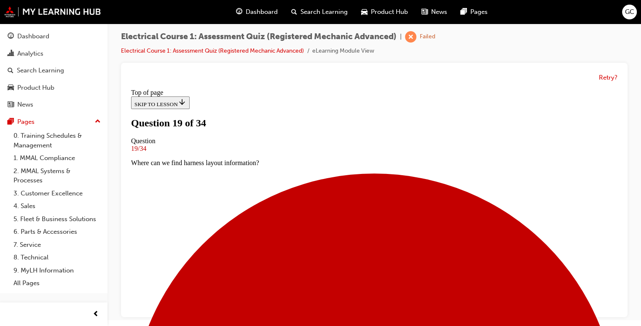
scroll to position [83, 0]
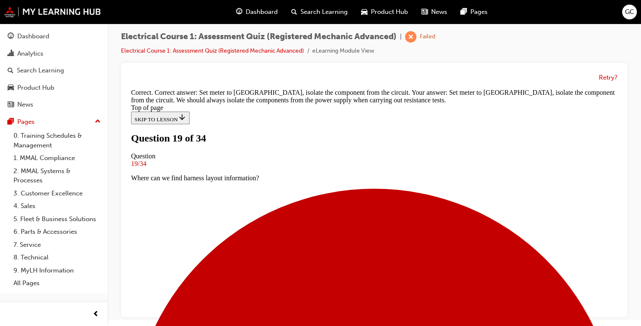
scroll to position [228, 0]
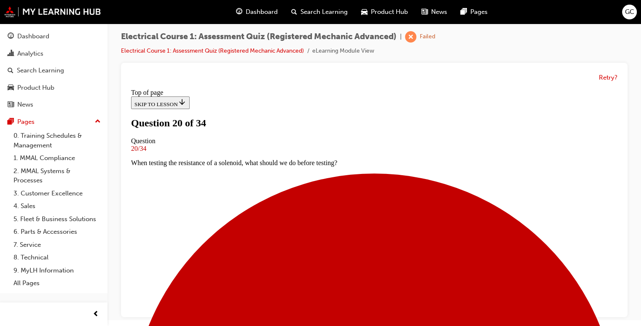
scroll to position [80, 0]
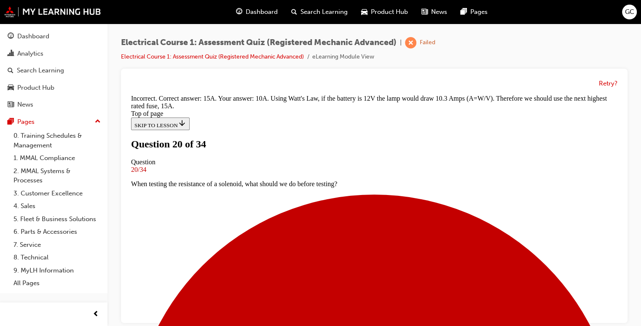
scroll to position [242, 0]
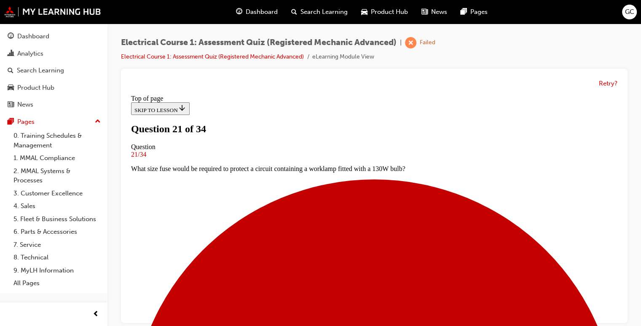
scroll to position [78, 0]
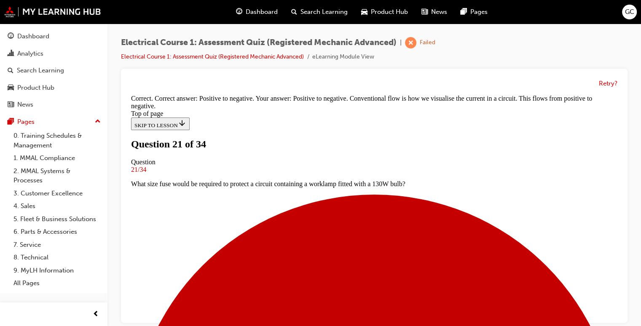
scroll to position [228, 0]
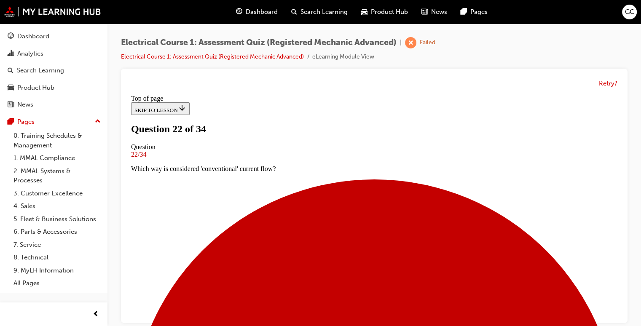
scroll to position [80, 0]
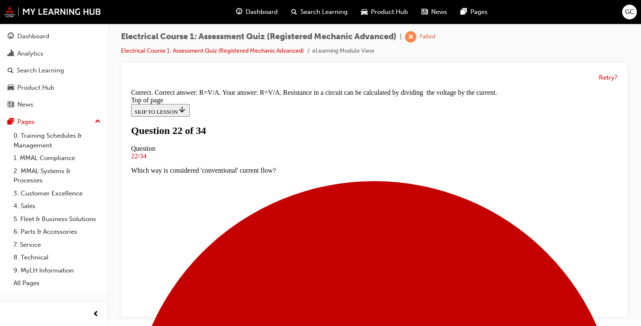
scroll to position [203, 0]
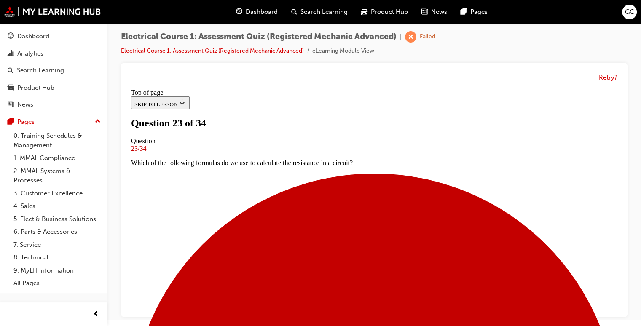
scroll to position [96, 0]
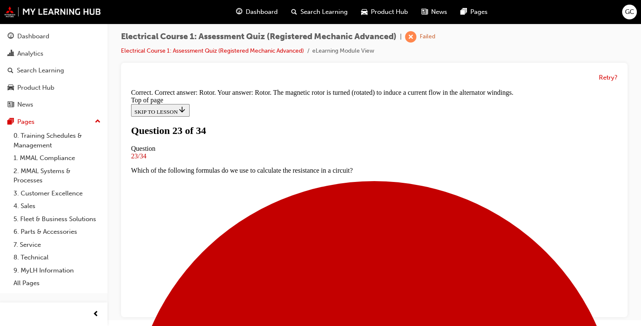
scroll to position [228, 0]
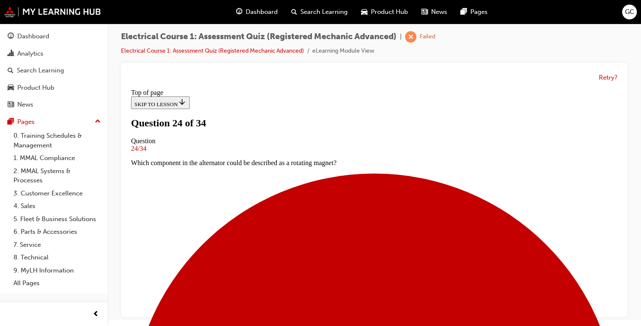
scroll to position [32, 0]
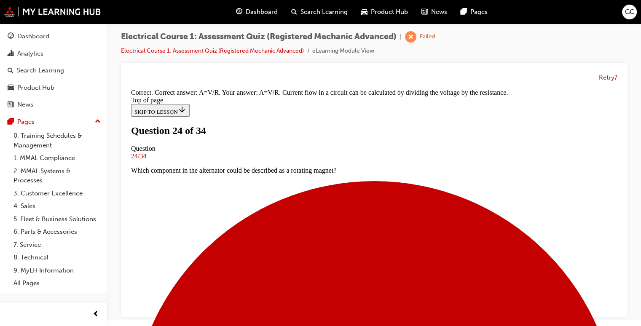
scroll to position [203, 0]
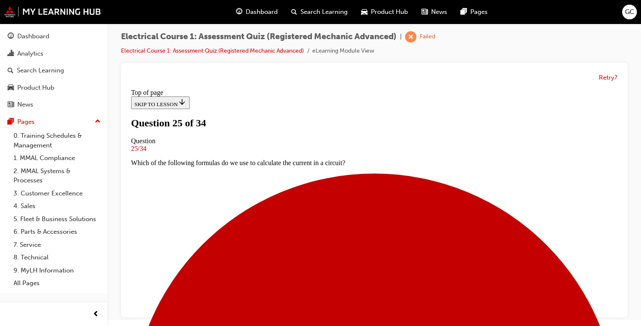
scroll to position [69, 0]
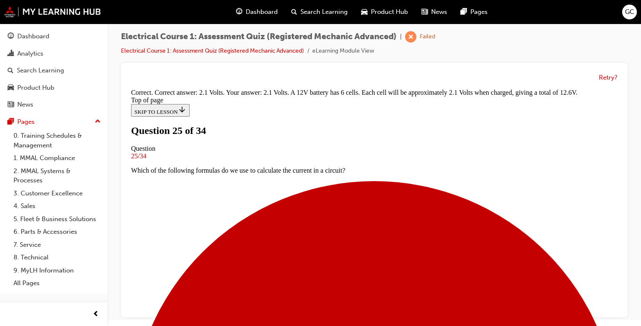
scroll to position [46, 0]
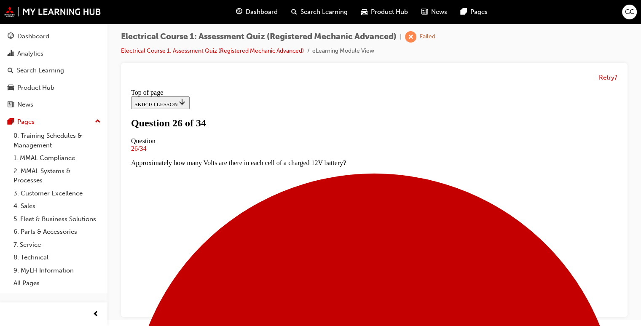
scroll to position [67, 0]
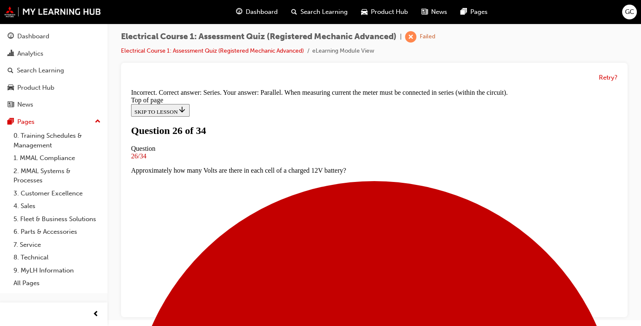
scroll to position [237, 0]
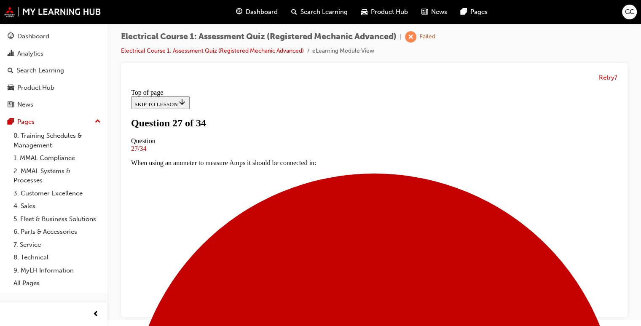
scroll to position [57, 0]
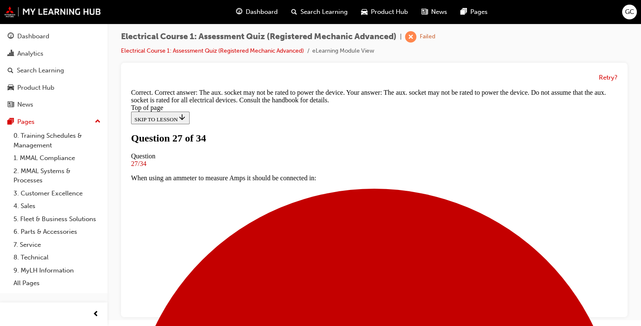
scroll to position [209, 0]
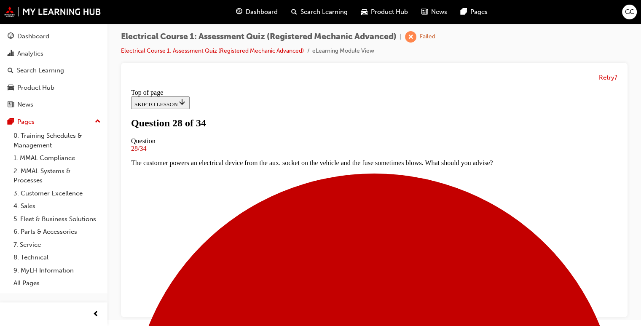
scroll to position [57, 0]
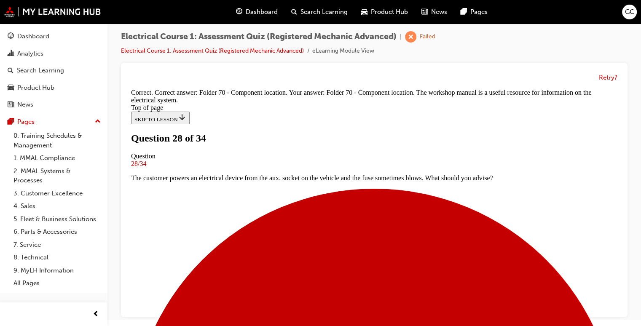
scroll to position [228, 0]
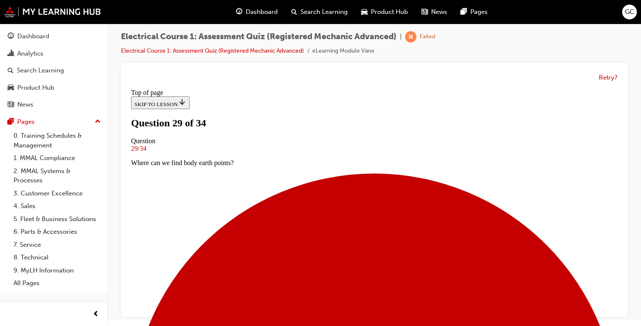
scroll to position [94, 0]
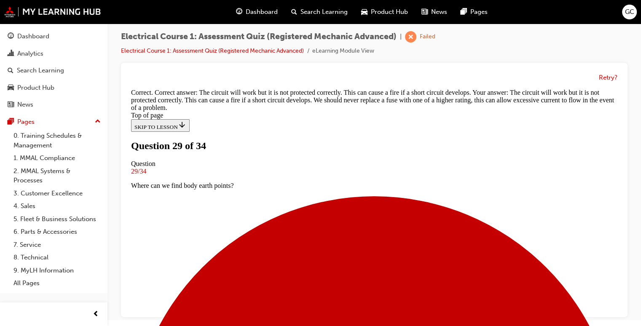
scroll to position [239, 0]
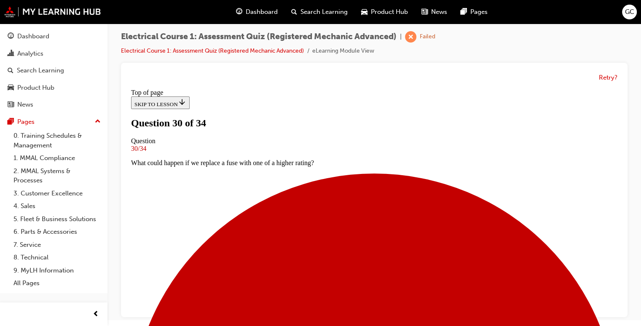
scroll to position [157, 0]
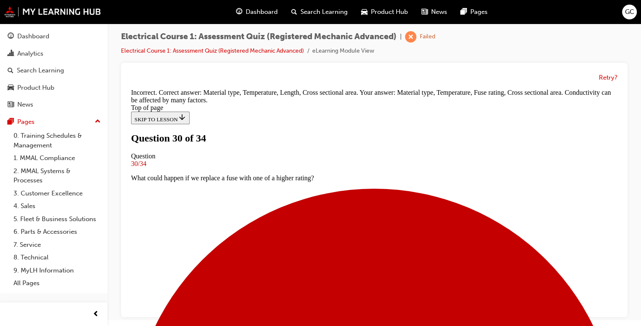
scroll to position [300, 0]
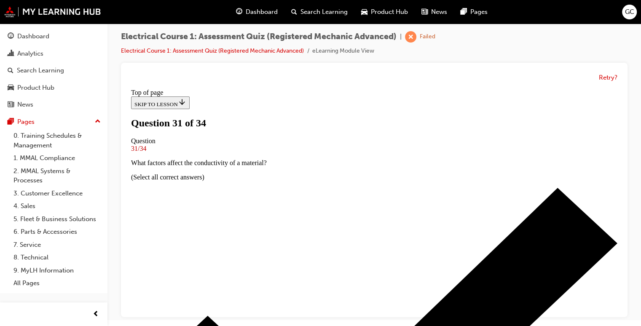
scroll to position [59, 0]
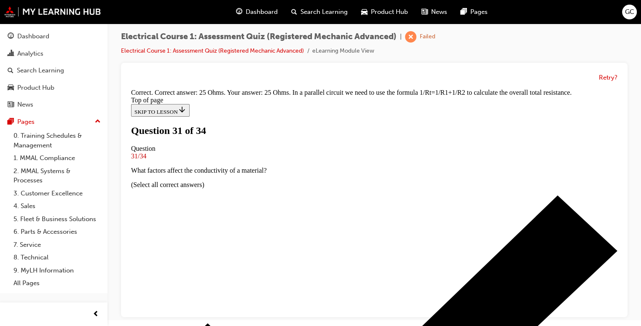
scroll to position [242, 0]
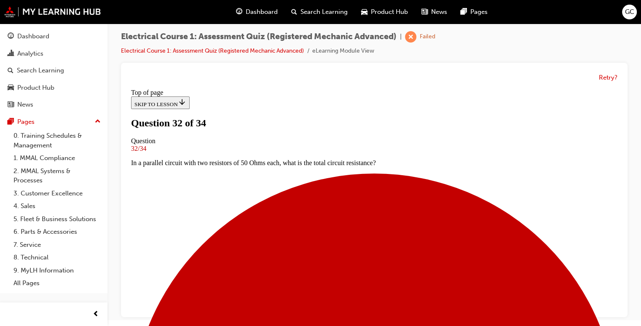
scroll to position [89, 0]
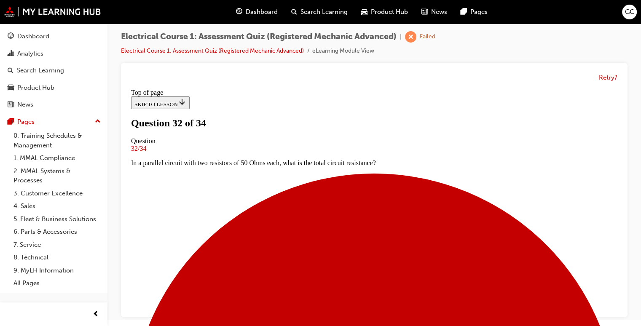
scroll to position [150, 0]
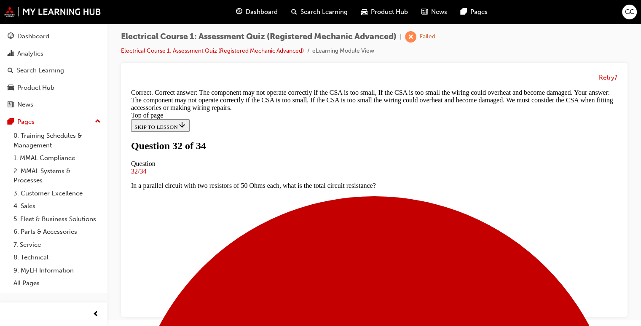
scroll to position [259, 0]
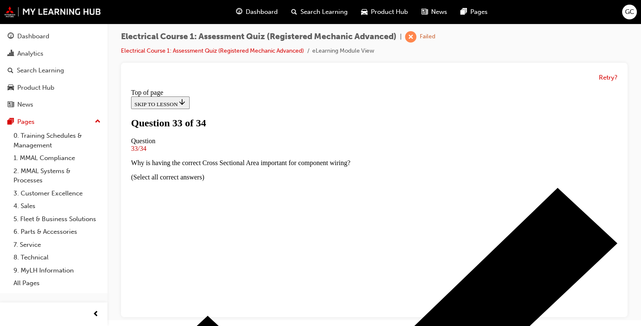
scroll to position [93, 0]
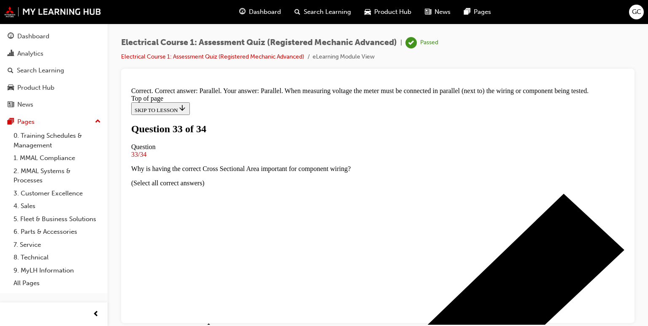
scroll to position [237, 0]
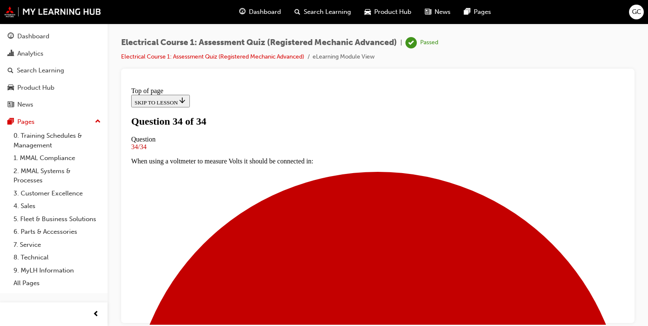
scroll to position [176, 0]
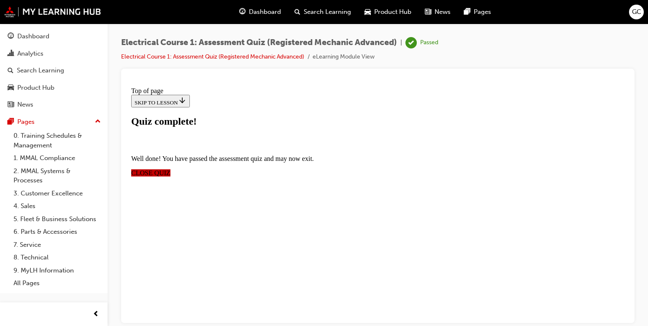
click at [170, 169] on span "CLOSE QUIZ" at bounding box center [150, 172] width 39 height 7
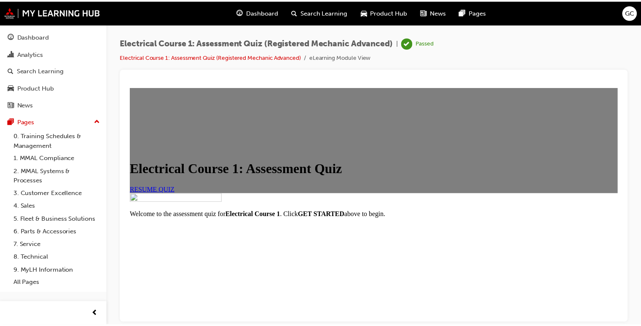
scroll to position [157, 0]
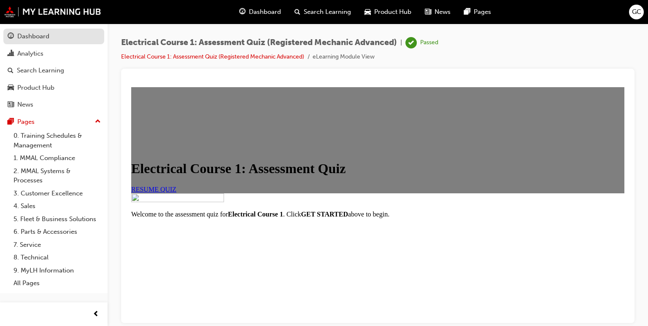
click at [32, 33] on div "Dashboard" at bounding box center [33, 37] width 32 height 10
